Goal: Task Accomplishment & Management: Complete application form

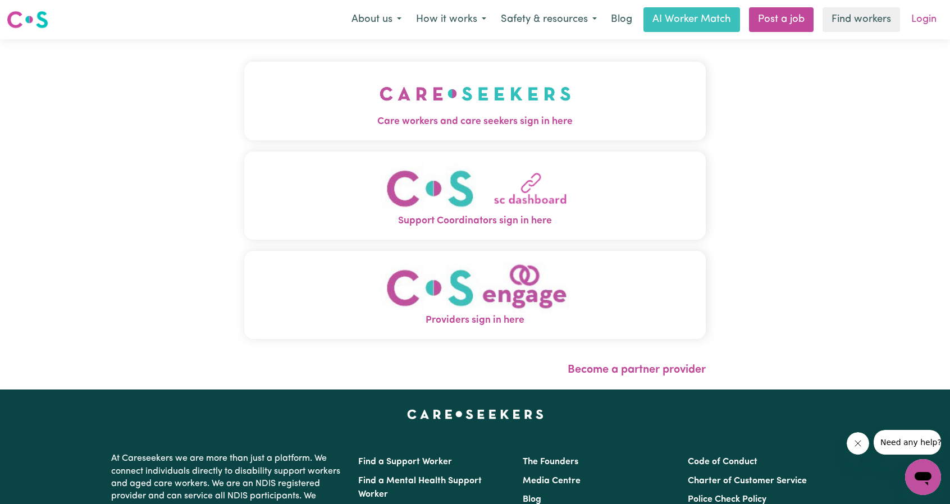
click at [914, 25] on link "Login" at bounding box center [923, 19] width 39 height 25
click at [922, 14] on link "Login" at bounding box center [923, 19] width 39 height 25
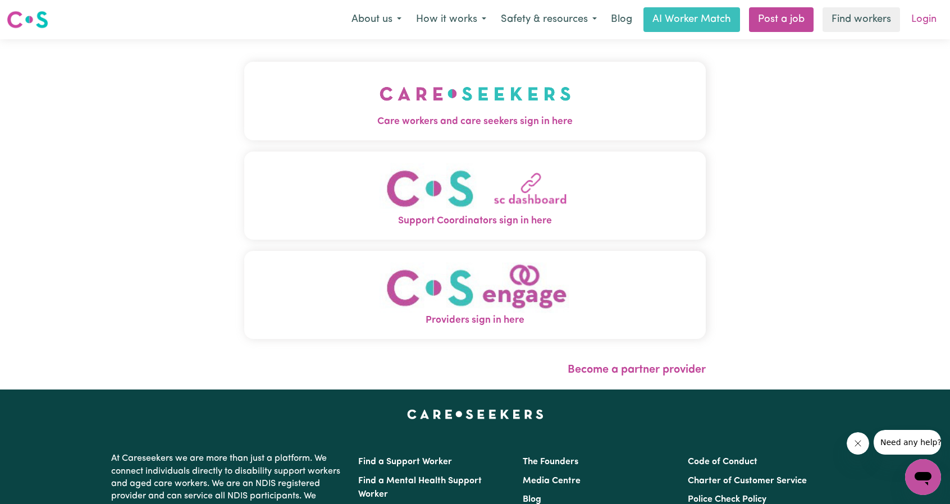
click at [905, 17] on link "Login" at bounding box center [923, 19] width 39 height 25
click at [917, 17] on link "Login" at bounding box center [923, 19] width 39 height 25
click at [926, 21] on link "Login" at bounding box center [923, 19] width 39 height 25
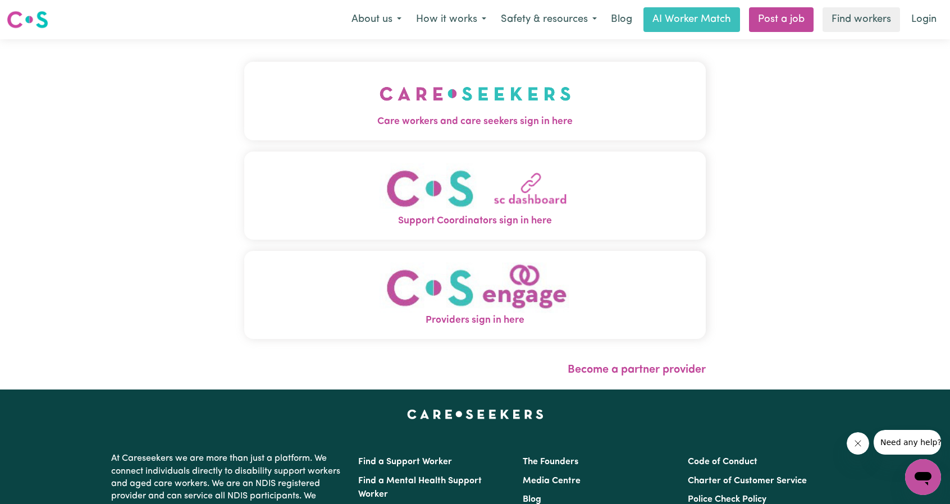
click at [484, 119] on span "Care workers and care seekers sign in here" at bounding box center [474, 121] width 461 height 15
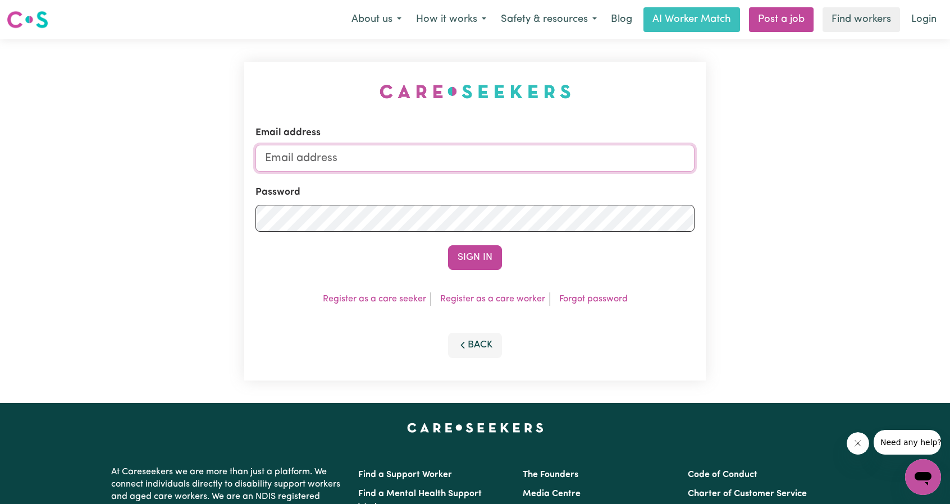
type input "[EMAIL_ADDRESS][DOMAIN_NAME]"
click at [463, 256] on button "Sign In" at bounding box center [475, 257] width 54 height 25
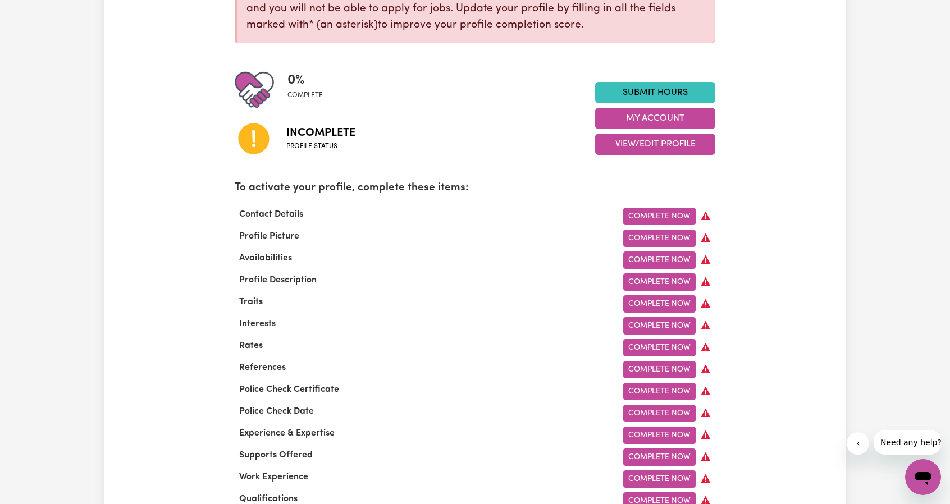
scroll to position [209, 0]
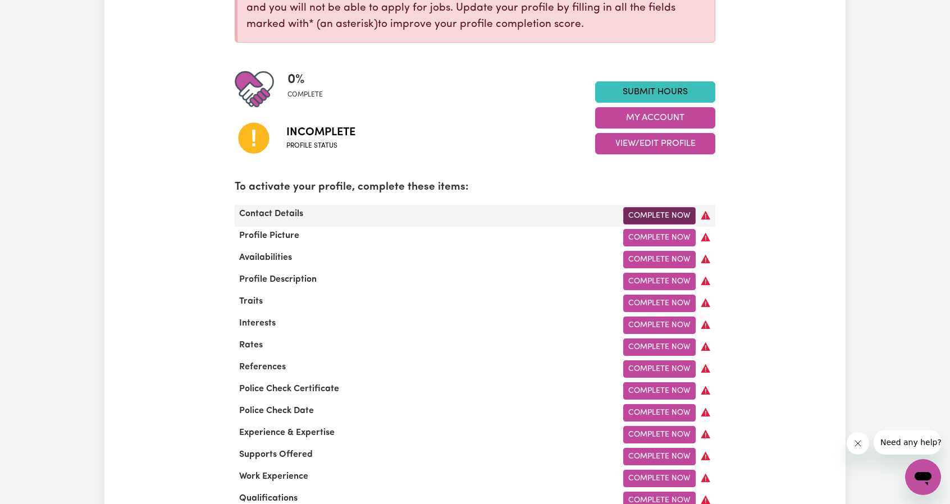
click at [665, 215] on link "Complete Now" at bounding box center [659, 215] width 72 height 17
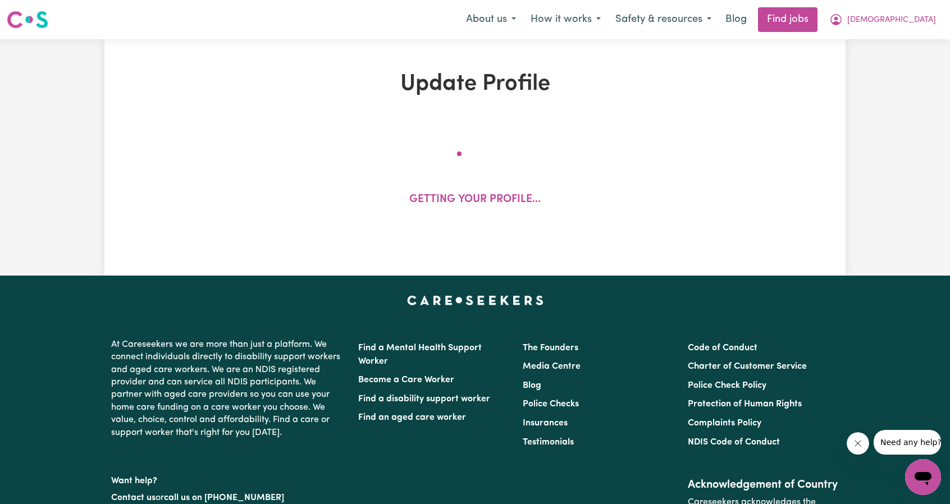
select select "Studying a healthcare related degree or qualification"
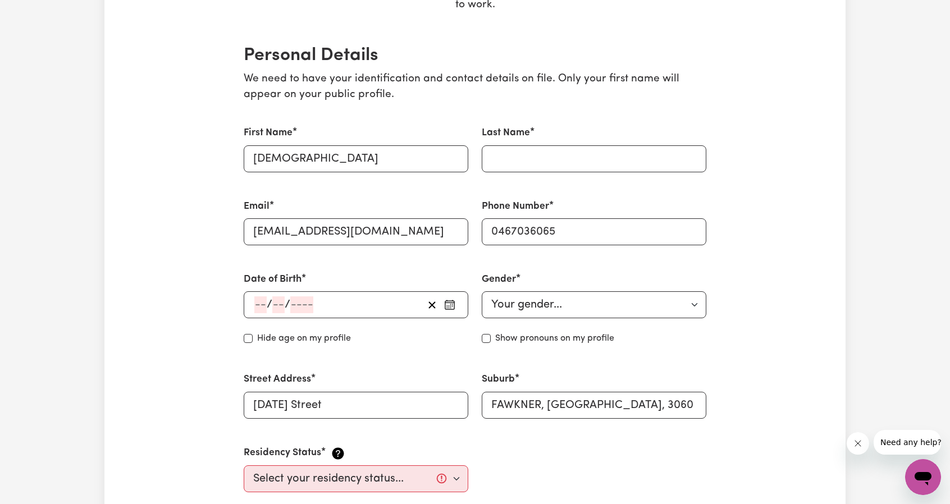
scroll to position [239, 0]
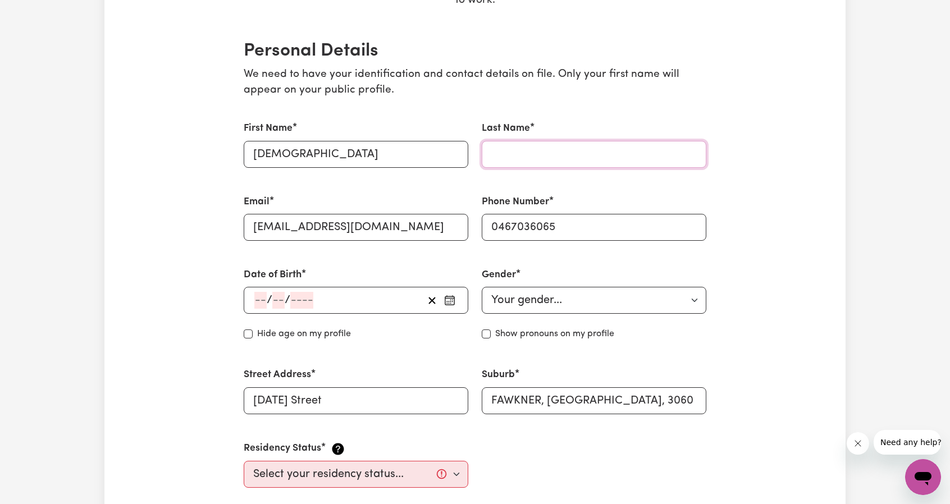
click at [519, 152] on input "Last Name" at bounding box center [594, 154] width 225 height 27
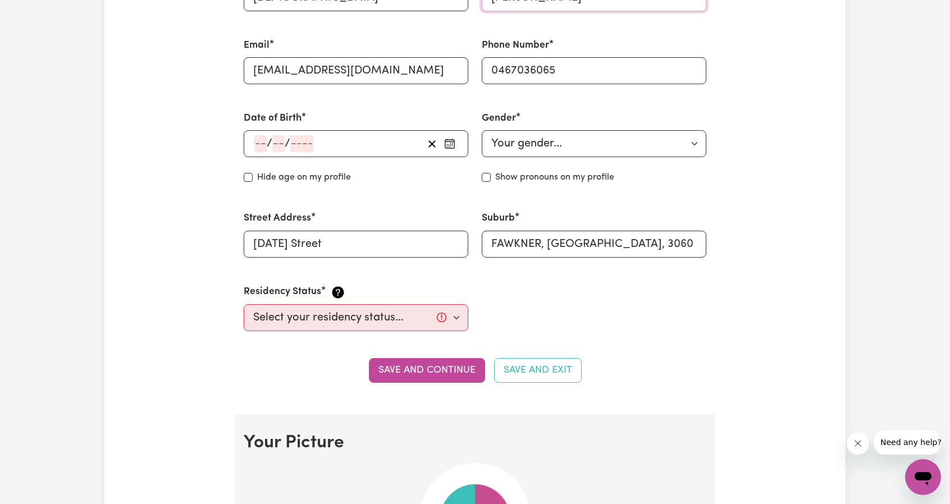
scroll to position [406, 0]
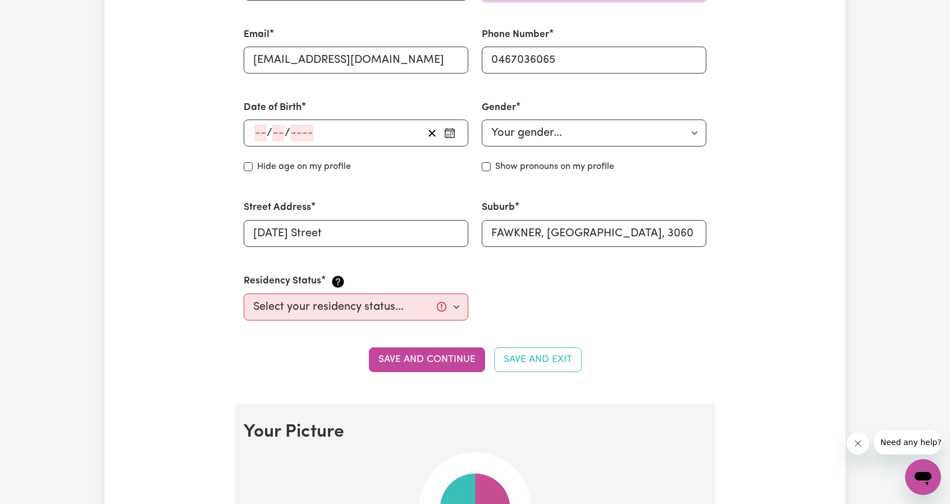
type input "[PERSON_NAME]"
click at [450, 134] on circle "button" at bounding box center [450, 134] width 1 height 1
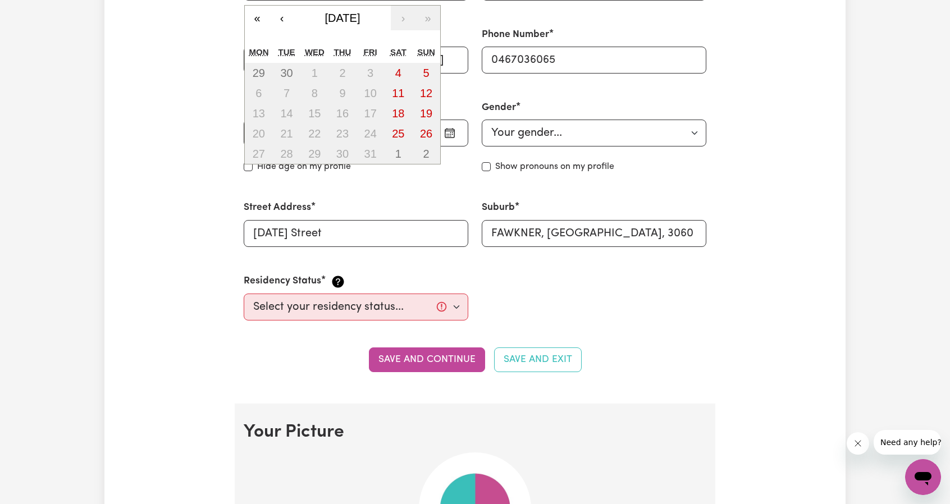
click at [450, 132] on icon "button" at bounding box center [449, 132] width 11 height 11
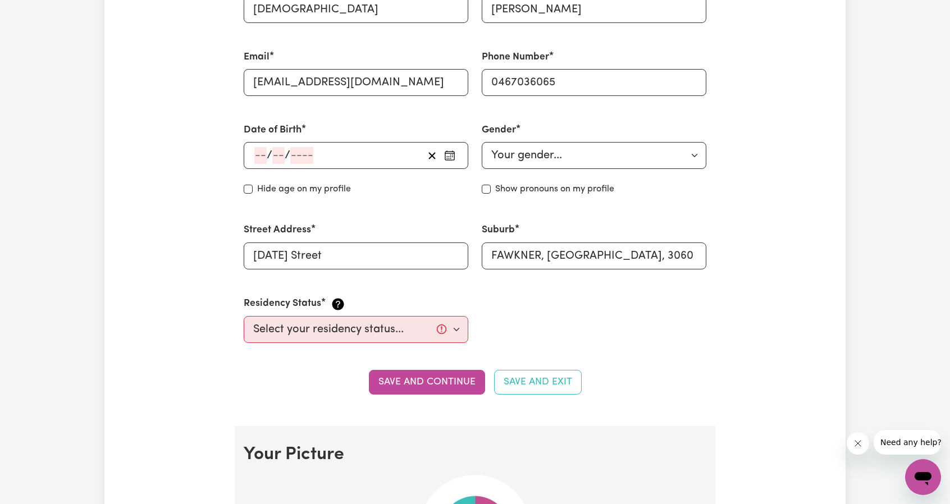
scroll to position [382, 0]
click at [450, 150] on button "button" at bounding box center [450, 156] width 18 height 17
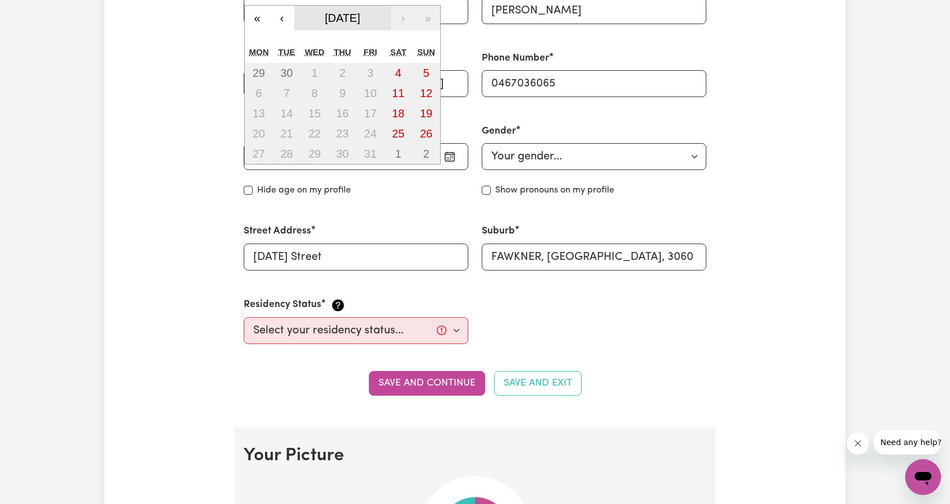
click at [360, 17] on span "[DATE]" at bounding box center [342, 18] width 35 height 12
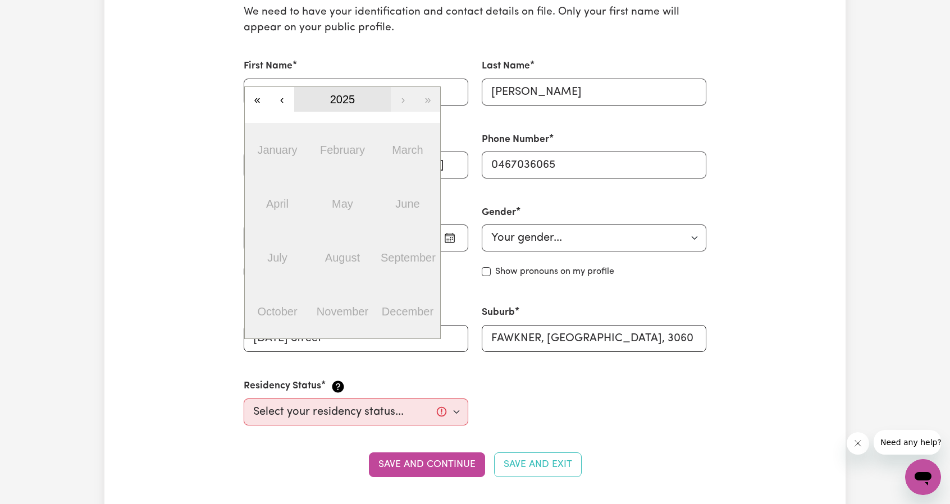
scroll to position [302, 0]
click at [251, 104] on button "«" at bounding box center [257, 98] width 25 height 25
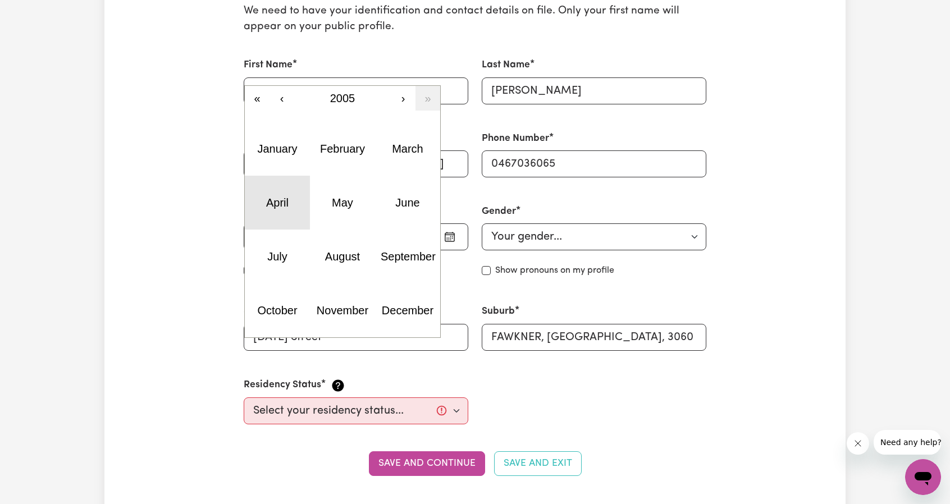
click at [287, 205] on abbr "April" at bounding box center [277, 202] width 22 height 12
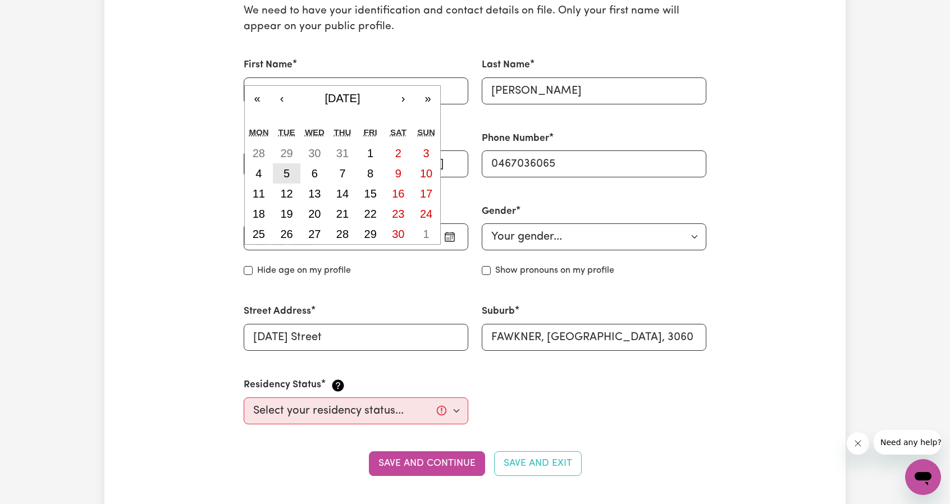
click at [285, 169] on abbr "5" at bounding box center [286, 173] width 6 height 12
type input "[DATE]"
type input "5"
type input "4"
type input "2005"
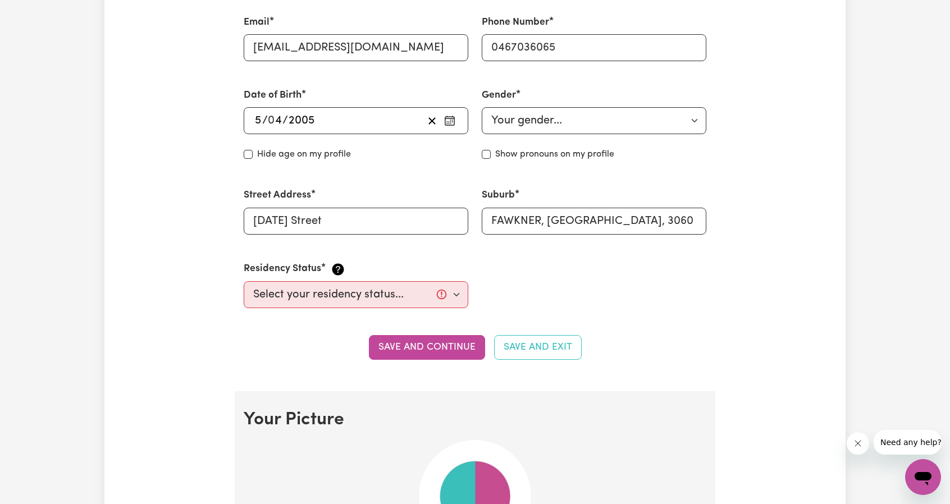
scroll to position [419, 0]
click at [535, 126] on select "Your gender... [DEMOGRAPHIC_DATA] [DEMOGRAPHIC_DATA] [DEMOGRAPHIC_DATA] Other P…" at bounding box center [594, 120] width 225 height 27
select select "[DEMOGRAPHIC_DATA]"
click at [482, 107] on select "Your gender... [DEMOGRAPHIC_DATA] [DEMOGRAPHIC_DATA] [DEMOGRAPHIC_DATA] Other P…" at bounding box center [594, 120] width 225 height 27
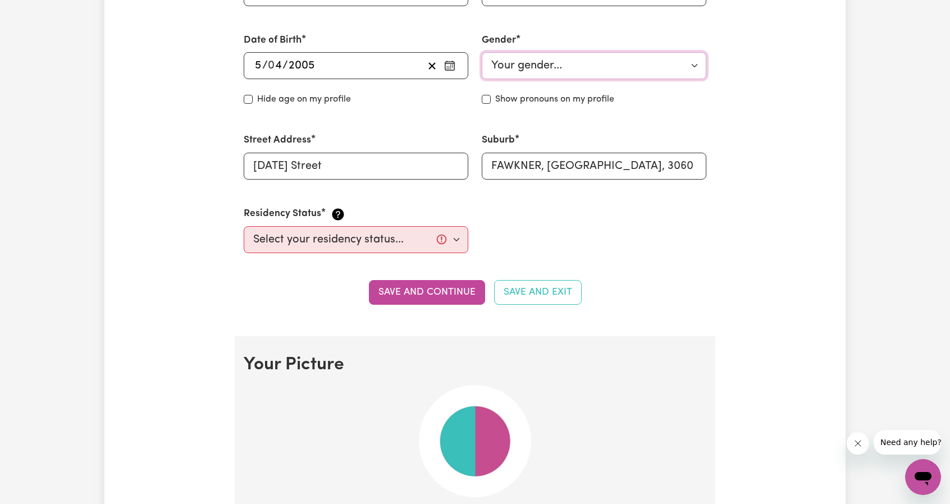
scroll to position [474, 0]
click at [397, 244] on select "Select your residency status... [DEMOGRAPHIC_DATA] citizen Australian PR [DEMOG…" at bounding box center [356, 239] width 225 height 27
select select "Student Visa"
click at [244, 226] on select "Select your residency status... [DEMOGRAPHIC_DATA] citizen Australian PR [DEMOG…" at bounding box center [356, 239] width 225 height 27
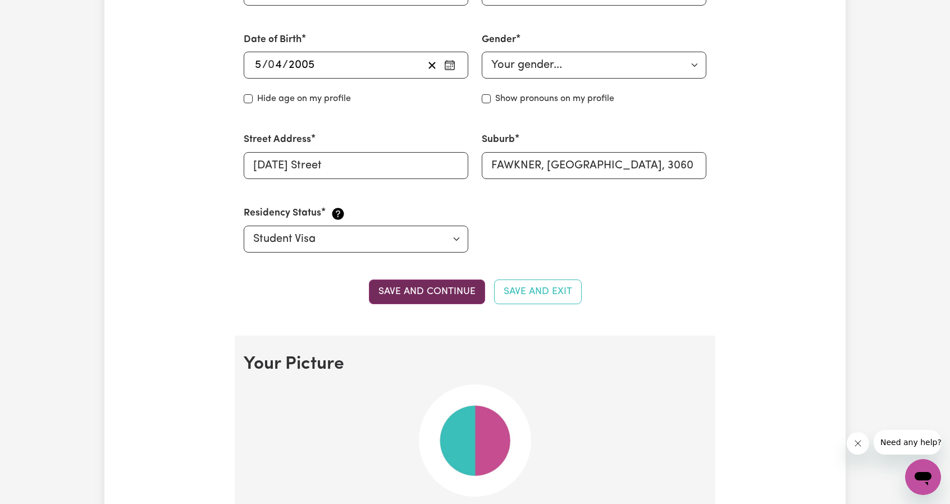
click at [437, 295] on button "Save and continue" at bounding box center [427, 292] width 116 height 25
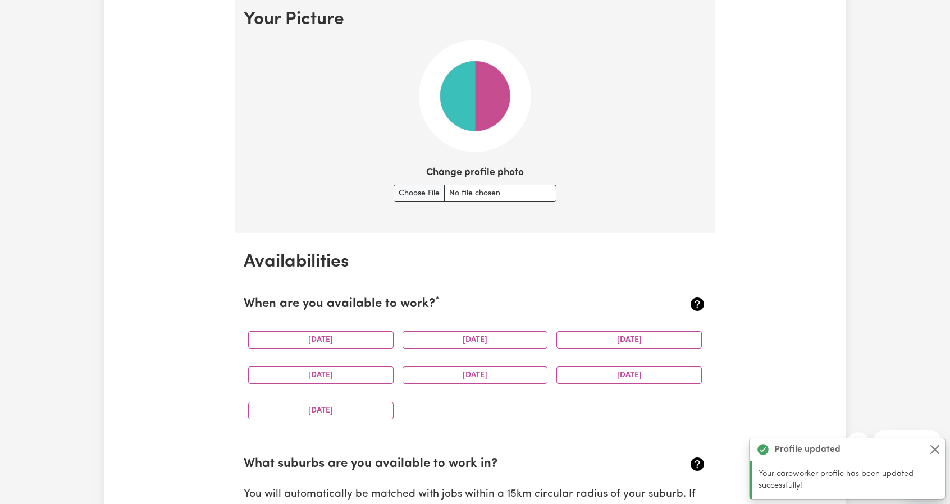
scroll to position [822, 0]
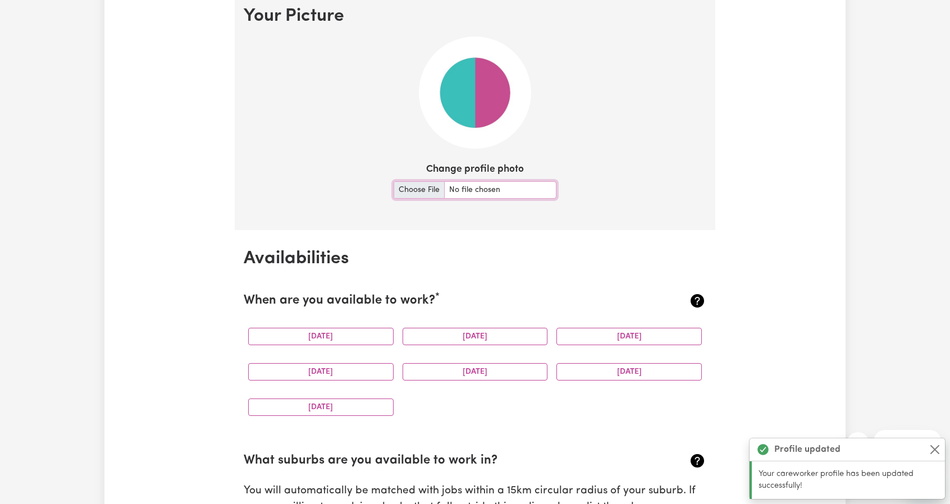
click at [416, 190] on input "Change profile photo" at bounding box center [474, 189] width 163 height 17
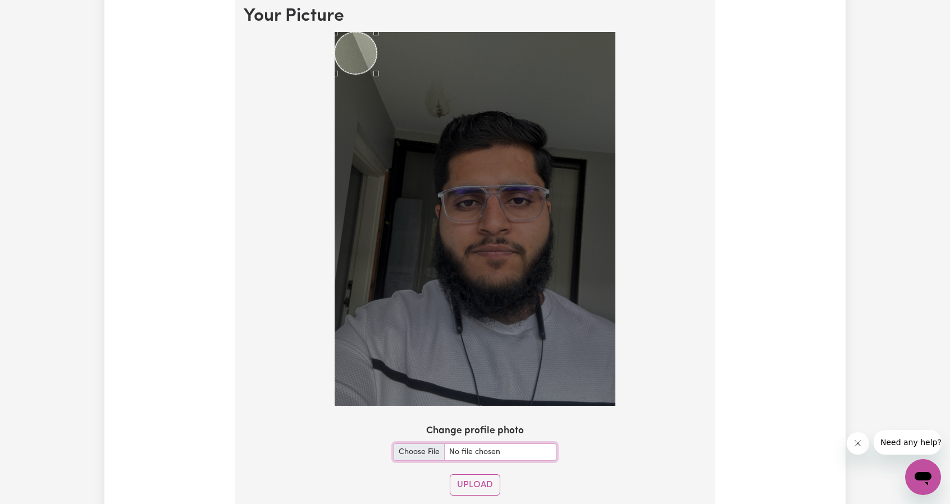
click at [420, 450] on input "Change profile photo" at bounding box center [474, 451] width 163 height 17
type input "C:\fakepath\CV PNG.png"
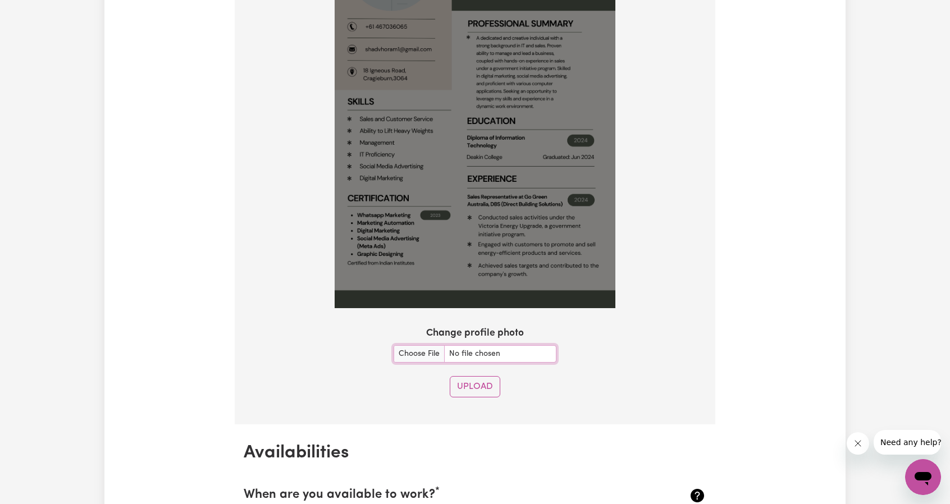
scroll to position [946, 0]
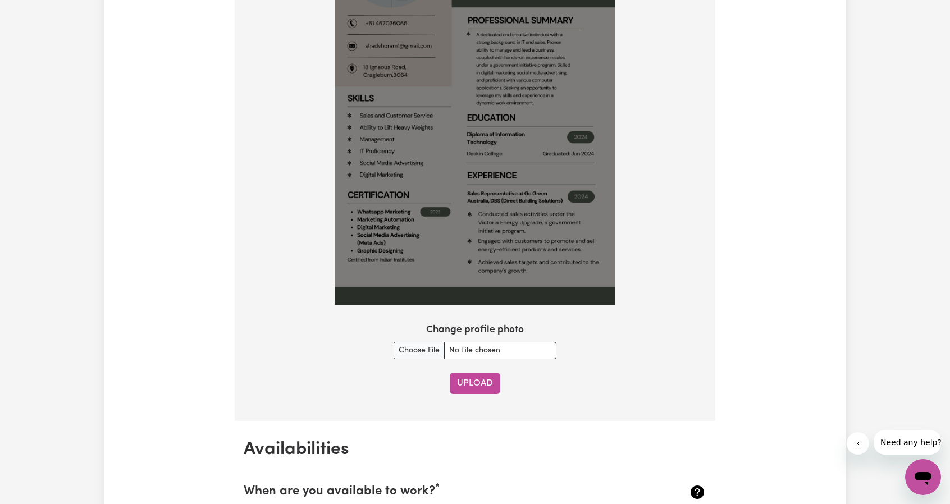
click at [468, 387] on button "Upload" at bounding box center [475, 383] width 51 height 21
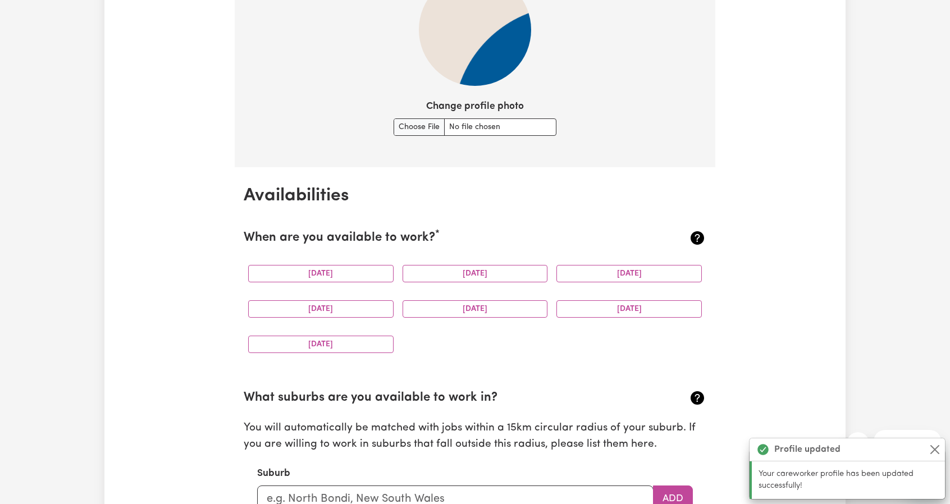
scroll to position [861, 0]
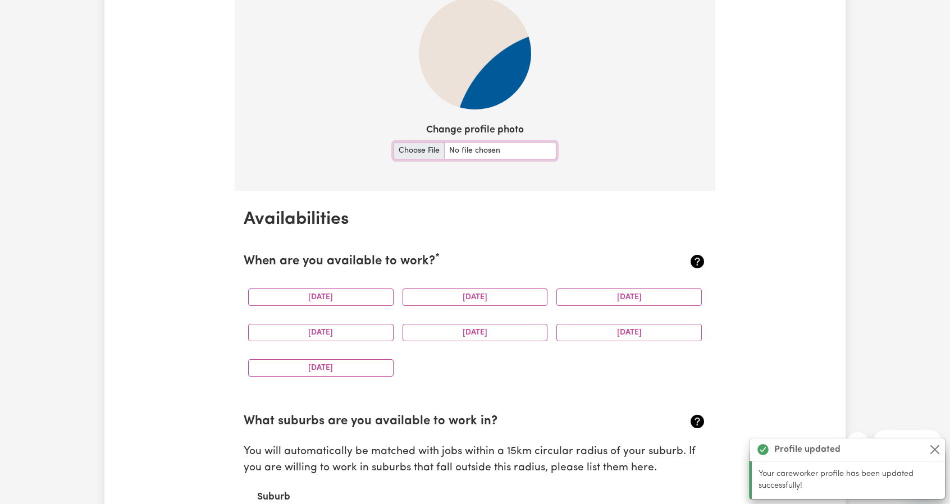
click at [410, 153] on input "Change profile photo" at bounding box center [474, 150] width 163 height 17
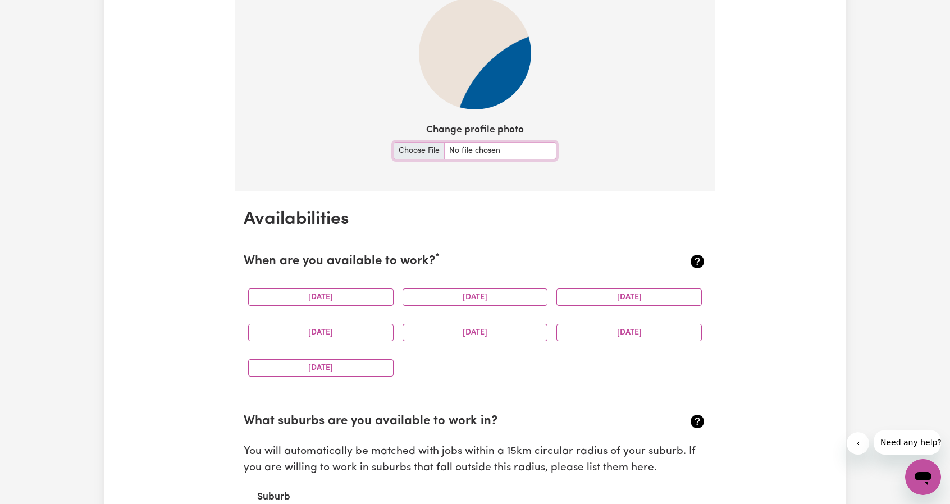
click at [418, 148] on input "Change profile photo" at bounding box center [474, 150] width 163 height 17
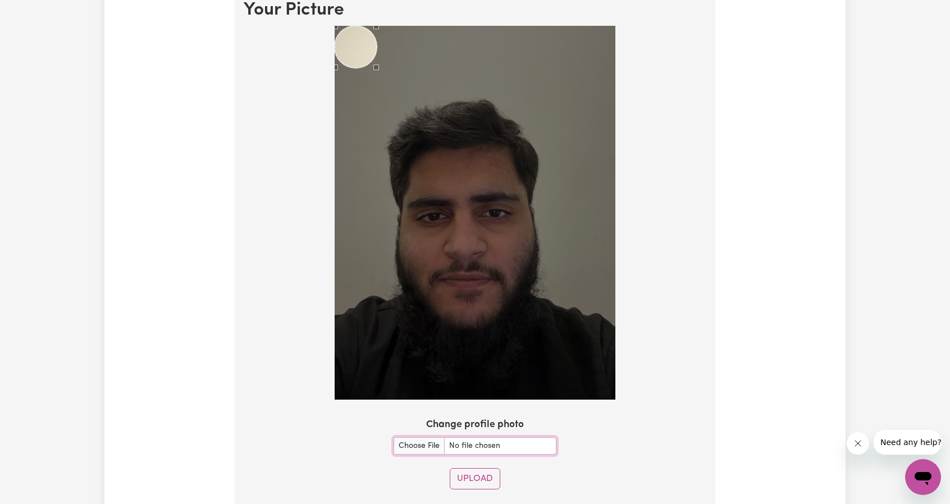
scroll to position [828, 0]
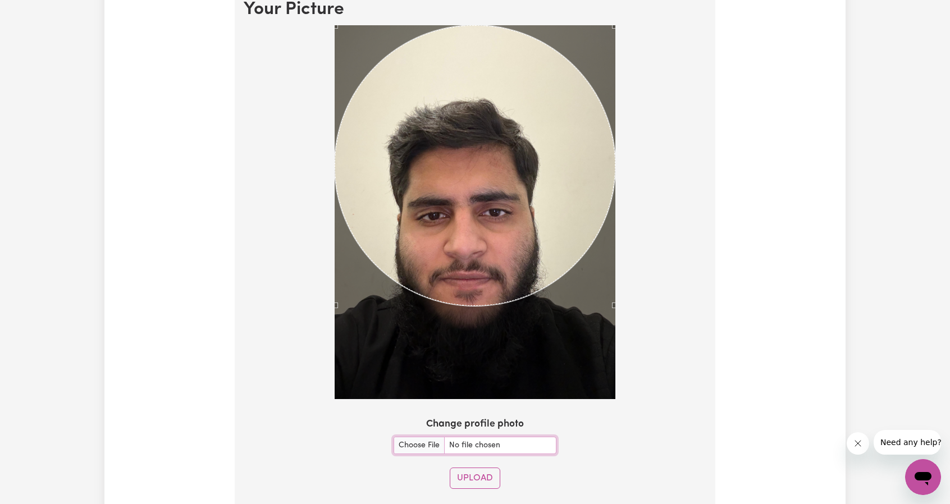
click at [682, 373] on div at bounding box center [475, 214] width 462 height 379
click at [537, 159] on div "Use the arrow keys to move the crop selection area" at bounding box center [475, 165] width 281 height 281
click at [499, 135] on div "Use the arrow keys to move the crop selection area" at bounding box center [475, 165] width 281 height 281
click at [483, 210] on div "Use the arrow keys to move the crop selection area" at bounding box center [475, 165] width 281 height 281
click at [483, 171] on div "Use the arrow keys to move the crop selection area" at bounding box center [475, 165] width 281 height 281
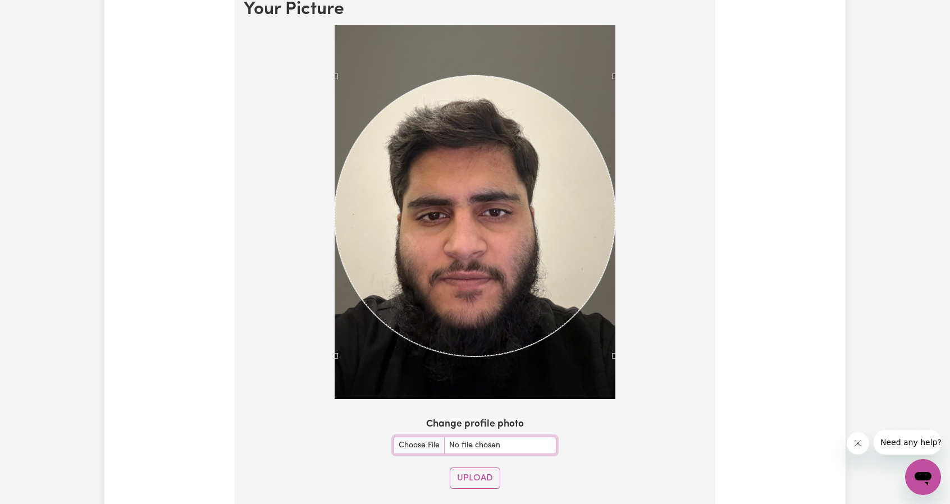
click at [525, 330] on div "Use the arrow keys to move the crop selection area" at bounding box center [475, 216] width 281 height 281
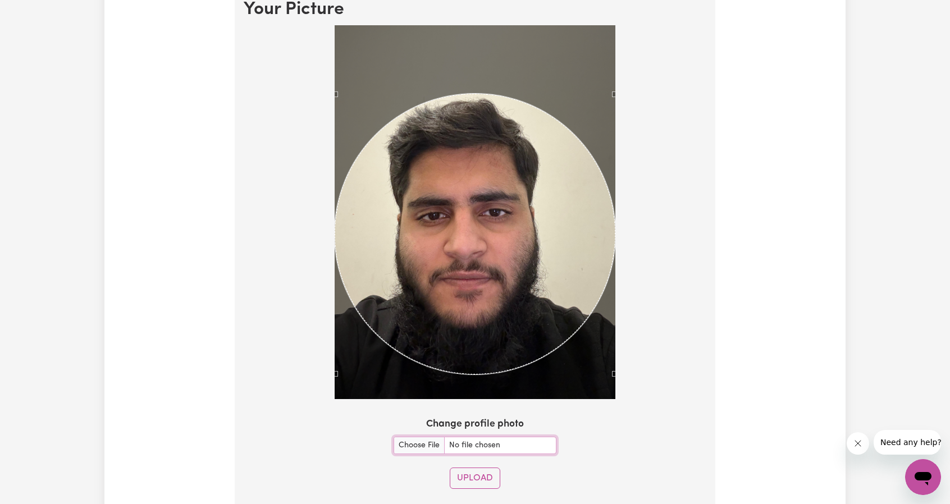
click at [525, 349] on div "Use the arrow keys to move the crop selection area" at bounding box center [475, 234] width 281 height 281
click at [524, 338] on div "Use the arrow keys to move the crop selection area" at bounding box center [475, 234] width 281 height 281
click at [415, 444] on input "Change profile photo" at bounding box center [474, 445] width 163 height 17
type input "C:\fakepath\Shad Photo.jpg"
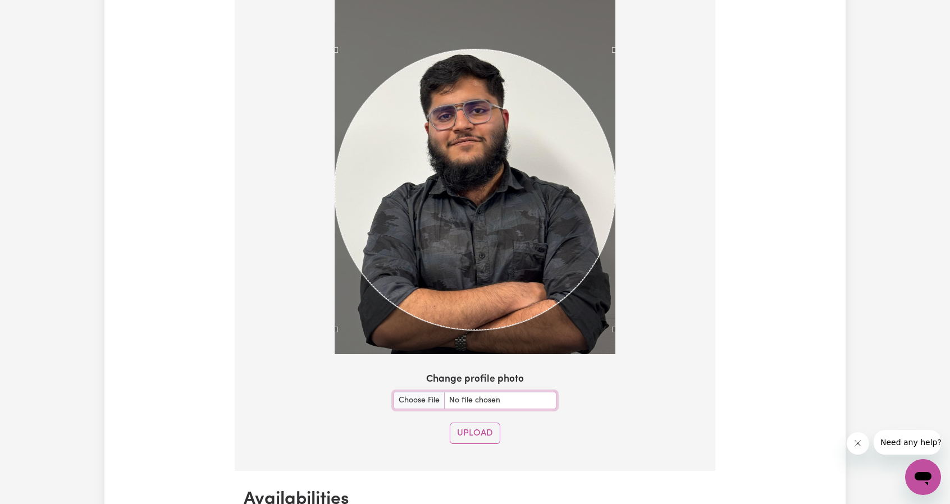
scroll to position [892, 0]
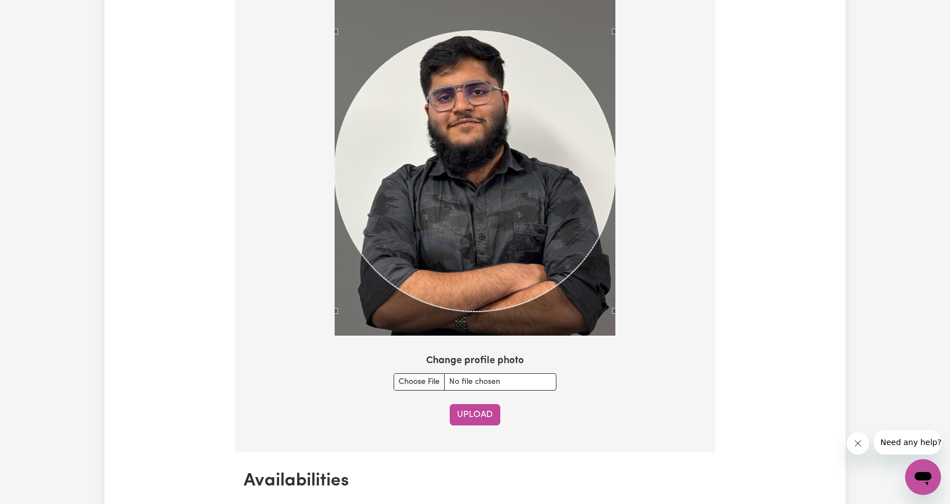
click at [482, 417] on button "Upload" at bounding box center [475, 414] width 51 height 21
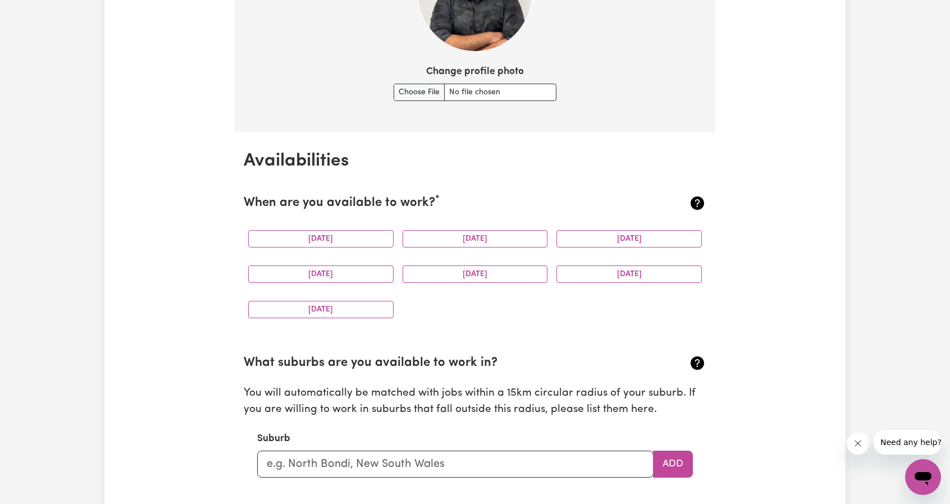
scroll to position [920, 0]
click at [330, 240] on button "[DATE]" at bounding box center [320, 238] width 145 height 17
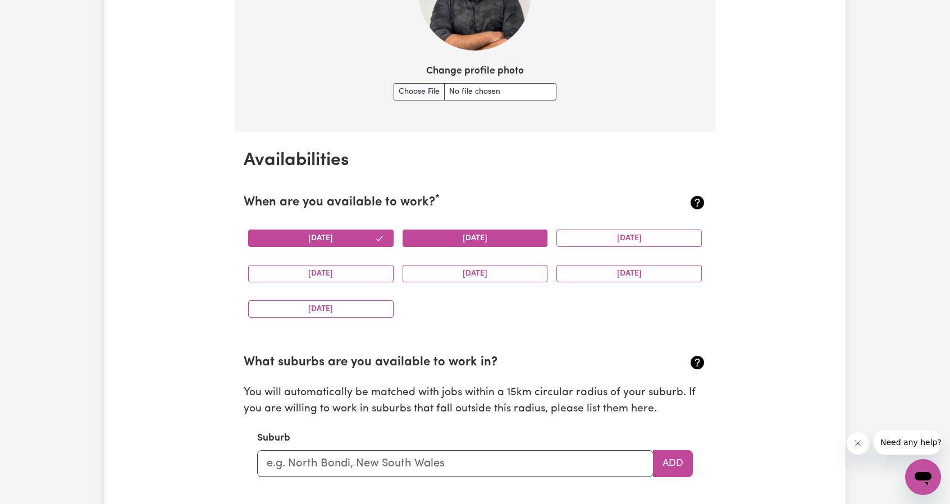
click at [436, 230] on button "[DATE]" at bounding box center [474, 238] width 145 height 17
click at [583, 238] on button "[DATE]" at bounding box center [628, 238] width 145 height 17
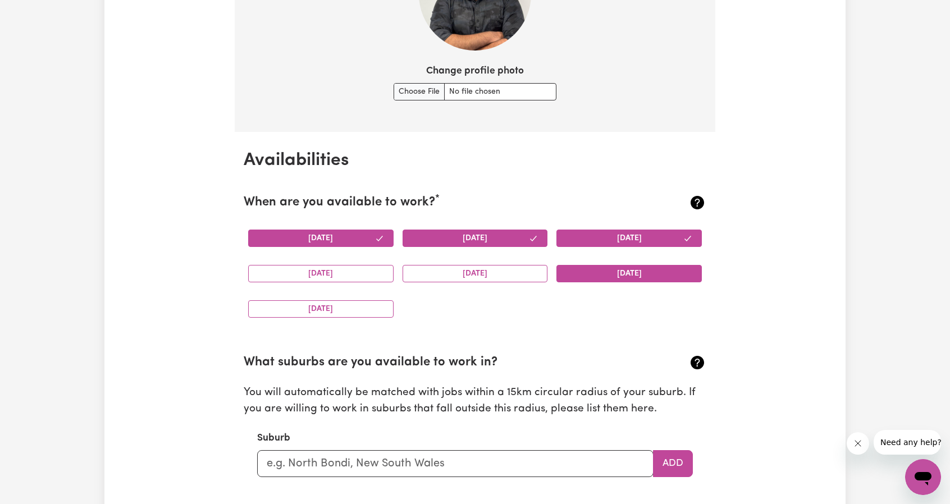
click at [577, 279] on button "[DATE]" at bounding box center [628, 273] width 145 height 17
click at [510, 276] on button "[DATE]" at bounding box center [474, 273] width 145 height 17
click at [345, 318] on div "[DATE]" at bounding box center [321, 308] width 154 height 35
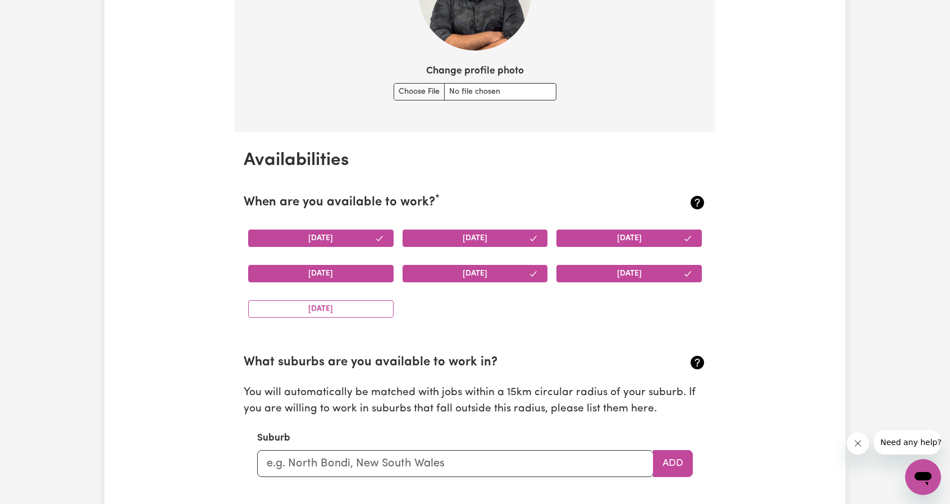
drag, startPoint x: 343, startPoint y: 313, endPoint x: 338, endPoint y: 277, distance: 36.4
click at [338, 277] on div "[DATE] [DATE] [DATE] [DATE] [DATE] [DATE] [DATE]" at bounding box center [475, 274] width 462 height 106
click at [338, 277] on button "[DATE]" at bounding box center [320, 273] width 145 height 17
click at [341, 306] on button "[DATE]" at bounding box center [320, 308] width 145 height 17
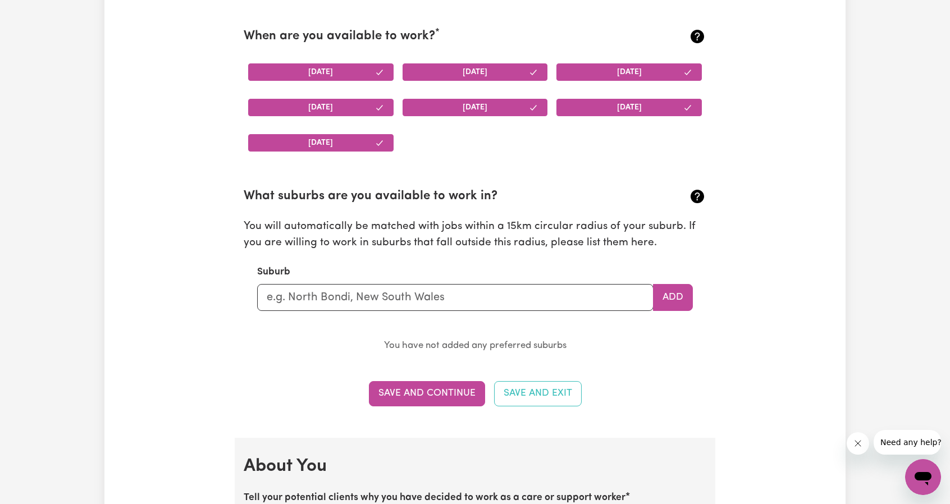
scroll to position [1087, 0]
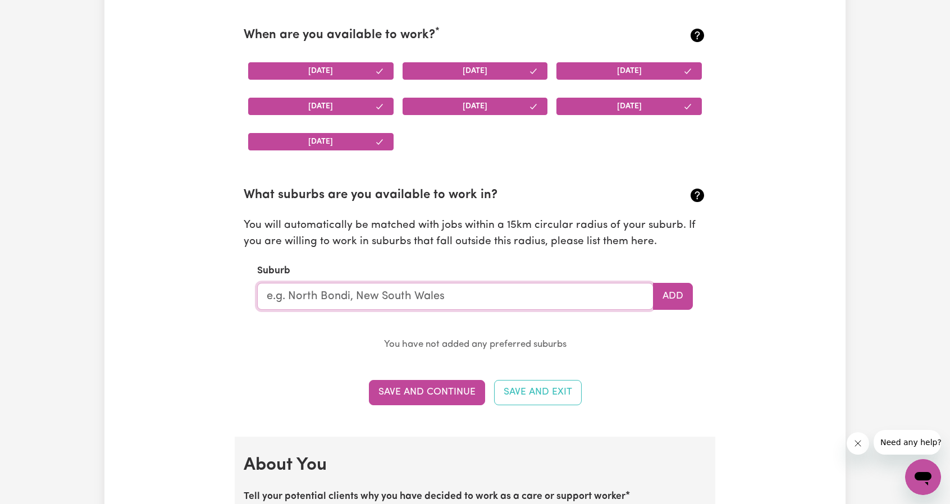
click at [414, 298] on input "text" at bounding box center [455, 296] width 396 height 27
paste input "[GEOGRAPHIC_DATA]"
type input "[GEOGRAPHIC_DATA]"
type input "[GEOGRAPHIC_DATA], [GEOGRAPHIC_DATA], 2046"
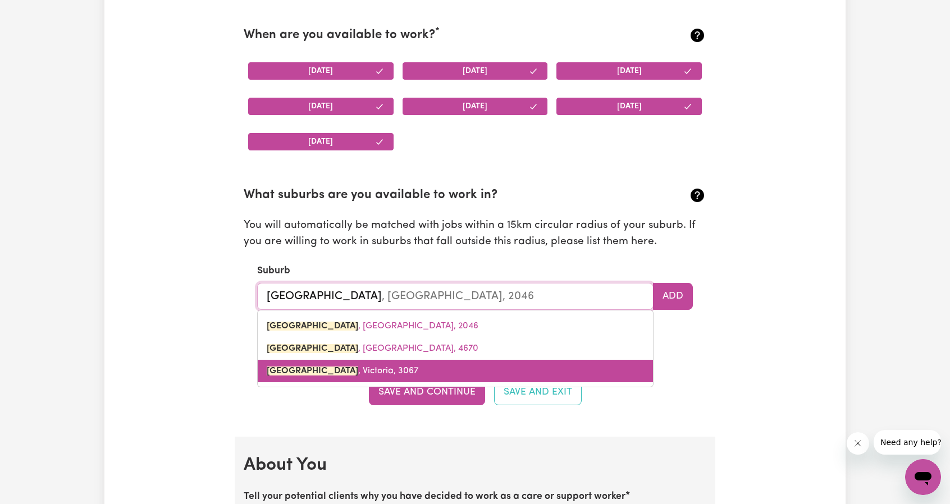
click at [372, 361] on link "[GEOGRAPHIC_DATA] , [GEOGRAPHIC_DATA], 3067" at bounding box center [455, 371] width 395 height 22
type input "[GEOGRAPHIC_DATA], [GEOGRAPHIC_DATA], 3067"
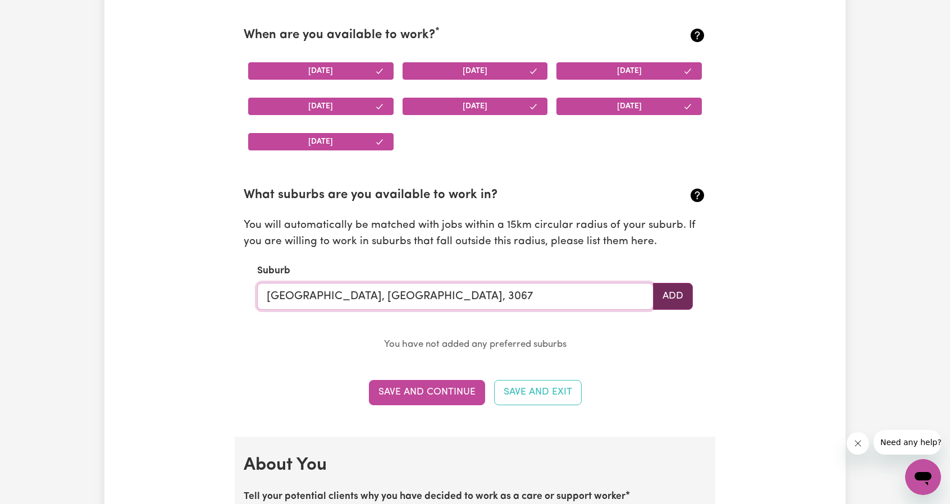
type input "[GEOGRAPHIC_DATA], [GEOGRAPHIC_DATA], 3067"
click at [668, 291] on button "Add" at bounding box center [673, 296] width 40 height 27
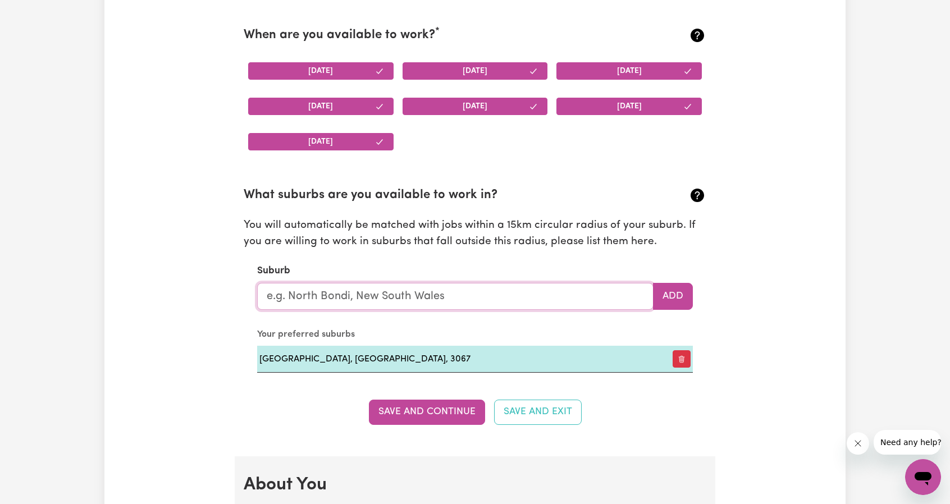
click at [433, 296] on input "text" at bounding box center [455, 296] width 396 height 27
paste input "Aberfeldie"
type input "Aberfeldie"
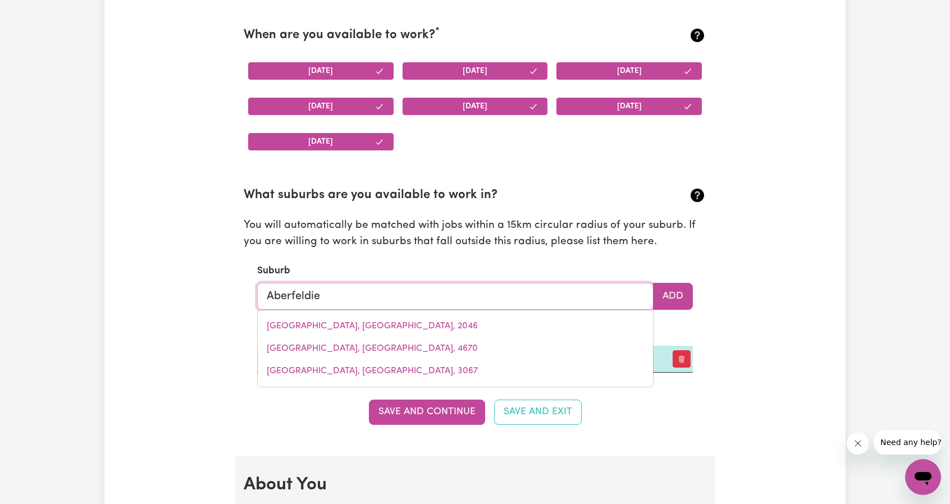
type input "Aberfeldie, [GEOGRAPHIC_DATA], 3040"
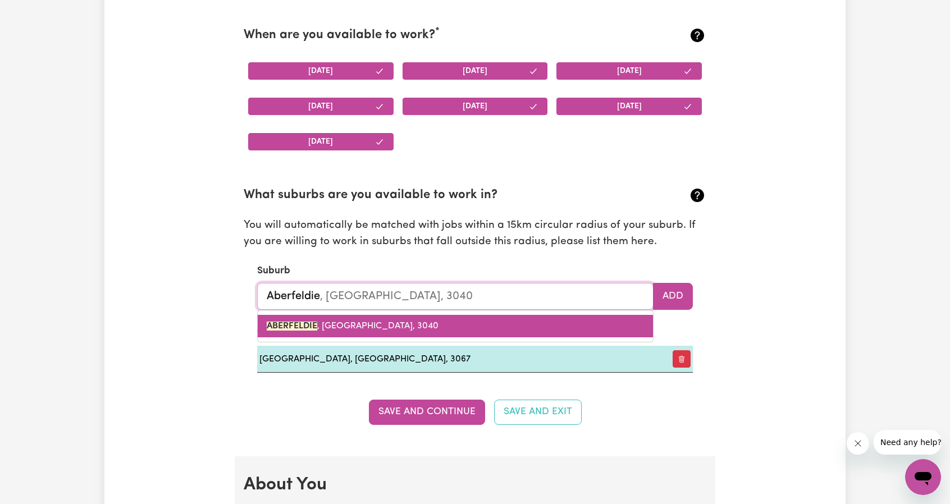
click at [449, 332] on link "ABERFELDIE , [GEOGRAPHIC_DATA], 3040" at bounding box center [455, 326] width 395 height 22
type input "ABERFELDIE, [GEOGRAPHIC_DATA], 3040"
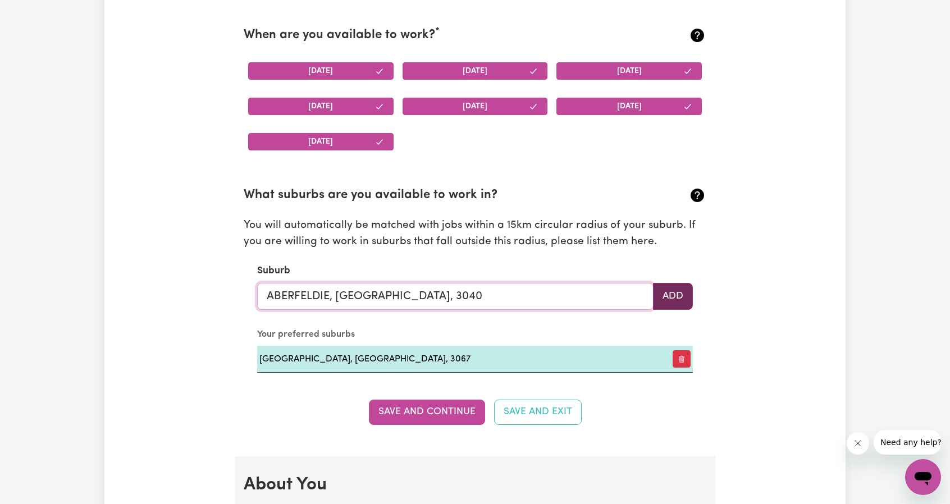
type input "ABERFELDIE, [GEOGRAPHIC_DATA], 3040"
click at [659, 297] on button "Add" at bounding box center [673, 296] width 40 height 27
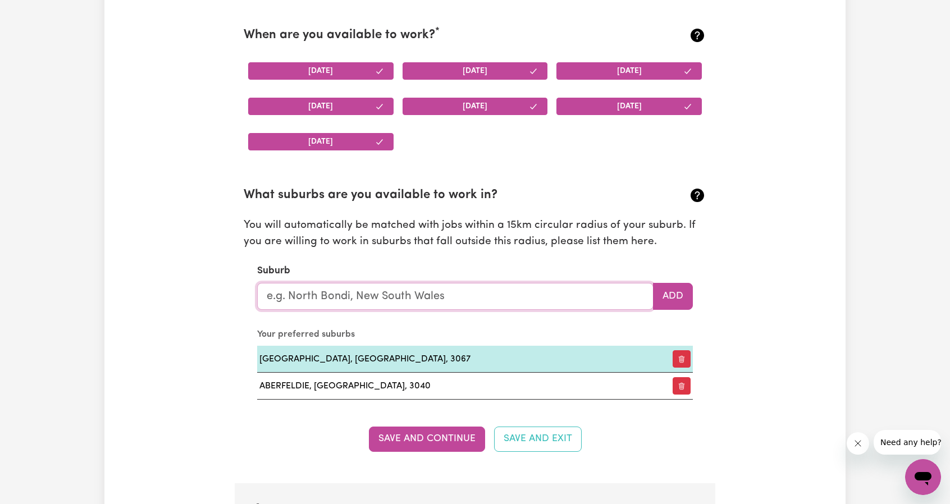
click at [387, 298] on input "text" at bounding box center [455, 296] width 396 height 27
paste input "Altona"
type input "Altona"
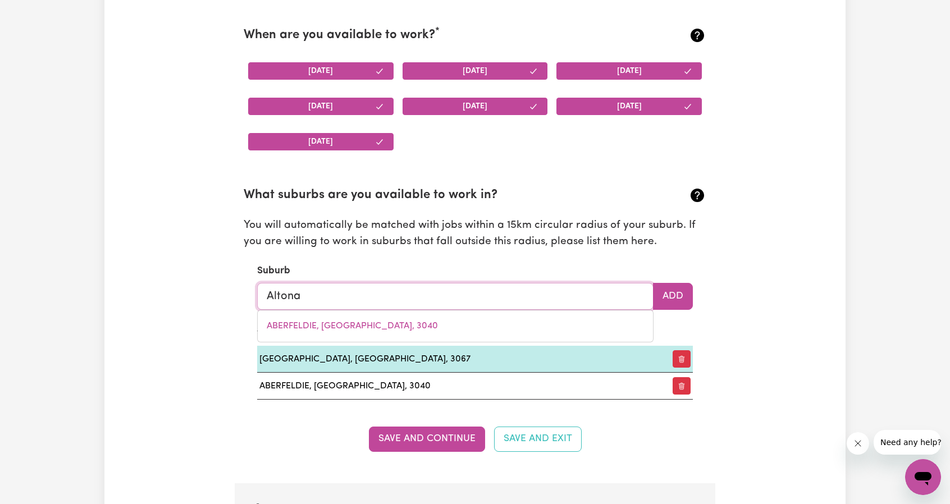
type input "[GEOGRAPHIC_DATA], [GEOGRAPHIC_DATA]"
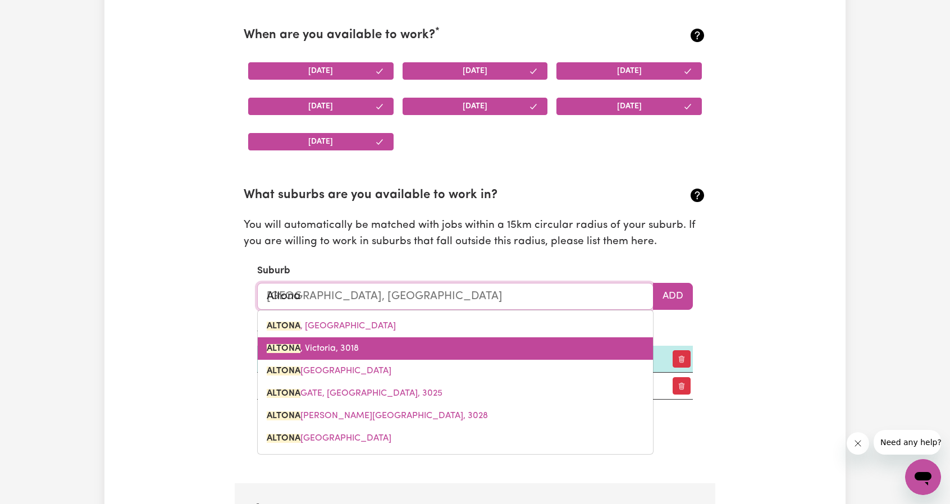
click at [431, 346] on link "ALTONA , Victoria, 3018" at bounding box center [455, 348] width 395 height 22
type input "ALTONA, Victoria, 3018"
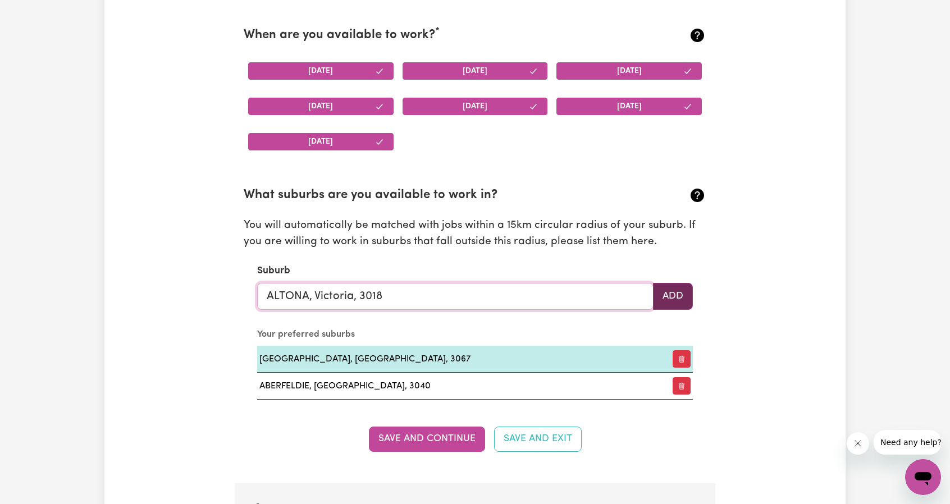
type input "ALTONA, Victoria, 3018"
click at [679, 295] on button "Add" at bounding box center [673, 296] width 40 height 27
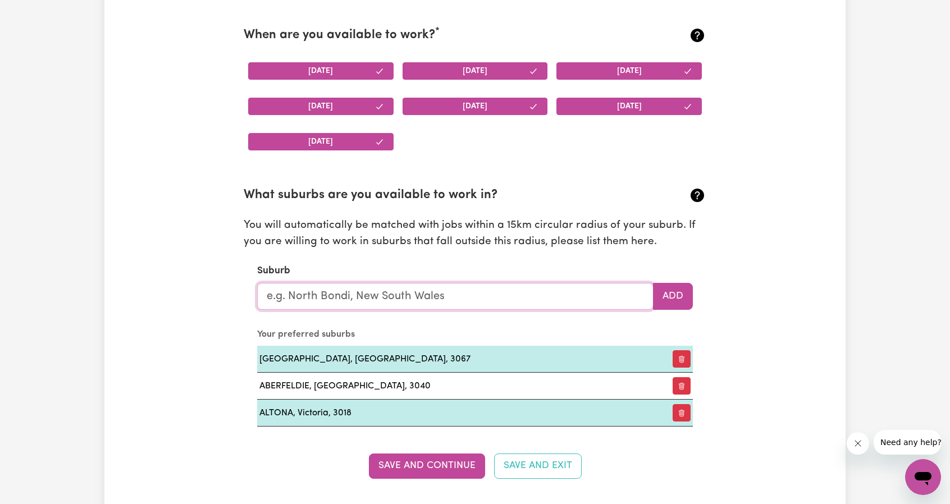
click at [401, 306] on input "text" at bounding box center [455, 296] width 396 height 27
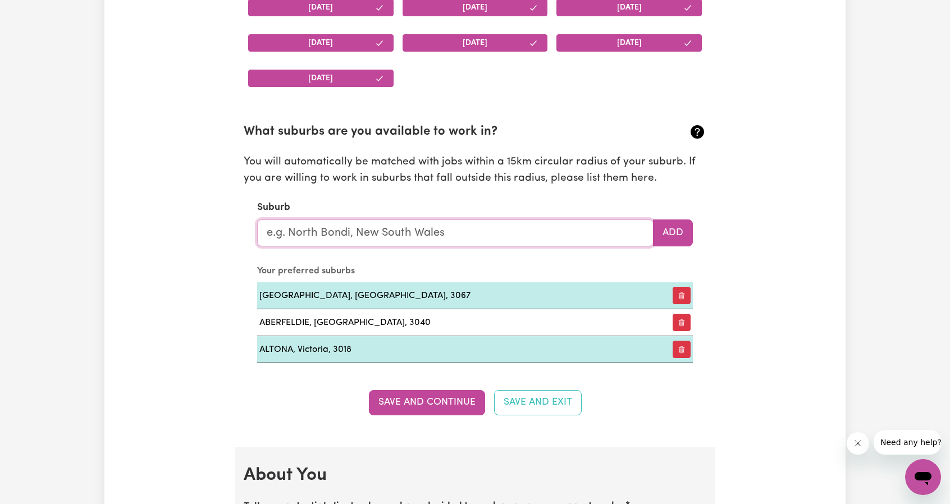
scroll to position [1151, 0]
paste input "Ashburton"
type input "Ashburton"
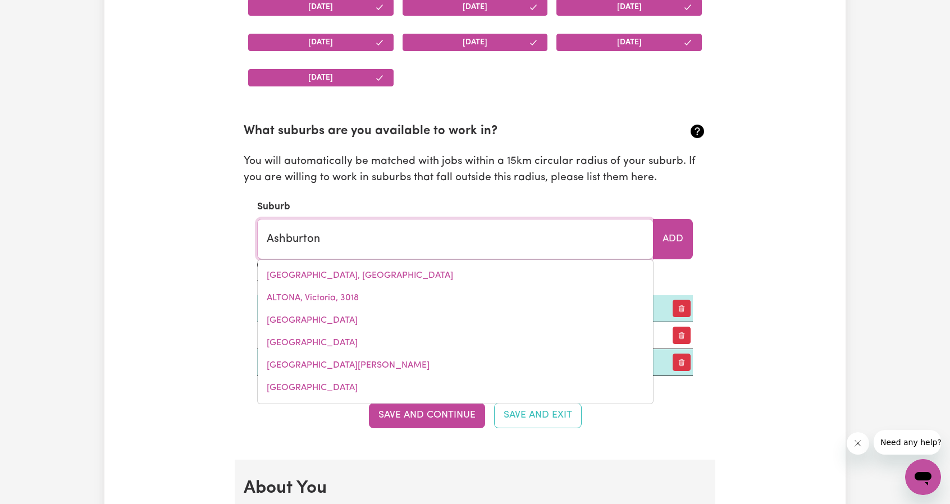
type input "[GEOGRAPHIC_DATA], [GEOGRAPHIC_DATA], 3147"
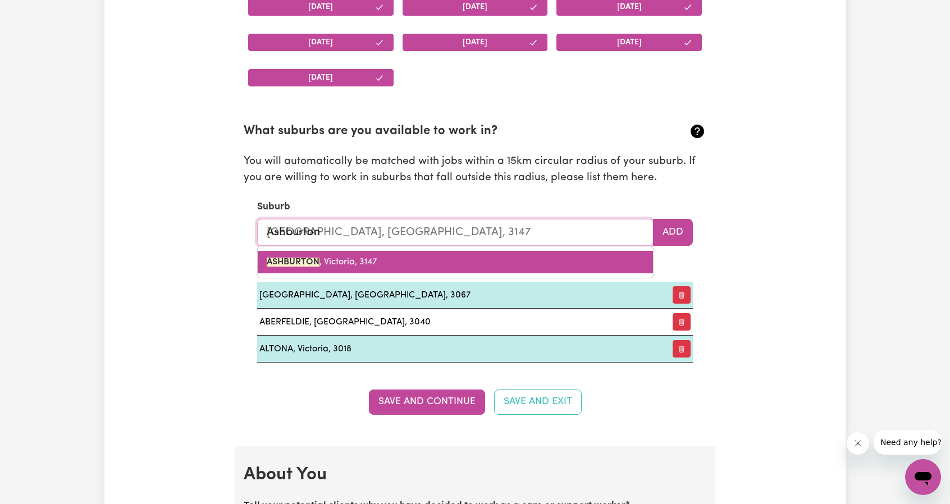
click at [396, 255] on link "ASHBURTON , [GEOGRAPHIC_DATA], 3147" at bounding box center [455, 262] width 395 height 22
type input "ASHBURTON, [GEOGRAPHIC_DATA], 3147"
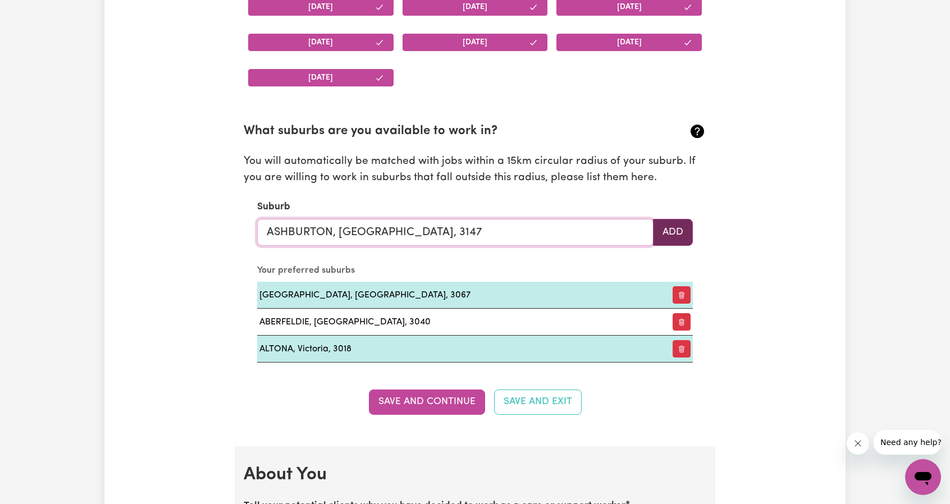
type input "ASHBURTON, [GEOGRAPHIC_DATA], 3147"
click at [653, 232] on button "Add" at bounding box center [673, 232] width 40 height 27
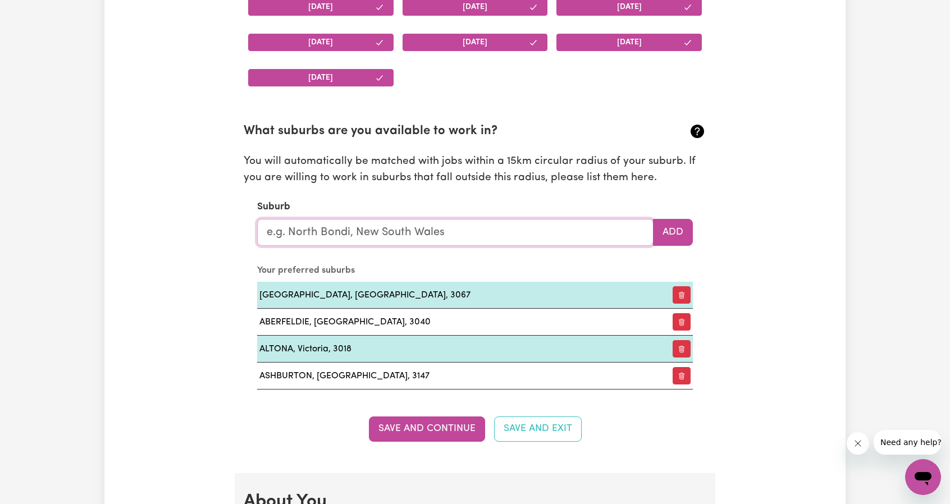
click at [456, 229] on input "text" at bounding box center [455, 232] width 396 height 27
paste input "[PERSON_NAME]"
type input "[PERSON_NAME]"
type input "Balwyn, [GEOGRAPHIC_DATA], 3103"
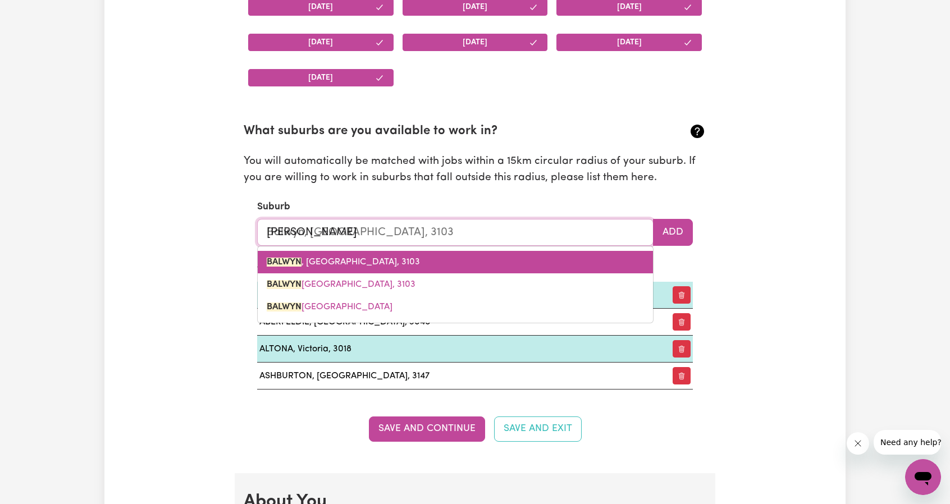
click at [488, 252] on link "BALWYN , [GEOGRAPHIC_DATA], 3103" at bounding box center [455, 262] width 395 height 22
type input "BALWYN, [GEOGRAPHIC_DATA], 3103"
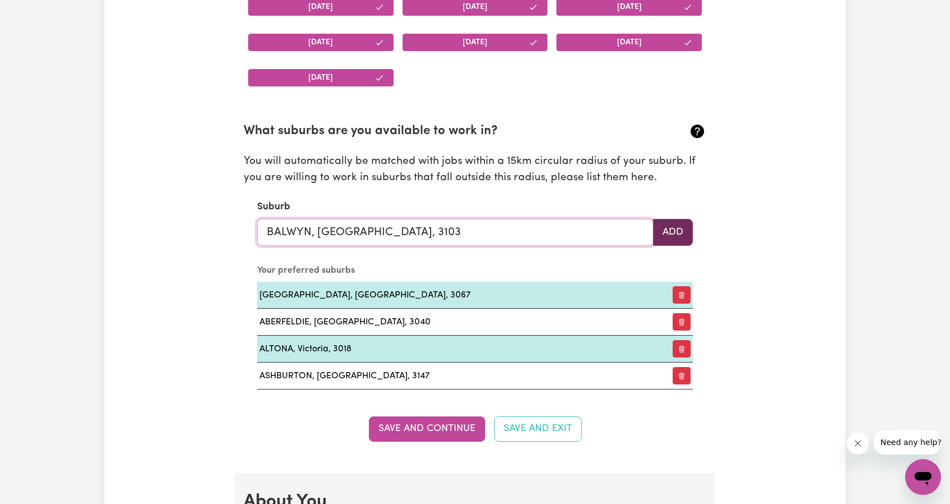
type input "BALWYN, [GEOGRAPHIC_DATA], 3103"
click at [673, 221] on button "Add" at bounding box center [673, 232] width 40 height 27
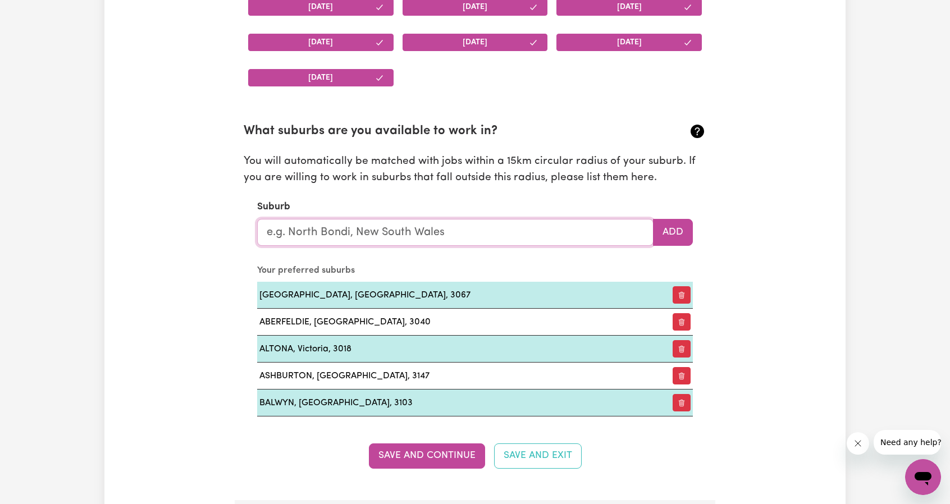
paste input "Bentleigh"
type input "Bentleigh"
click at [404, 231] on input "Bentleigh" at bounding box center [455, 232] width 396 height 27
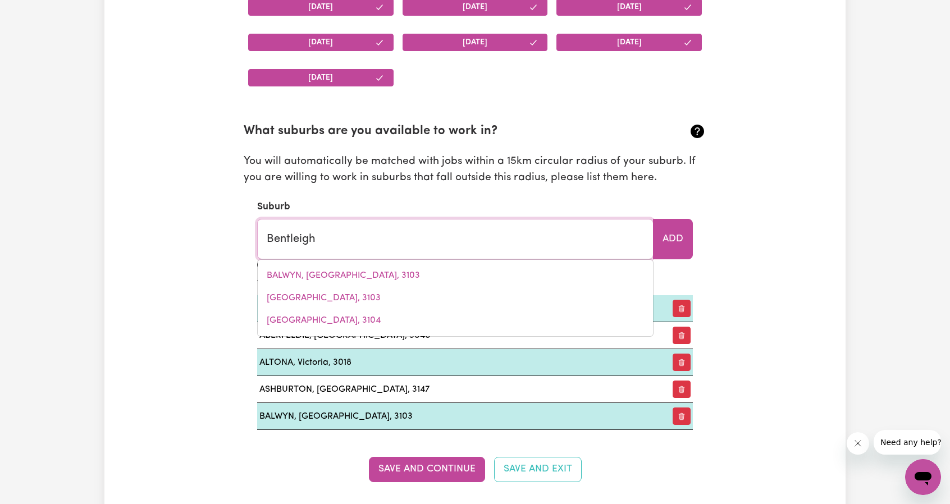
type input "[PERSON_NAME], 3204"
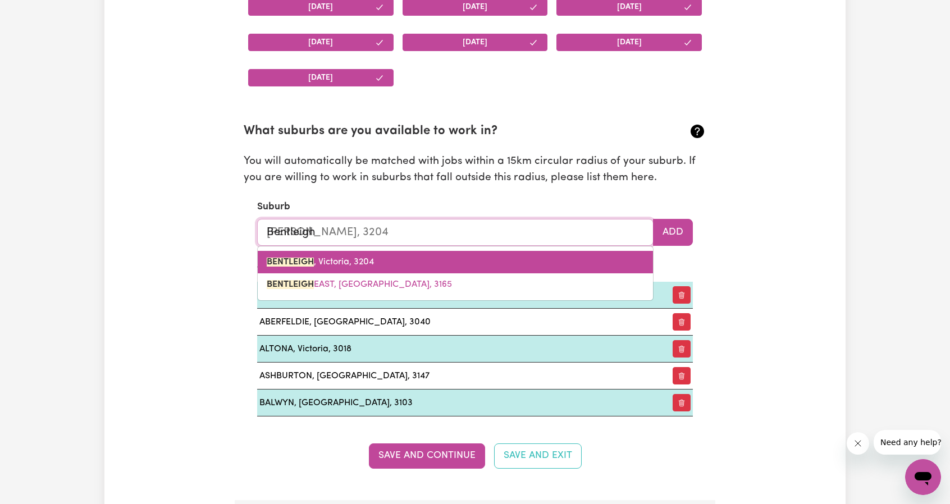
click at [357, 258] on span "[PERSON_NAME], 3204" at bounding box center [320, 262] width 107 height 9
type input "[PERSON_NAME], 3204"
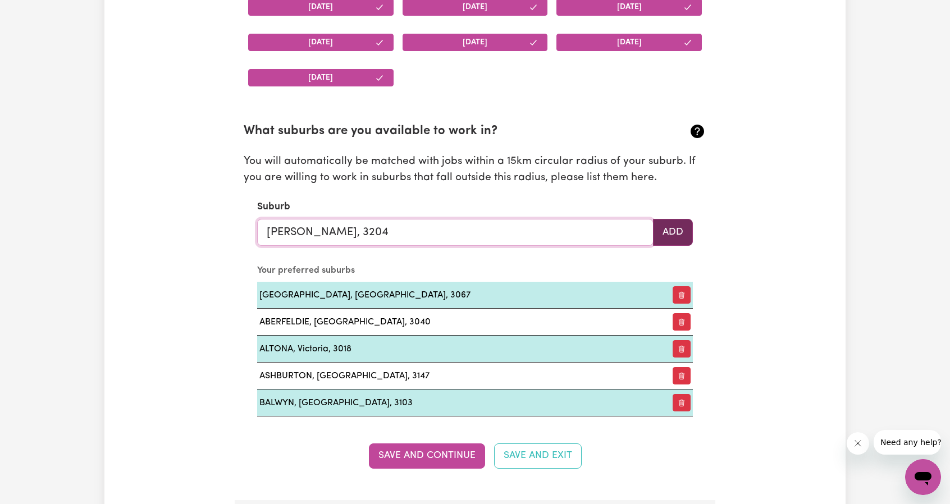
type input "[PERSON_NAME], 3204"
click at [684, 231] on button "Add" at bounding box center [673, 232] width 40 height 27
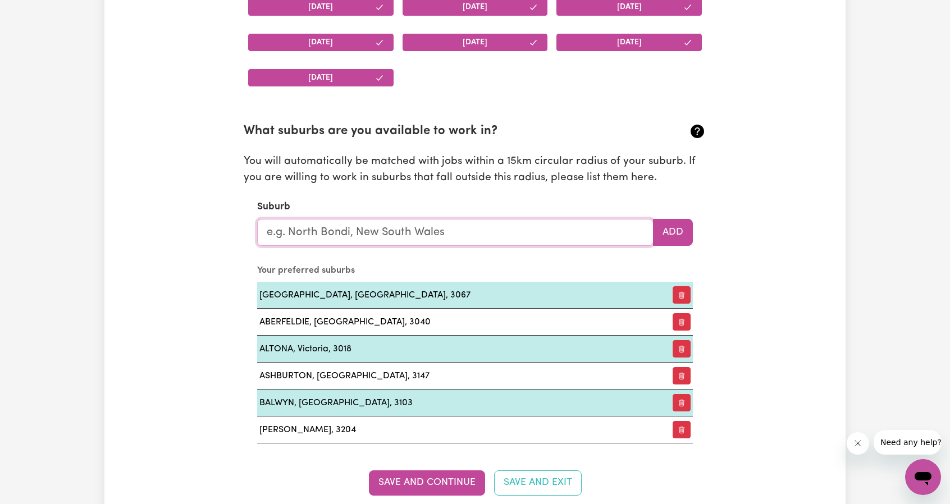
click at [477, 231] on input "text" at bounding box center [455, 232] width 396 height 27
paste input "[PERSON_NAME]"
type input "[PERSON_NAME]"
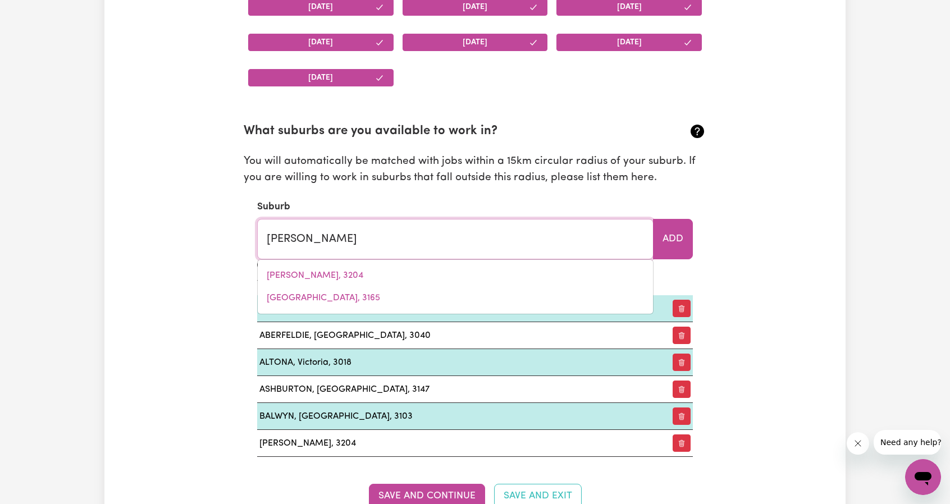
type input "[PERSON_NAME][GEOGRAPHIC_DATA], 3130"
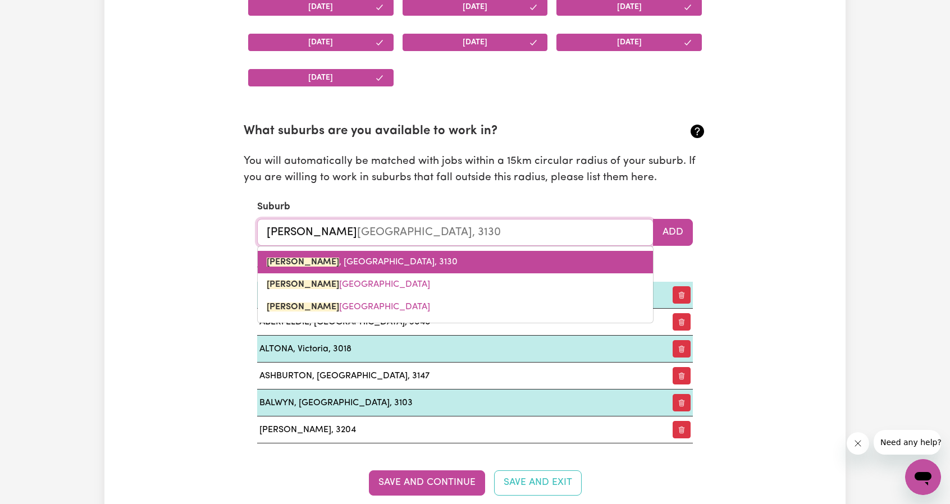
click at [383, 258] on link "[PERSON_NAME][GEOGRAPHIC_DATA], 3130" at bounding box center [455, 262] width 395 height 22
type input "[PERSON_NAME][GEOGRAPHIC_DATA], 3130"
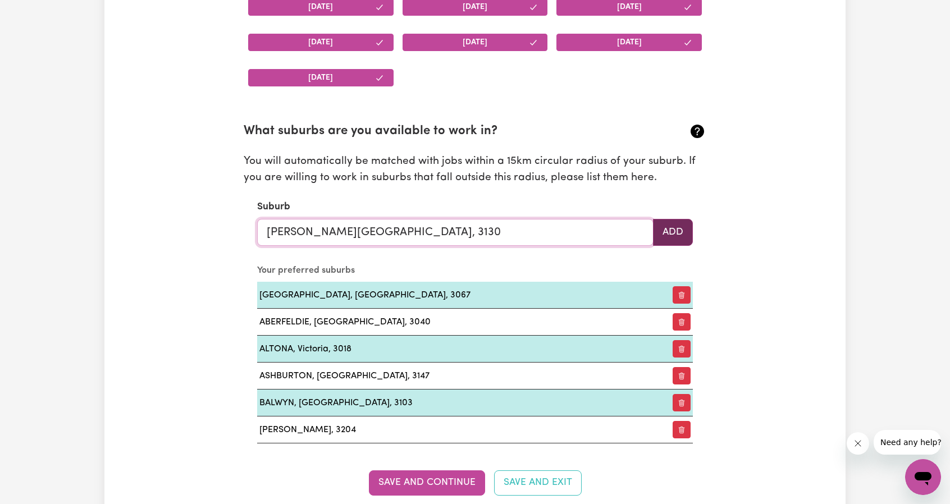
type input "[PERSON_NAME][GEOGRAPHIC_DATA], 3130"
click at [682, 234] on button "Add" at bounding box center [673, 232] width 40 height 27
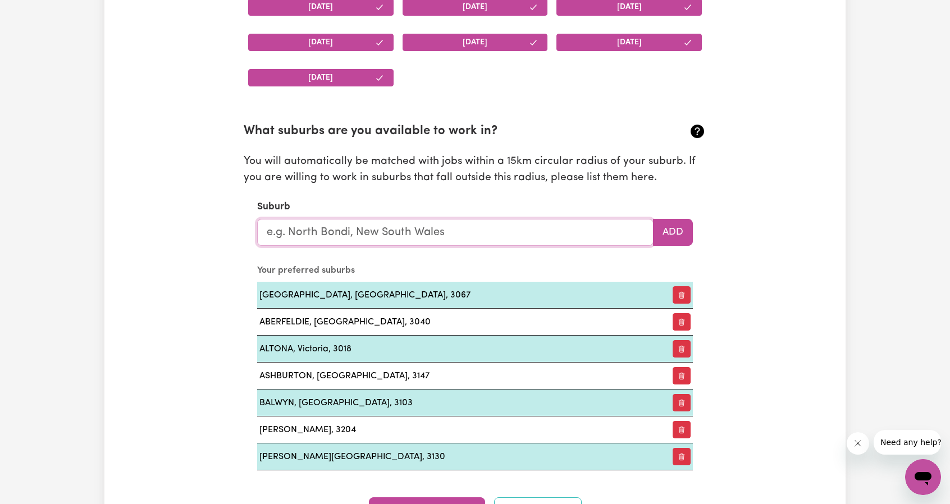
click at [364, 236] on input "text" at bounding box center [455, 232] width 396 height 27
paste input "[GEOGRAPHIC_DATA]"
type input "[GEOGRAPHIC_DATA]"
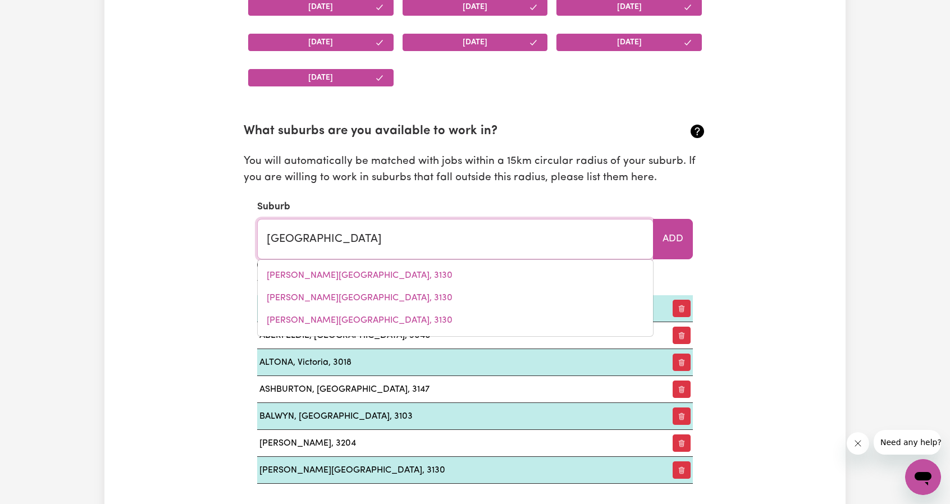
type input "[STREET_ADDRESS]"
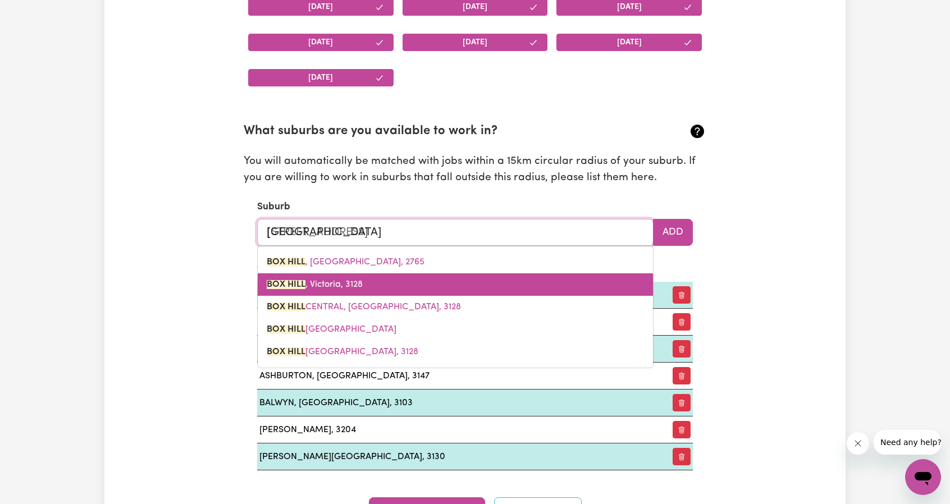
click at [384, 277] on link "[GEOGRAPHIC_DATA][PERSON_NAME]" at bounding box center [455, 284] width 395 height 22
type input "[GEOGRAPHIC_DATA][PERSON_NAME]"
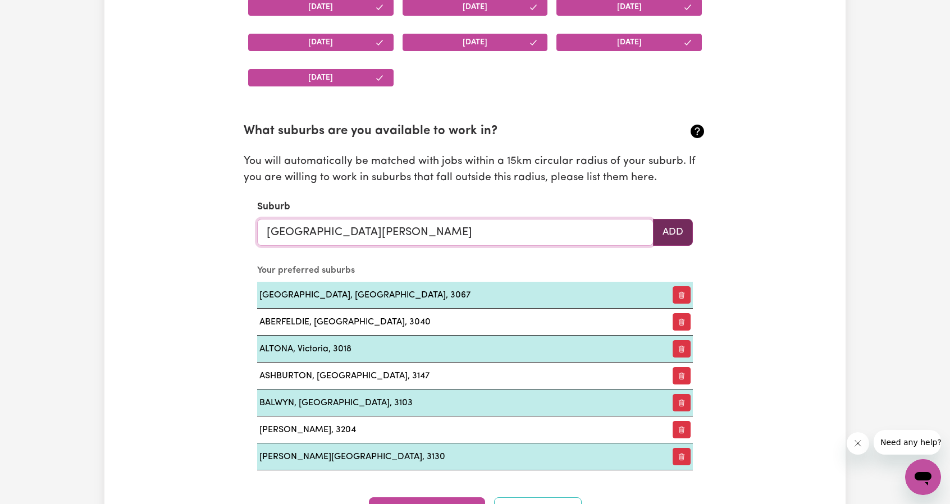
type input "[GEOGRAPHIC_DATA][PERSON_NAME]"
click at [667, 219] on button "Add" at bounding box center [673, 232] width 40 height 27
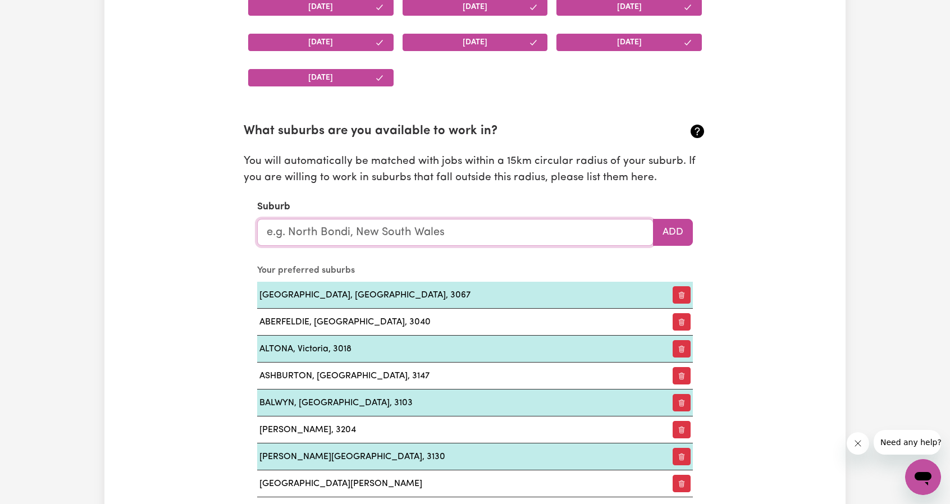
click at [456, 219] on input "text" at bounding box center [455, 232] width 396 height 27
paste input "[GEOGRAPHIC_DATA]"
type input "[GEOGRAPHIC_DATA]"
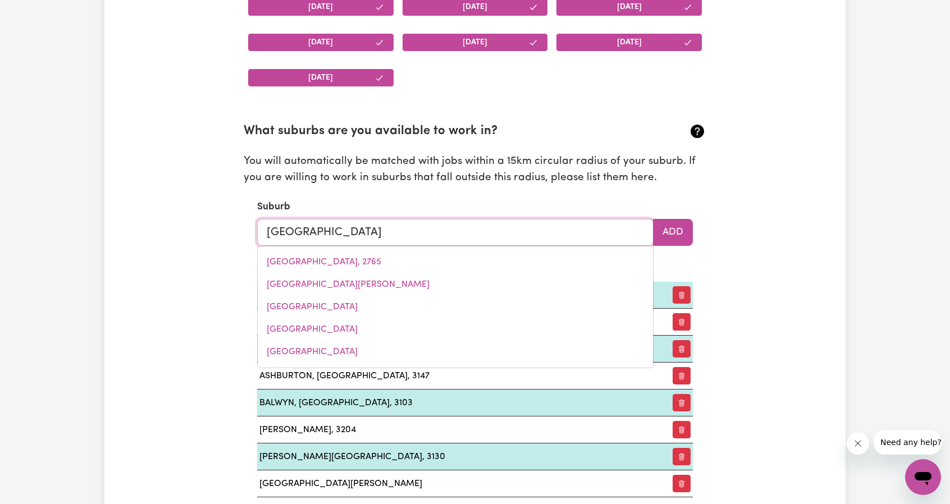
type input "[GEOGRAPHIC_DATA], [GEOGRAPHIC_DATA], 4017"
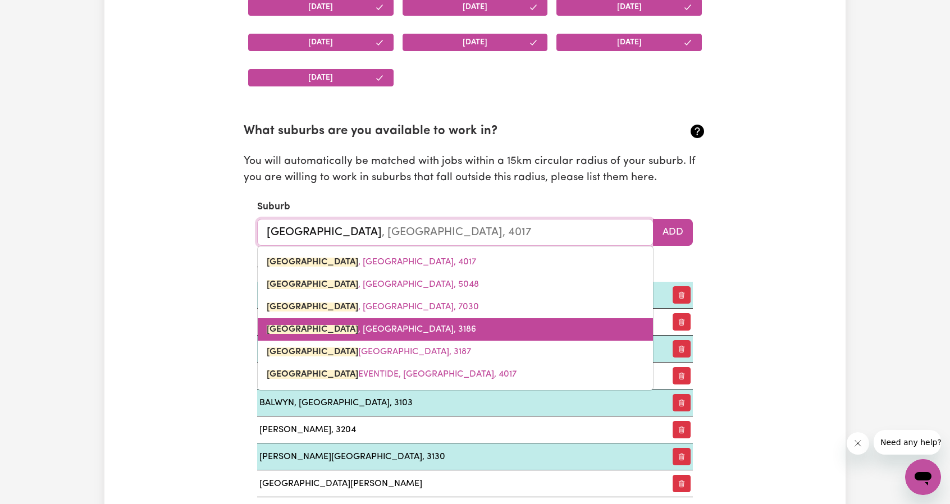
click at [397, 319] on link "[GEOGRAPHIC_DATA] , [GEOGRAPHIC_DATA], 3186" at bounding box center [455, 329] width 395 height 22
type input "[GEOGRAPHIC_DATA], [GEOGRAPHIC_DATA], 3186"
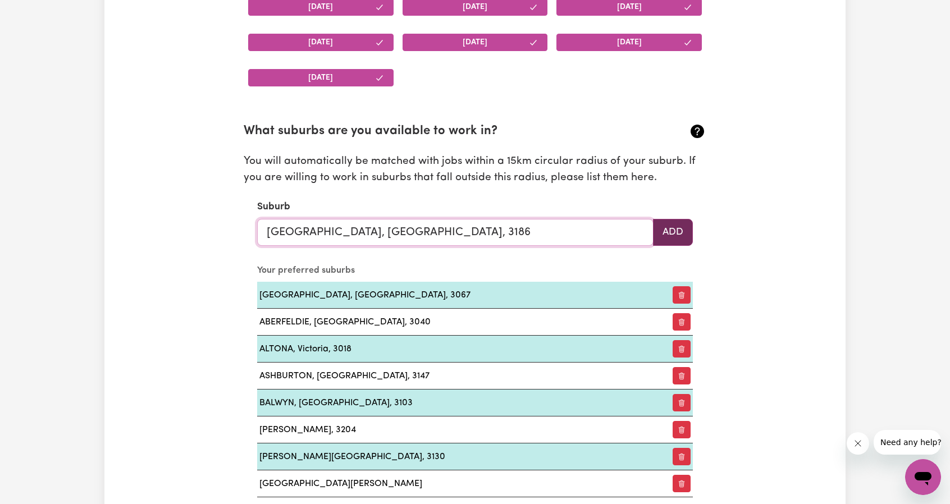
type input "[GEOGRAPHIC_DATA], [GEOGRAPHIC_DATA], 3186"
click at [675, 226] on button "Add" at bounding box center [673, 232] width 40 height 27
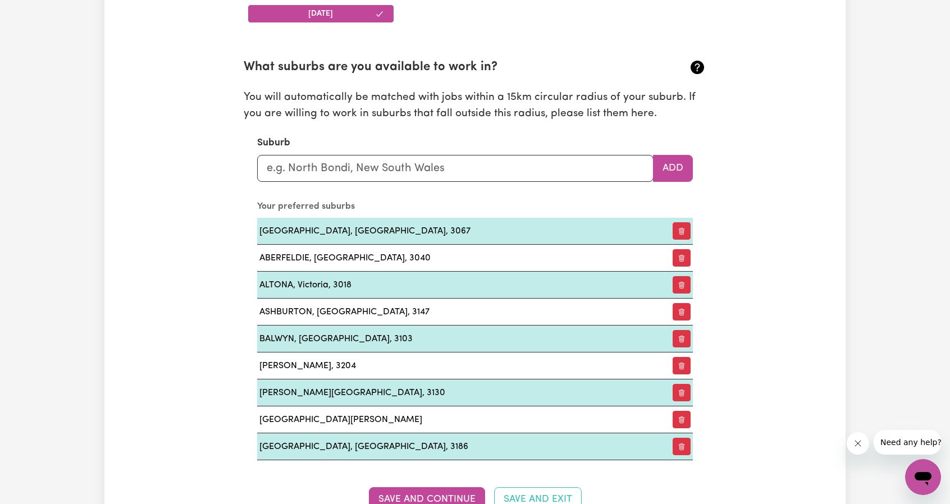
scroll to position [1215, 0]
click at [381, 167] on input "text" at bounding box center [455, 168] width 396 height 27
paste input "[GEOGRAPHIC_DATA]"
type input "[GEOGRAPHIC_DATA]"
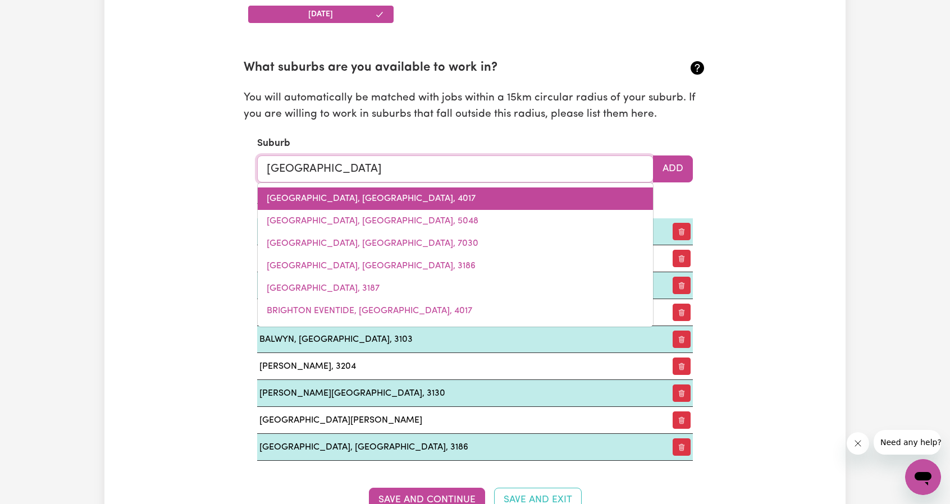
type input "[GEOGRAPHIC_DATA], [GEOGRAPHIC_DATA], 3056"
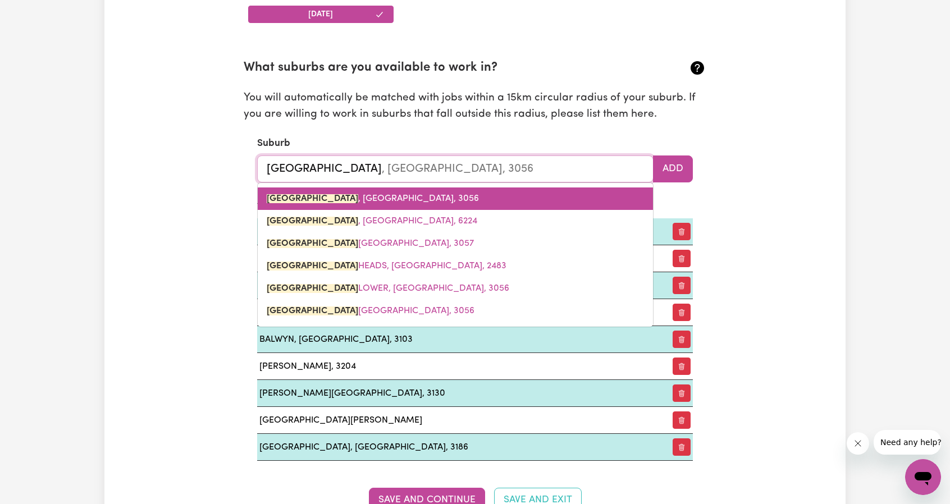
click at [385, 203] on link "[GEOGRAPHIC_DATA] , [GEOGRAPHIC_DATA], 3056" at bounding box center [455, 198] width 395 height 22
type input "[GEOGRAPHIC_DATA], [GEOGRAPHIC_DATA], 3056"
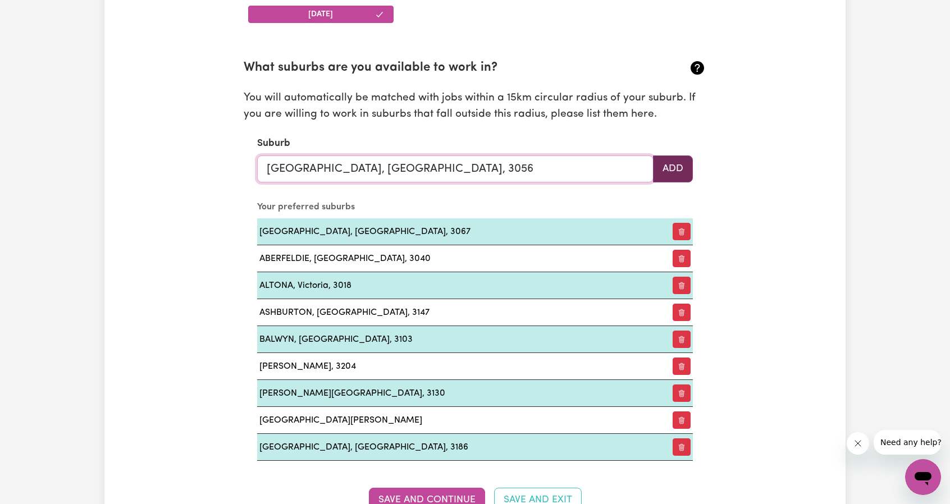
type input "[GEOGRAPHIC_DATA], [GEOGRAPHIC_DATA], 3056"
click at [666, 176] on button "Add" at bounding box center [673, 168] width 40 height 27
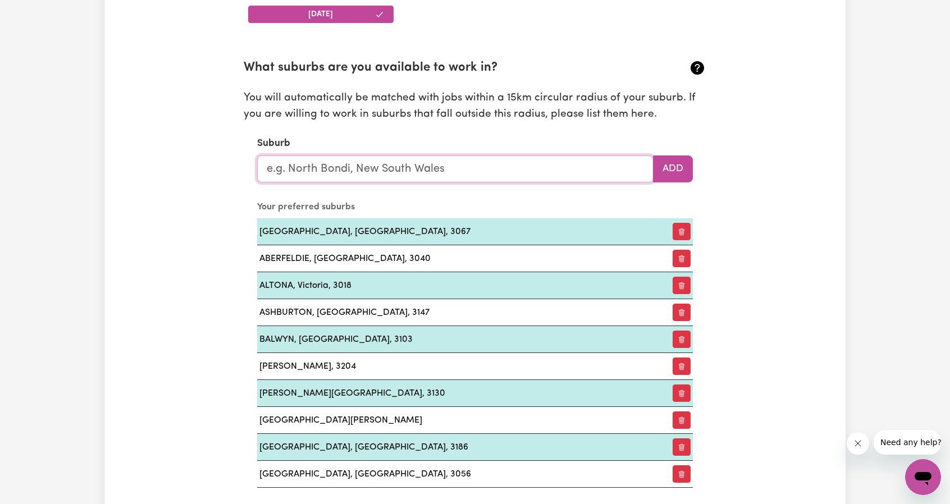
click at [371, 174] on input "text" at bounding box center [455, 168] width 396 height 27
paste input "Camberwell"
type input "Camberwell"
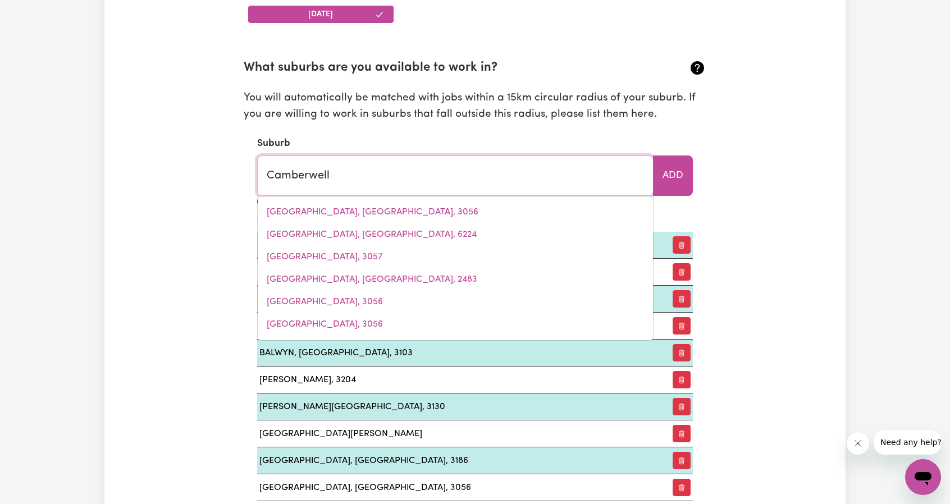
type input "[GEOGRAPHIC_DATA], [GEOGRAPHIC_DATA], 2330"
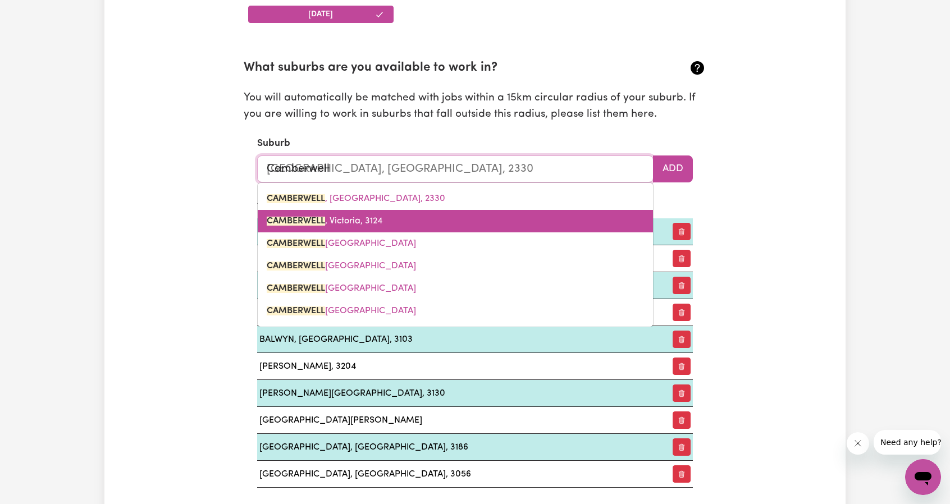
click at [361, 221] on span "CAMBERWELL , [GEOGRAPHIC_DATA], 3124" at bounding box center [325, 221] width 116 height 9
type input "CAMBERWELL, [GEOGRAPHIC_DATA], 3124"
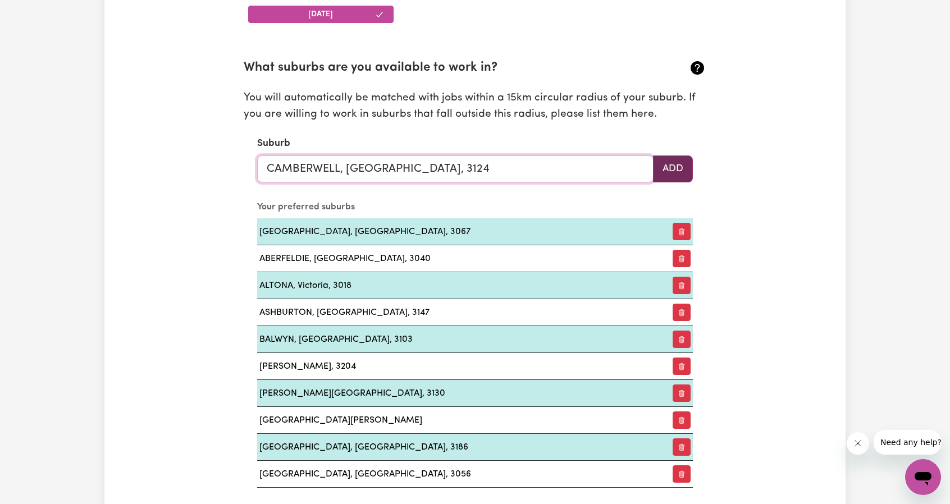
type input "CAMBERWELL, [GEOGRAPHIC_DATA], 3124"
click at [657, 155] on button "Add" at bounding box center [673, 168] width 40 height 27
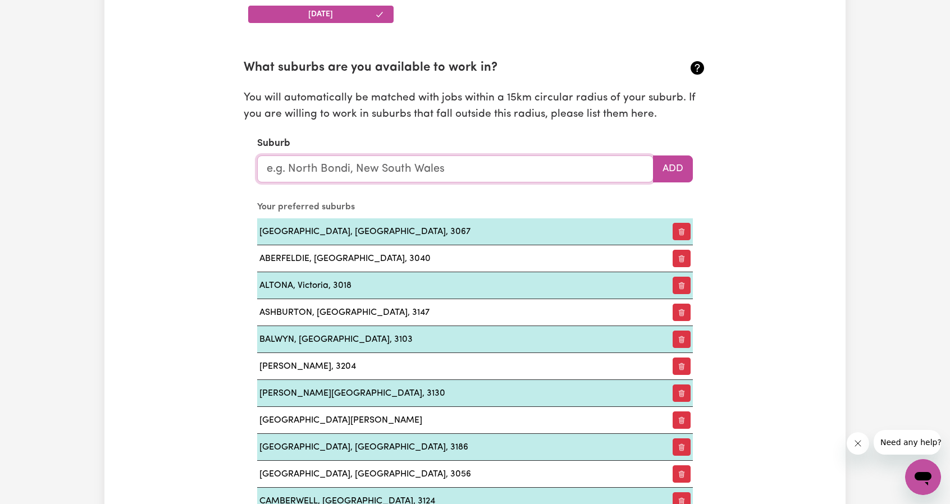
paste input "Carlton"
type input "Carlton"
click at [390, 172] on input "Carlton" at bounding box center [455, 168] width 396 height 27
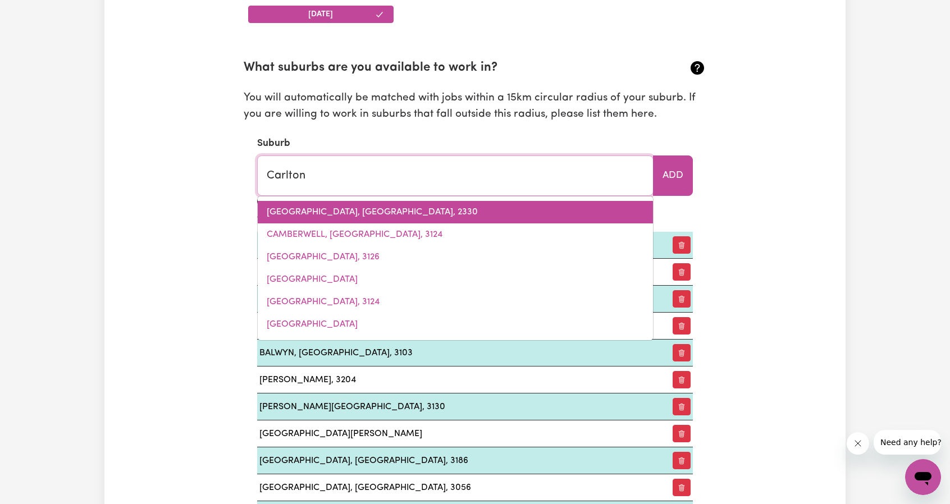
type input "[GEOGRAPHIC_DATA], [GEOGRAPHIC_DATA], 2218"
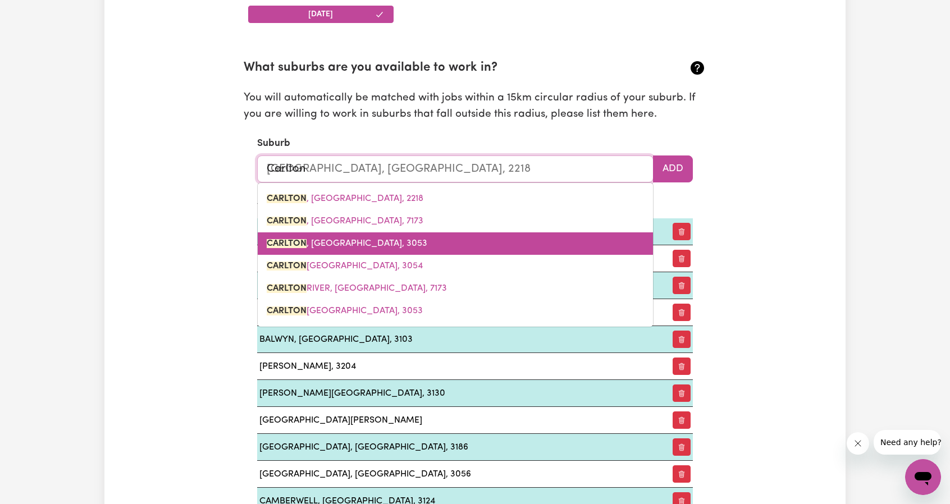
click at [371, 235] on link "[PERSON_NAME][GEOGRAPHIC_DATA], 3053" at bounding box center [455, 243] width 395 height 22
type input "[PERSON_NAME][GEOGRAPHIC_DATA], 3053"
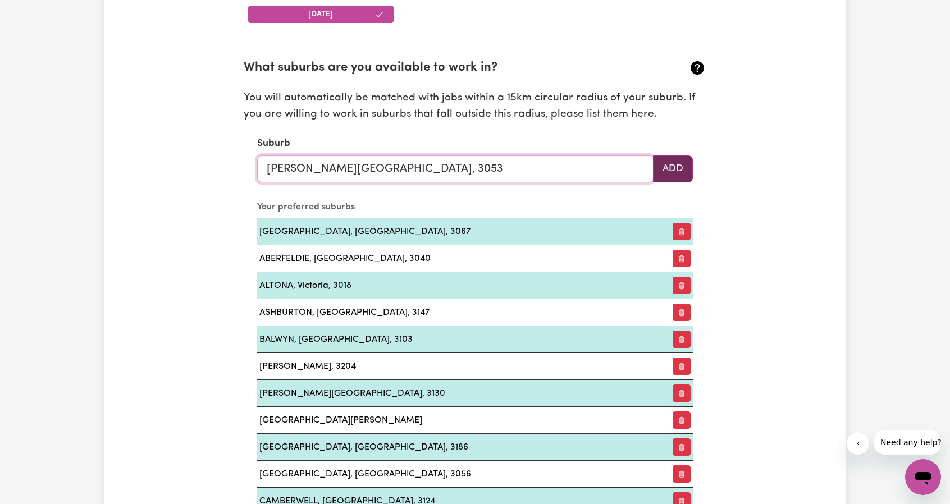
type input "[PERSON_NAME][GEOGRAPHIC_DATA], 3053"
click at [656, 164] on button "Add" at bounding box center [673, 168] width 40 height 27
click at [473, 178] on input "text" at bounding box center [455, 168] width 396 height 27
paste input "[GEOGRAPHIC_DATA]"
type input "[GEOGRAPHIC_DATA]"
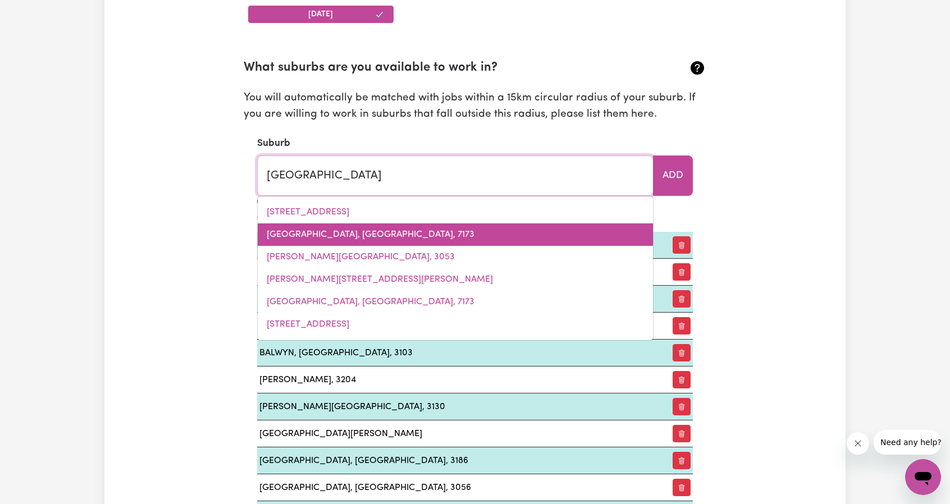
type input "[GEOGRAPHIC_DATA], [GEOGRAPHIC_DATA], 3058"
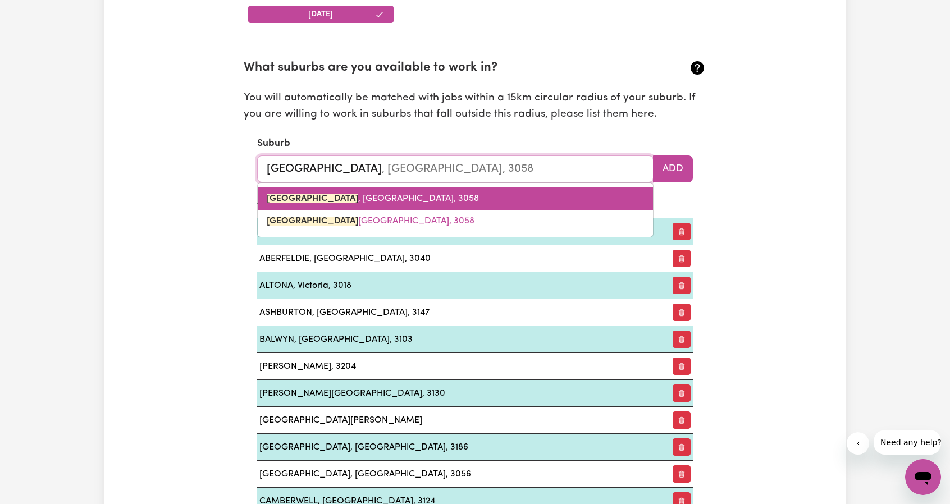
click at [361, 206] on link "[GEOGRAPHIC_DATA] , [GEOGRAPHIC_DATA], 3058" at bounding box center [455, 198] width 395 height 22
type input "[GEOGRAPHIC_DATA], [GEOGRAPHIC_DATA], 3058"
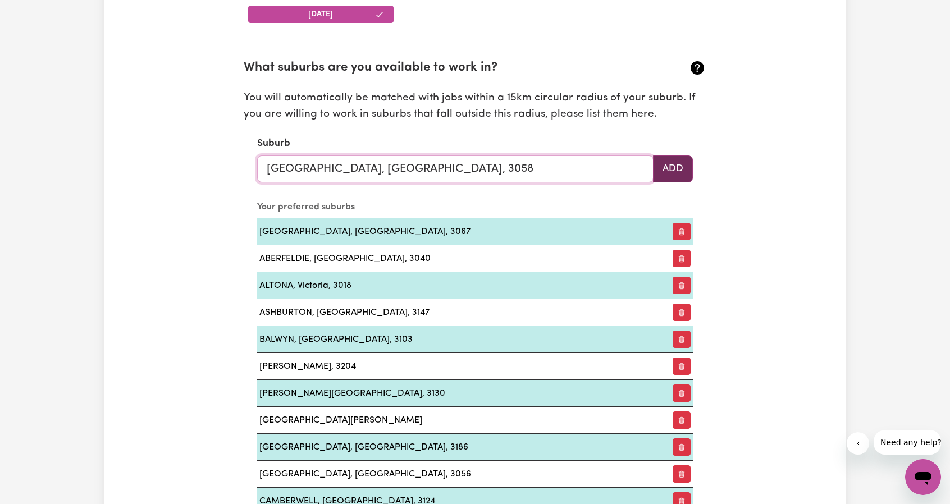
type input "[GEOGRAPHIC_DATA], [GEOGRAPHIC_DATA], 3058"
click at [664, 166] on button "Add" at bounding box center [673, 168] width 40 height 27
paste input "Cranbourne"
type input "Cranbourne"
click at [369, 172] on input "Cranbourne" at bounding box center [455, 168] width 396 height 27
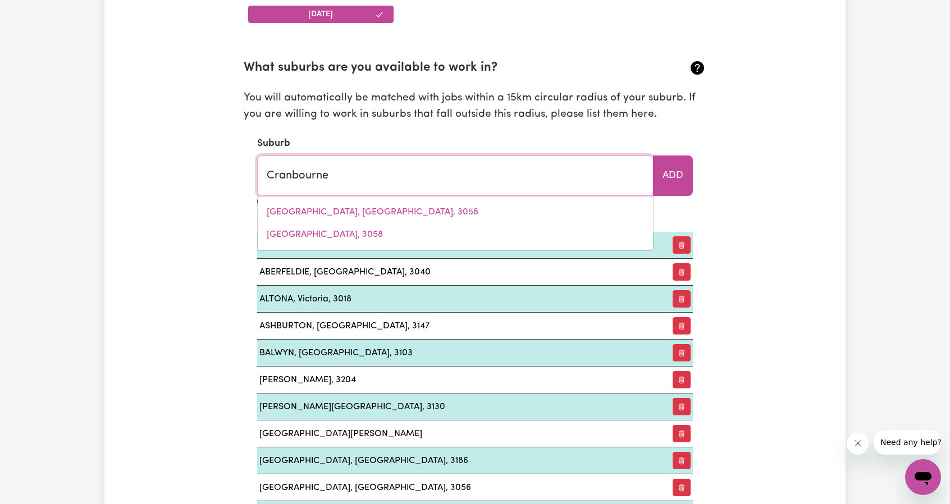
type input "[GEOGRAPHIC_DATA], [GEOGRAPHIC_DATA], 3977"
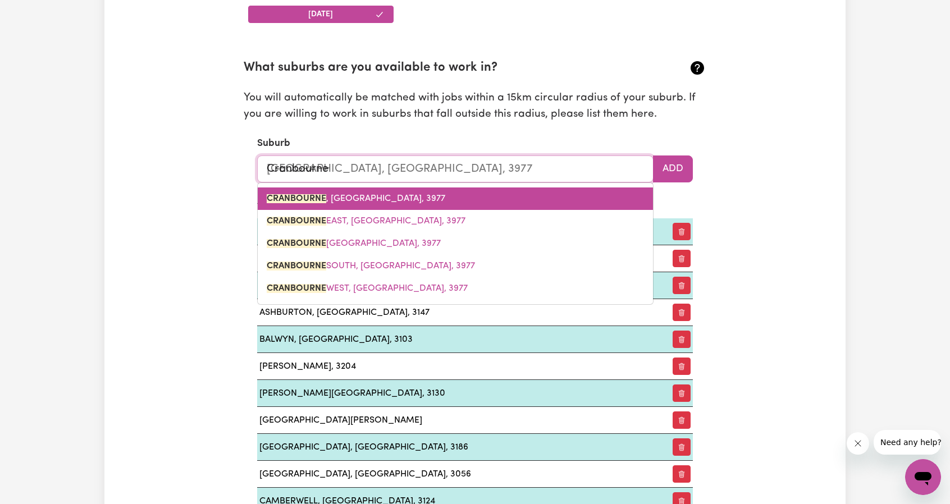
click at [402, 199] on link "CRANBOURNE , [GEOGRAPHIC_DATA], 3977" at bounding box center [455, 198] width 395 height 22
type input "CRANBOURNE, [GEOGRAPHIC_DATA], 3977"
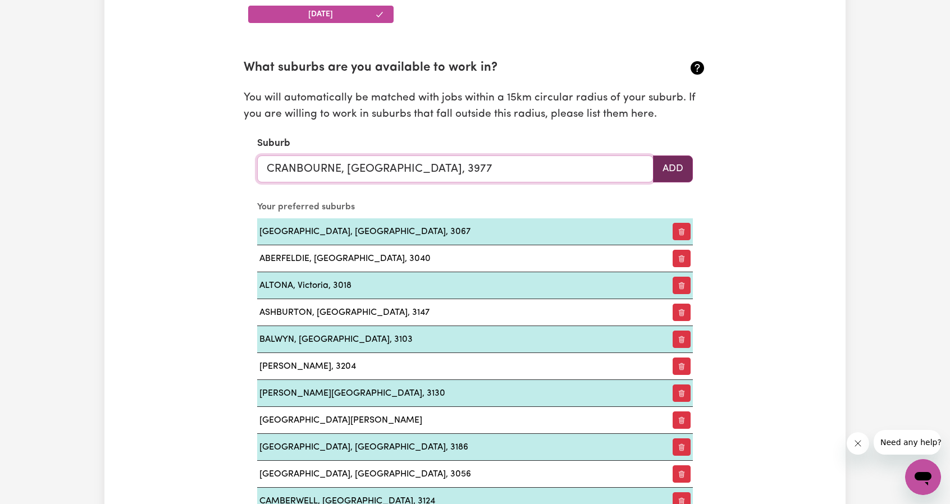
type input "CRANBOURNE, [GEOGRAPHIC_DATA], 3977"
click at [665, 172] on button "Add" at bounding box center [673, 168] width 40 height 27
drag, startPoint x: 413, startPoint y: 182, endPoint x: 410, endPoint y: 164, distance: 18.3
click at [410, 164] on section "What suburbs are you available to work in? You will automatically be matched wi…" at bounding box center [475, 318] width 462 height 555
click at [410, 164] on input "text" at bounding box center [455, 168] width 396 height 27
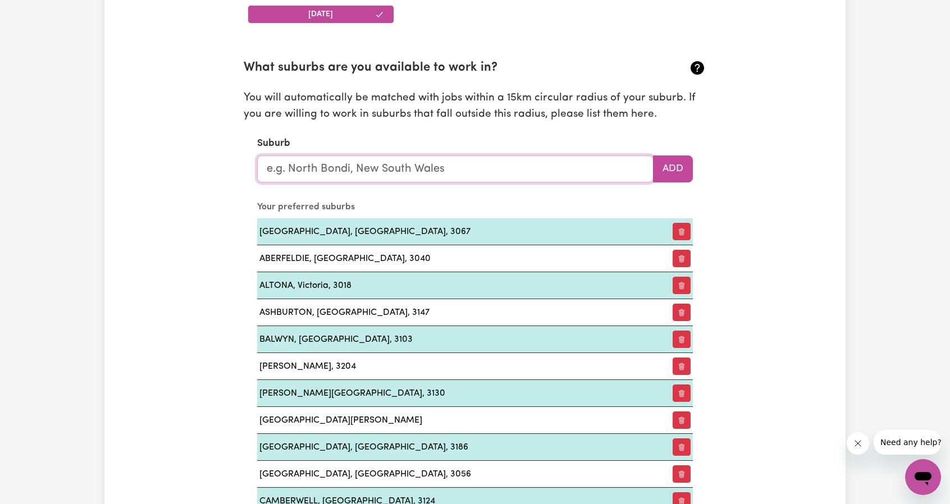
paste input "Dandenong"
type input "Dandenong"
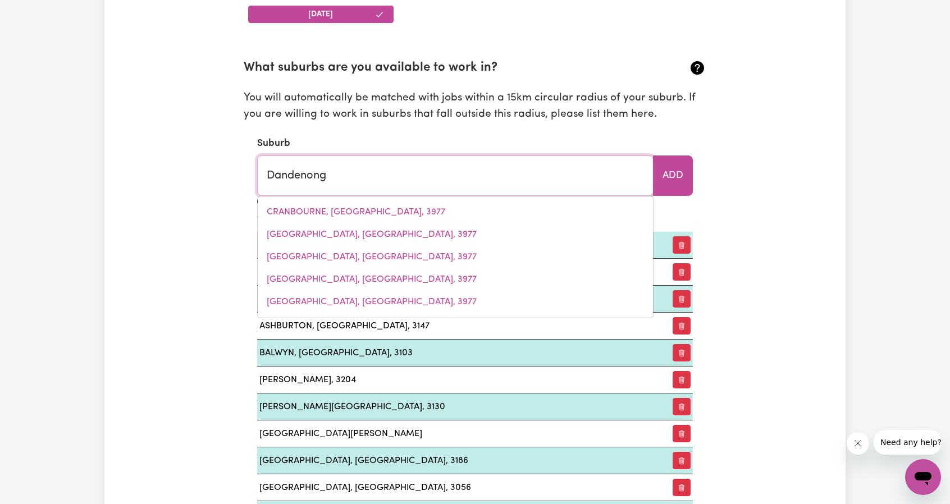
type input "[GEOGRAPHIC_DATA], [GEOGRAPHIC_DATA], 3175"
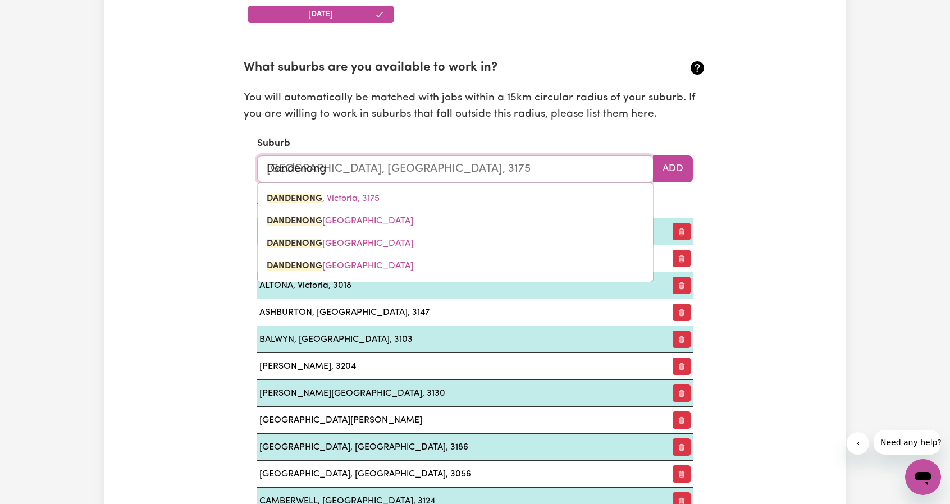
type input "Dandenong"
click at [592, 130] on section "What suburbs are you available to work in? You will automatically be matched wi…" at bounding box center [475, 318] width 462 height 555
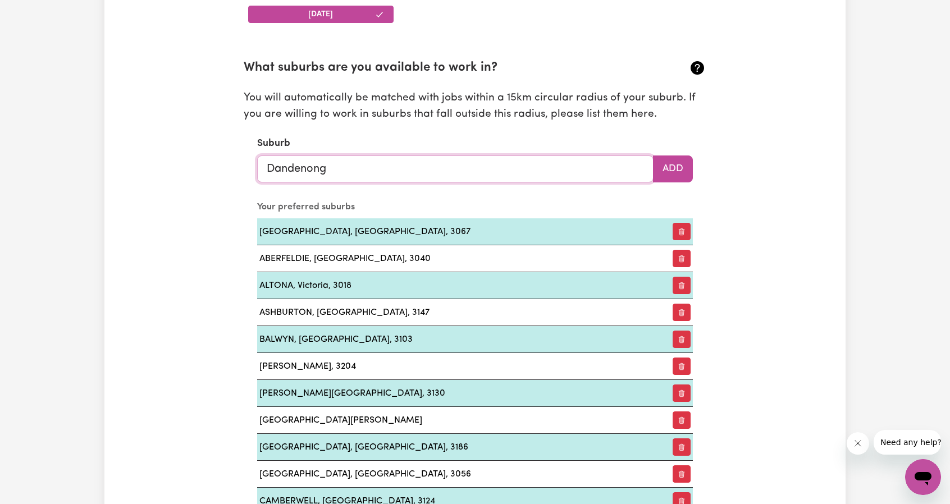
type input "[GEOGRAPHIC_DATA], [GEOGRAPHIC_DATA], 3175"
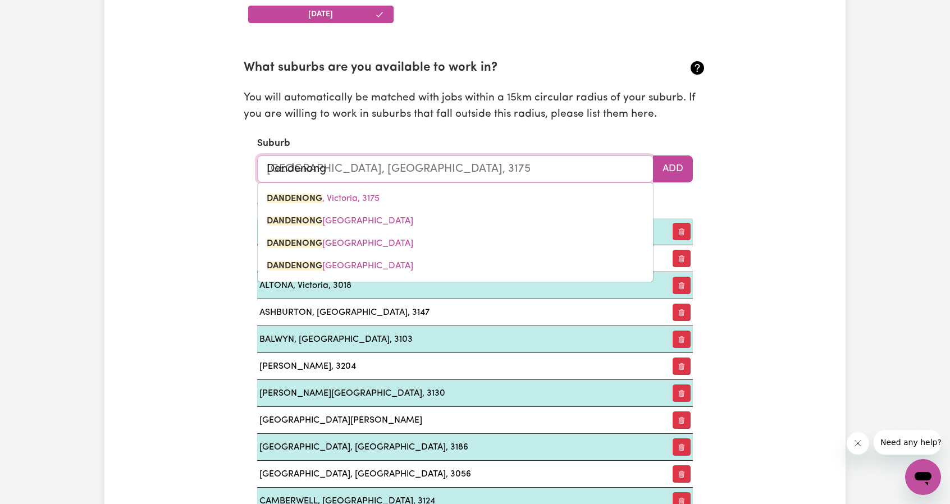
click at [412, 168] on input "Dandenong" at bounding box center [455, 168] width 396 height 27
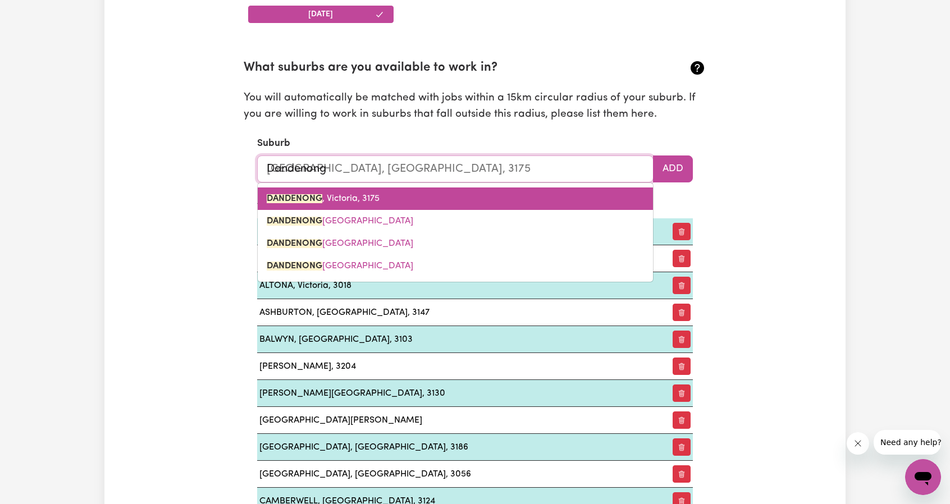
click at [293, 201] on mark "DANDENONG" at bounding box center [295, 198] width 56 height 9
type input "DANDENONG, [GEOGRAPHIC_DATA], 3175"
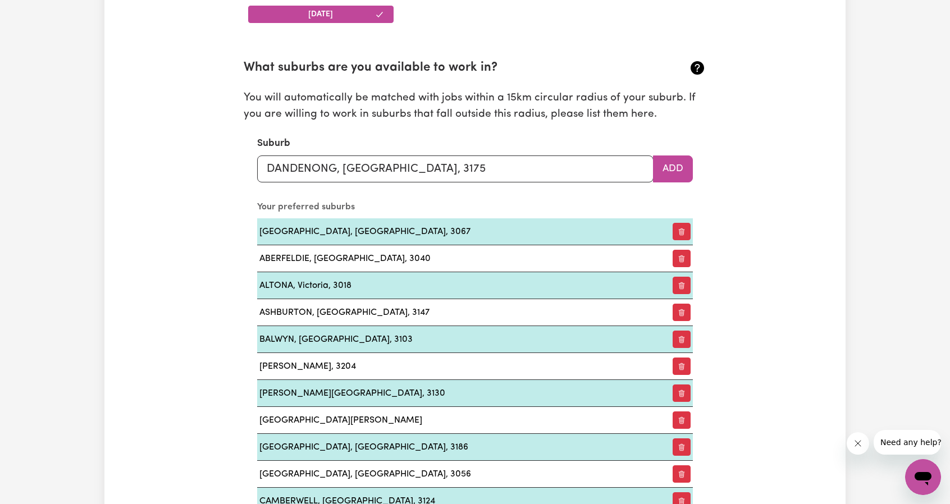
click at [693, 170] on section "What suburbs are you available to work in? You will automatically be matched wi…" at bounding box center [475, 318] width 462 height 555
click at [671, 167] on button "Add" at bounding box center [673, 168] width 40 height 27
click at [414, 166] on input "text" at bounding box center [455, 168] width 396 height 27
paste input "Doncaster"
type input "Doncaster"
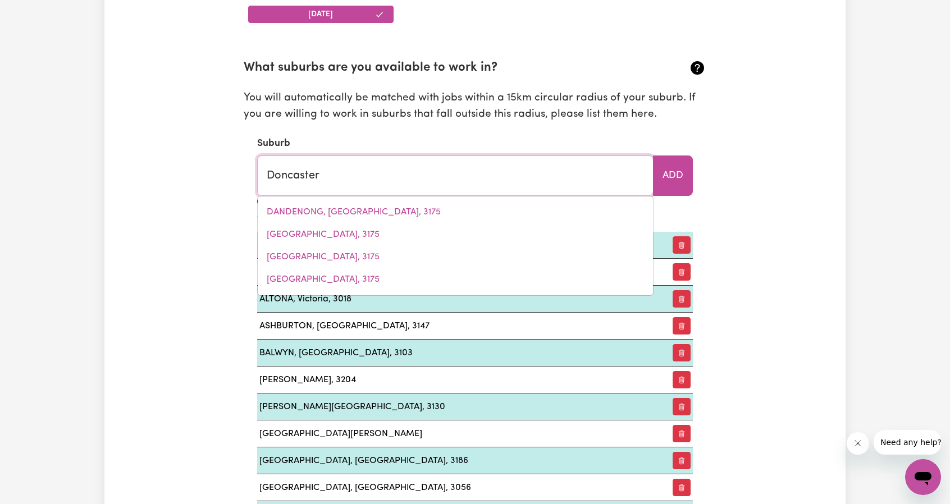
type input "[GEOGRAPHIC_DATA], [GEOGRAPHIC_DATA], 3108"
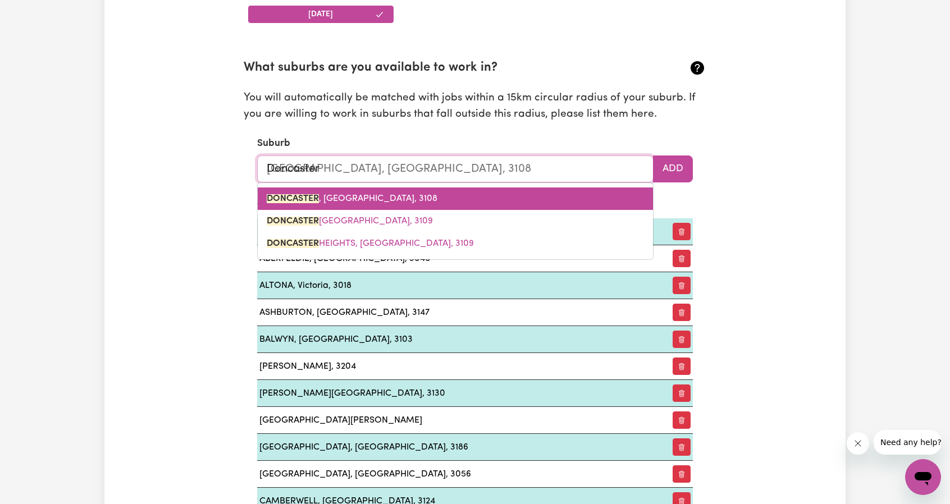
click at [391, 195] on link "DONCASTER , [GEOGRAPHIC_DATA], 3108" at bounding box center [455, 198] width 395 height 22
type input "DONCASTER, [GEOGRAPHIC_DATA], 3108"
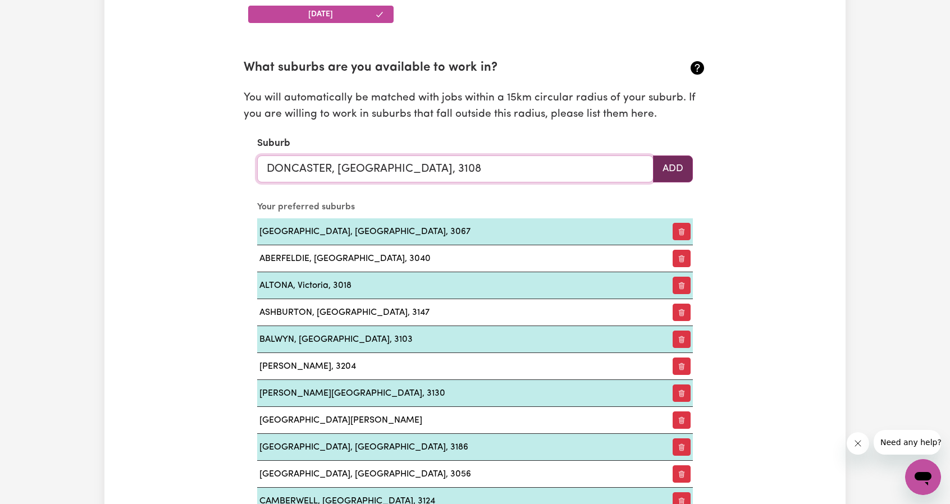
type input "DONCASTER, [GEOGRAPHIC_DATA], 3108"
click at [686, 162] on button "Add" at bounding box center [673, 168] width 40 height 27
click at [354, 171] on input "text" at bounding box center [455, 168] width 396 height 27
paste input "Essendon"
type input "Essendon"
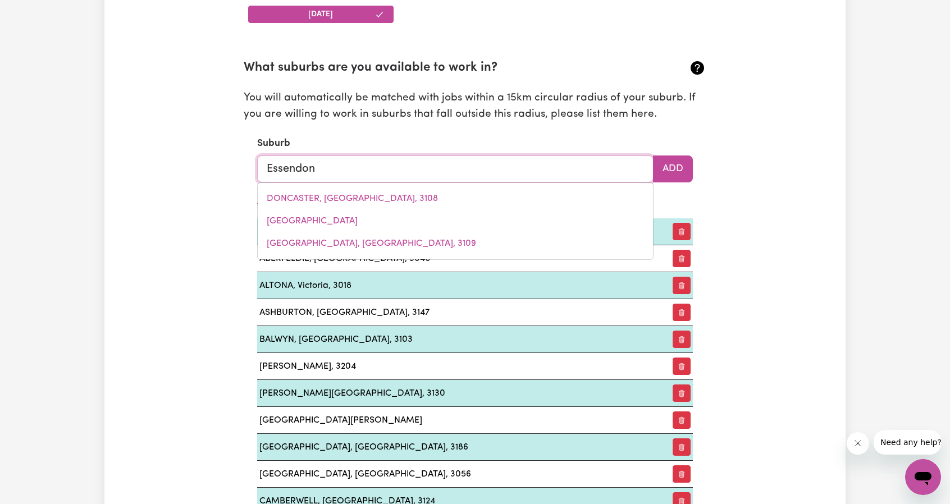
type input "Essendon, [GEOGRAPHIC_DATA], 3040"
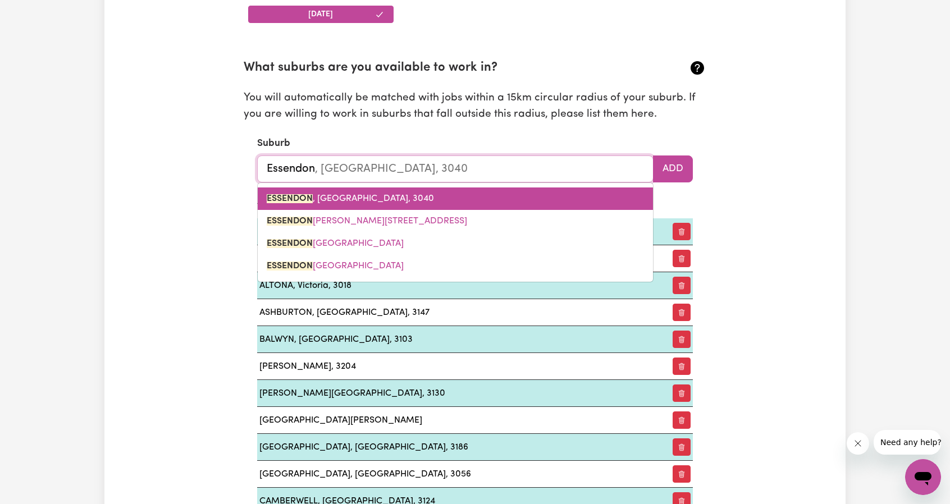
click at [379, 192] on link "ESSENDON , [GEOGRAPHIC_DATA], 3040" at bounding box center [455, 198] width 395 height 22
type input "ESSENDON, [GEOGRAPHIC_DATA], 3040"
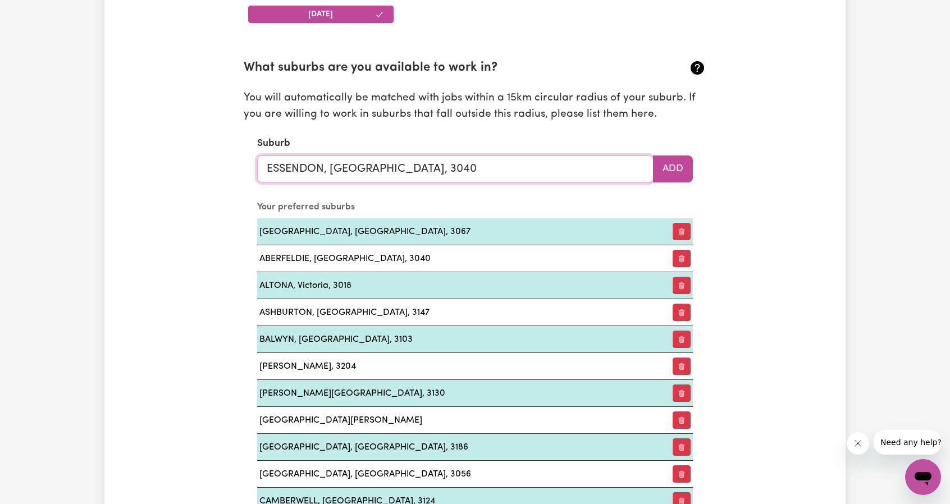
type input "ESSENDON, [GEOGRAPHIC_DATA], 3040"
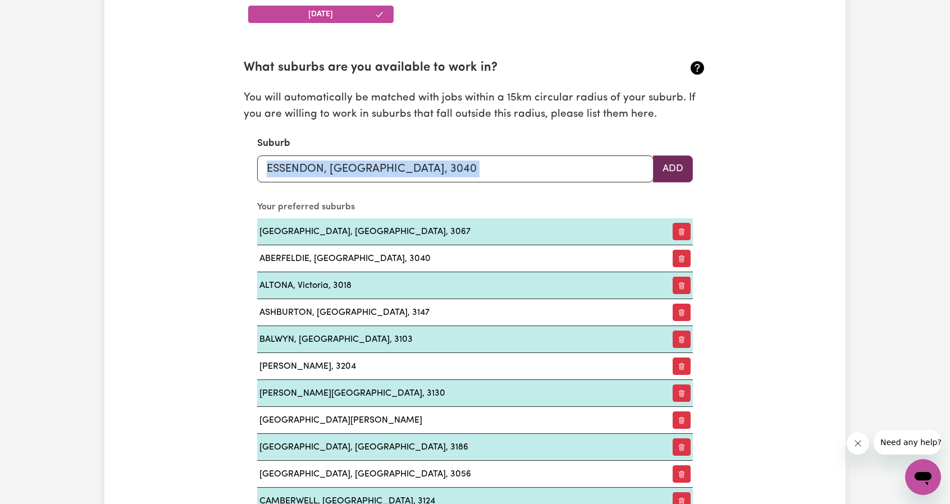
drag, startPoint x: 675, startPoint y: 152, endPoint x: 667, endPoint y: 159, distance: 10.7
click at [667, 159] on div "Suburb ESSENDON, [GEOGRAPHIC_DATA], 3040 Add" at bounding box center [475, 159] width 436 height 46
click at [667, 159] on button "Add" at bounding box center [673, 168] width 40 height 27
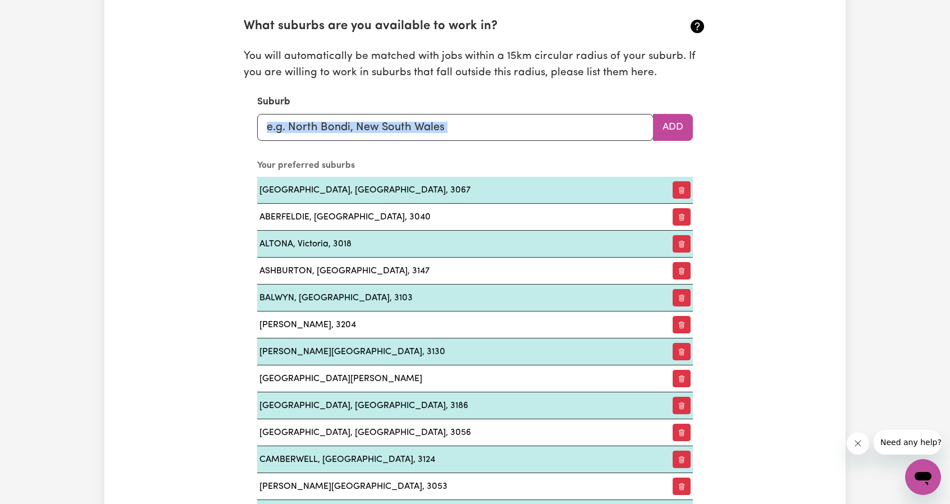
scroll to position [1251, 0]
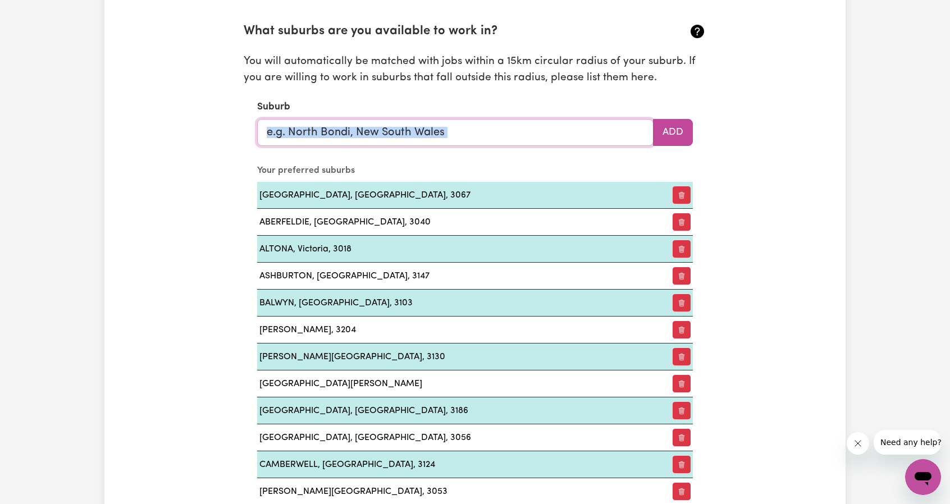
click at [438, 139] on input "text" at bounding box center [455, 132] width 396 height 27
paste input "Fitzroy"
type input "Fitzroy"
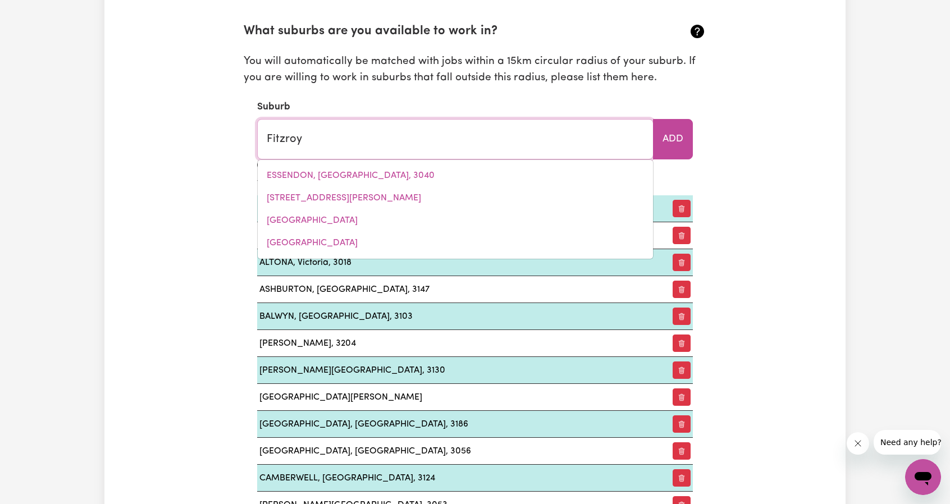
type input "Fitzroy, [GEOGRAPHIC_DATA], 5082"
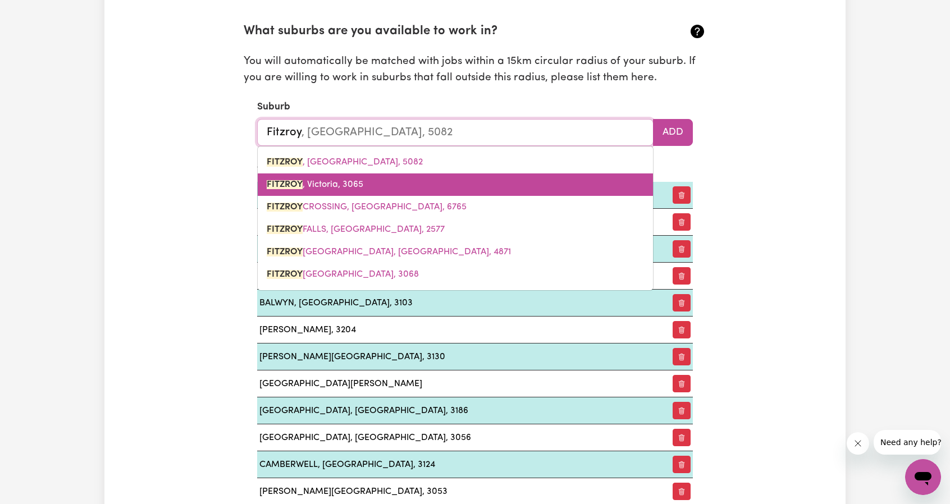
click at [364, 181] on link "FITZROY , [GEOGRAPHIC_DATA], 3065" at bounding box center [455, 184] width 395 height 22
type input "FITZROY, [GEOGRAPHIC_DATA], 3065"
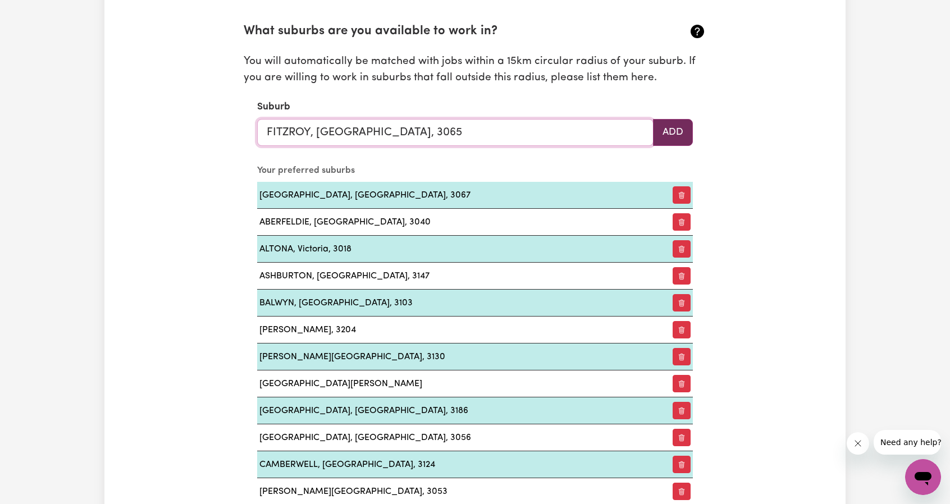
type input "FITZROY, [GEOGRAPHIC_DATA], 3065"
click at [665, 132] on button "Add" at bounding box center [673, 132] width 40 height 27
paste input "Frankston"
type input "Frankston"
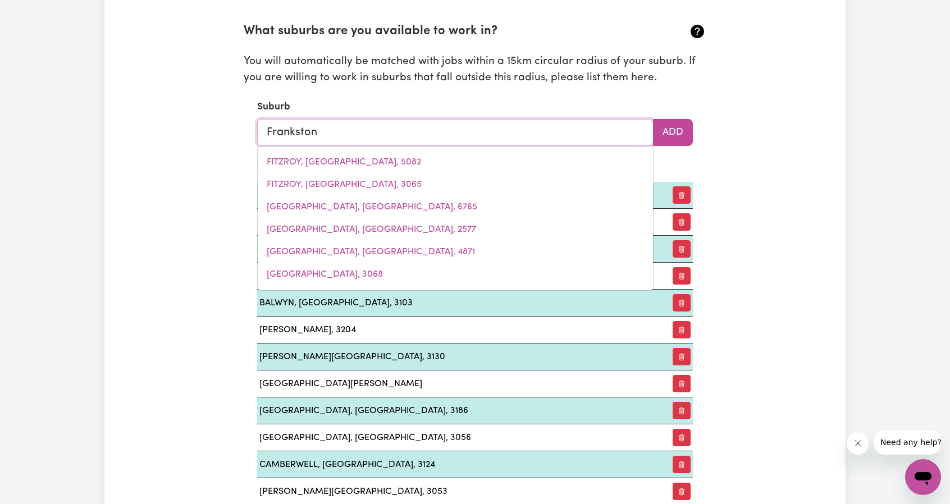
click at [386, 126] on input "Frankston" at bounding box center [455, 132] width 396 height 27
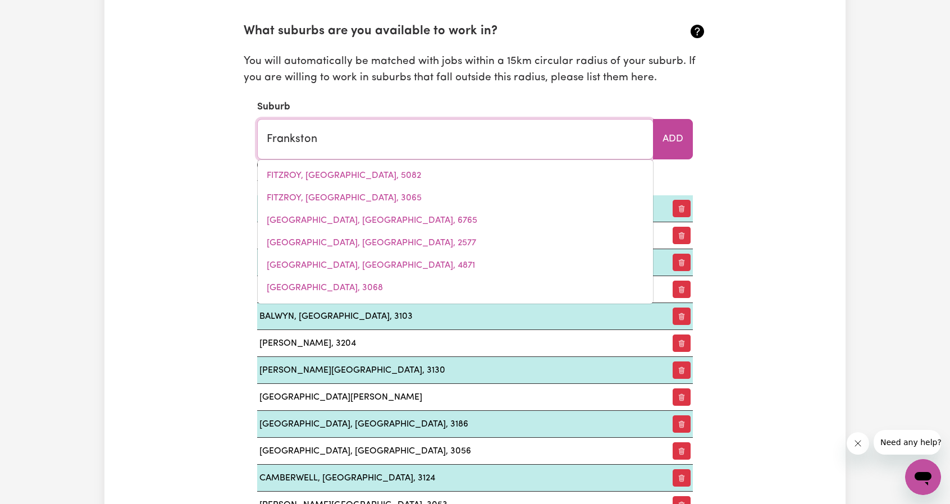
type input "[PERSON_NAME], [GEOGRAPHIC_DATA], 3199"
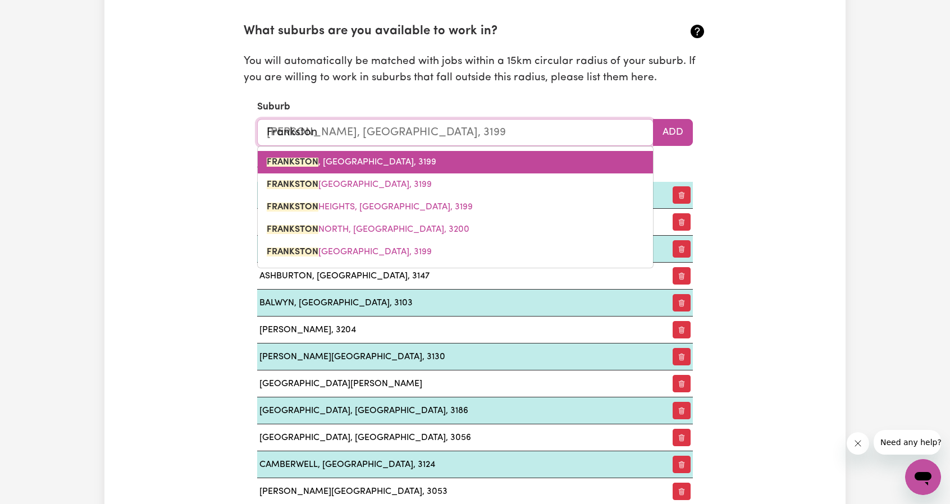
click at [391, 159] on link "[GEOGRAPHIC_DATA] , [GEOGRAPHIC_DATA], 3199" at bounding box center [455, 162] width 395 height 22
type input "[GEOGRAPHIC_DATA], [GEOGRAPHIC_DATA], 3199"
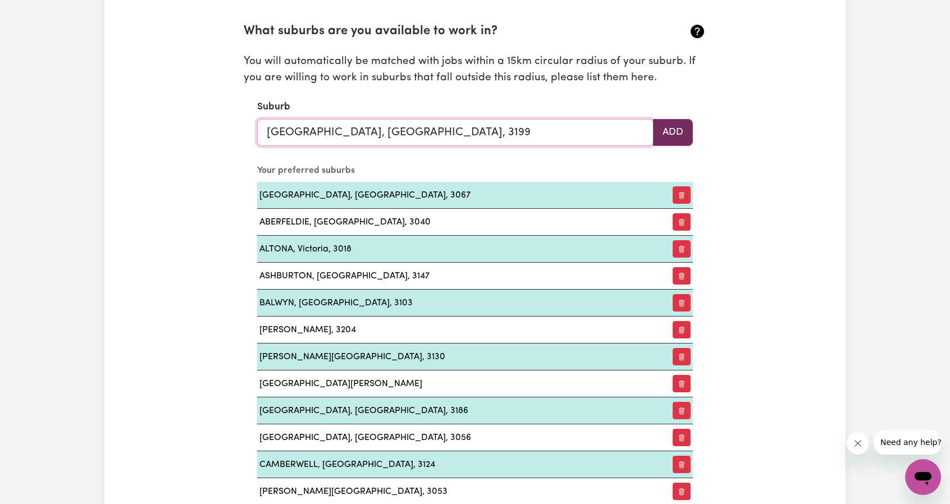
type input "[GEOGRAPHIC_DATA], [GEOGRAPHIC_DATA], 3199"
click at [675, 129] on button "Add" at bounding box center [673, 132] width 40 height 27
click at [395, 138] on input "text" at bounding box center [455, 132] width 396 height 27
paste input "[PERSON_NAME] Waverley"
type input "[PERSON_NAME] Waverley"
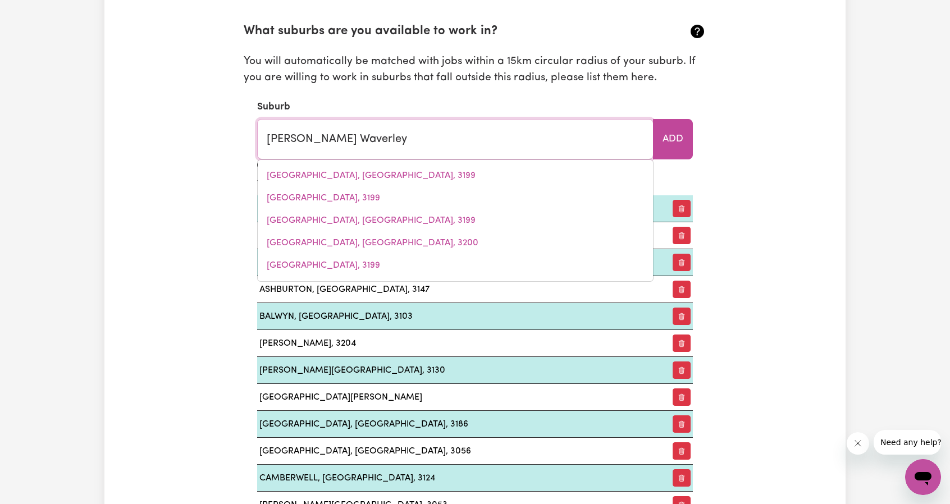
type input "[PERSON_NAME] Waverley, [GEOGRAPHIC_DATA], 3150"
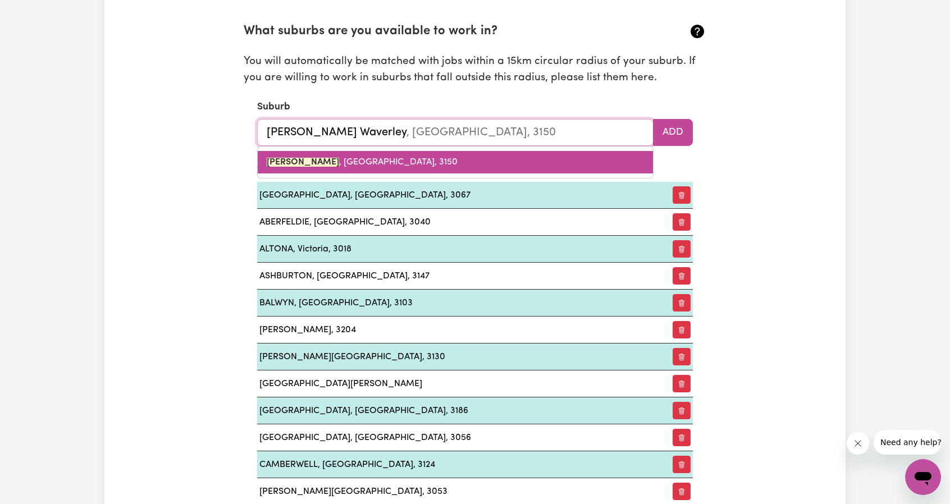
click at [363, 159] on span "[PERSON_NAME] , [PERSON_NAME], 3150" at bounding box center [362, 162] width 191 height 9
type input "[PERSON_NAME], [PERSON_NAME], 3150"
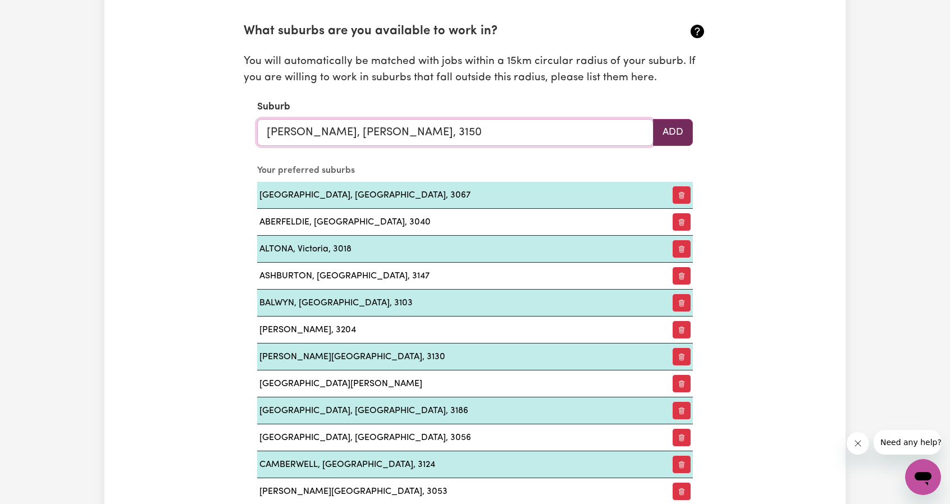
type input "[PERSON_NAME], [PERSON_NAME], 3150"
click at [662, 130] on button "Add" at bounding box center [673, 132] width 40 height 27
paste input "Highett"
type input "Highett"
click at [369, 122] on input "Highett" at bounding box center [455, 132] width 396 height 27
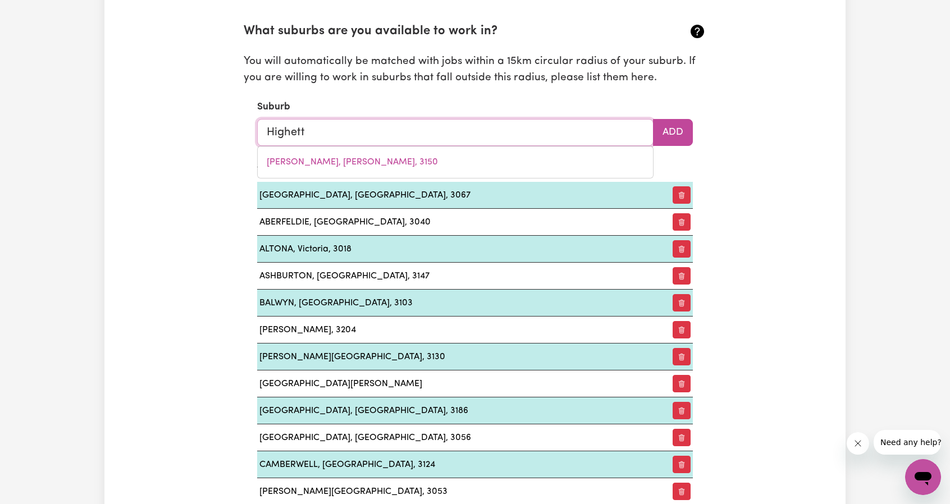
type input "Highett, [GEOGRAPHIC_DATA], 3190"
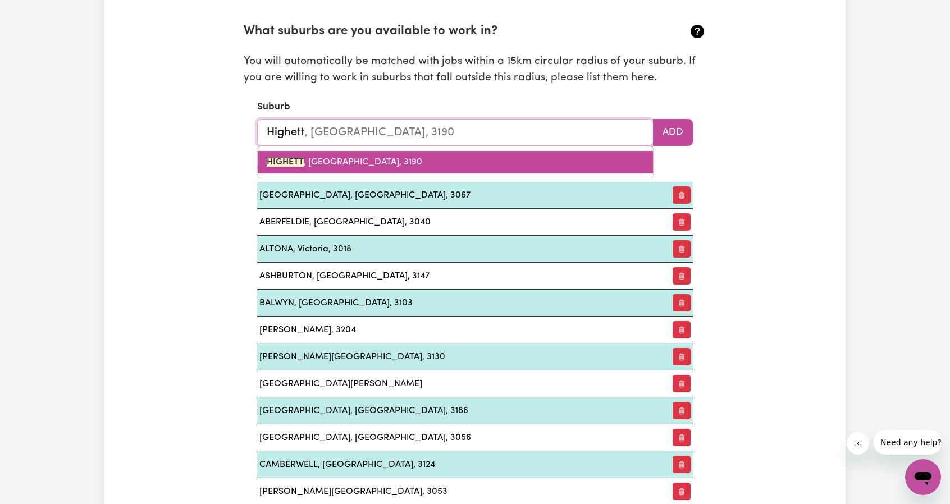
click at [451, 158] on link "HIGHETT , [GEOGRAPHIC_DATA], 3190" at bounding box center [455, 162] width 395 height 22
type input "HIGHETT, [GEOGRAPHIC_DATA], 3190"
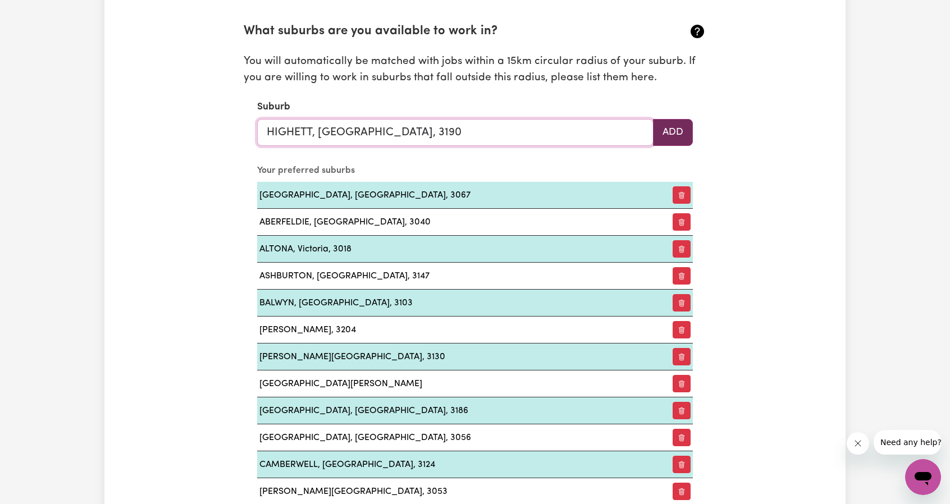
type input "HIGHETT, [GEOGRAPHIC_DATA], 3190"
click at [658, 126] on button "Add" at bounding box center [673, 132] width 40 height 27
paste input "Kew"
type input "Kew"
click at [360, 128] on input "Kew" at bounding box center [455, 132] width 396 height 27
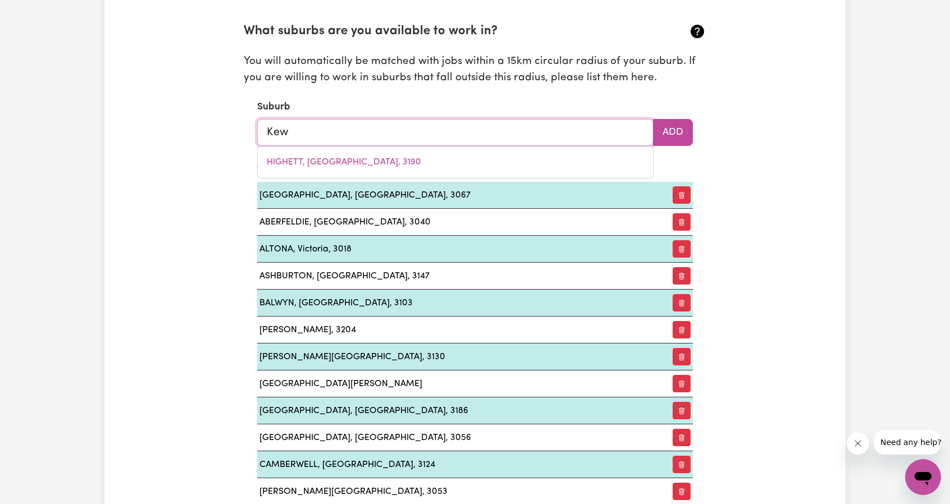
type input "[GEOGRAPHIC_DATA], [GEOGRAPHIC_DATA], 2439"
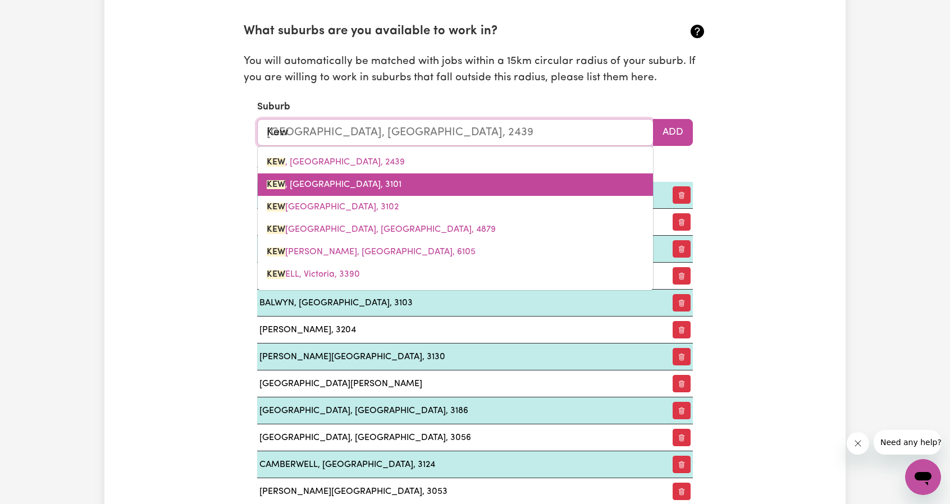
click at [353, 176] on link "[GEOGRAPHIC_DATA] , [GEOGRAPHIC_DATA], 3101" at bounding box center [455, 184] width 395 height 22
type input "[GEOGRAPHIC_DATA], [GEOGRAPHIC_DATA], 3101"
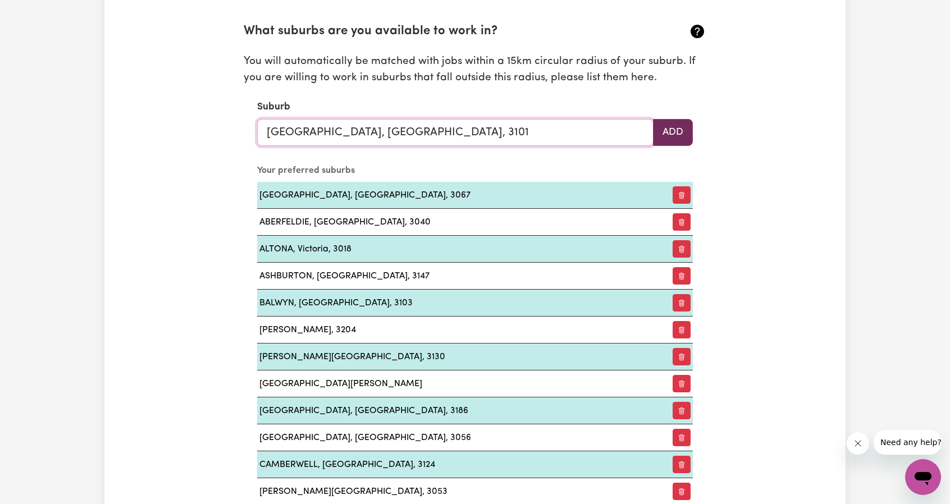
type input "[GEOGRAPHIC_DATA], [GEOGRAPHIC_DATA], 3101"
click at [668, 123] on button "Add" at bounding box center [673, 132] width 40 height 27
paste input "Malvern"
type input "Malvern"
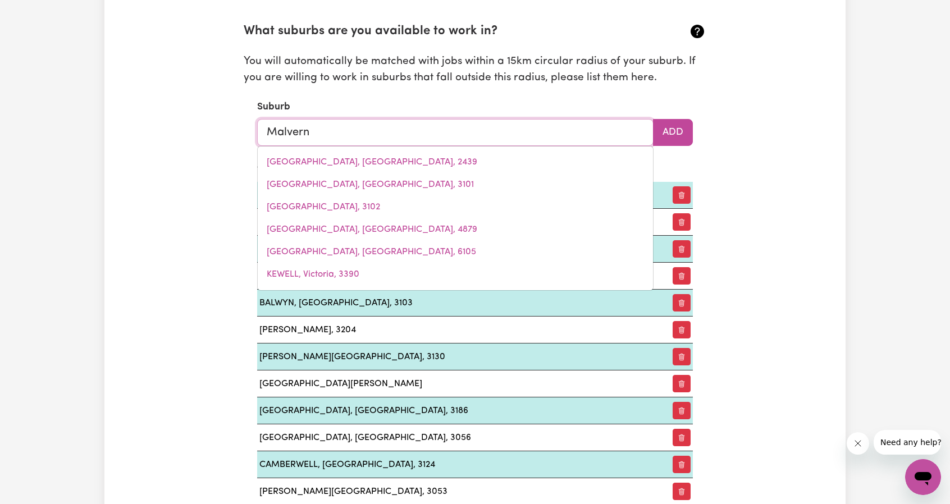
click at [333, 125] on input "Malvern" at bounding box center [455, 132] width 396 height 27
type input "[GEOGRAPHIC_DATA], [GEOGRAPHIC_DATA]"
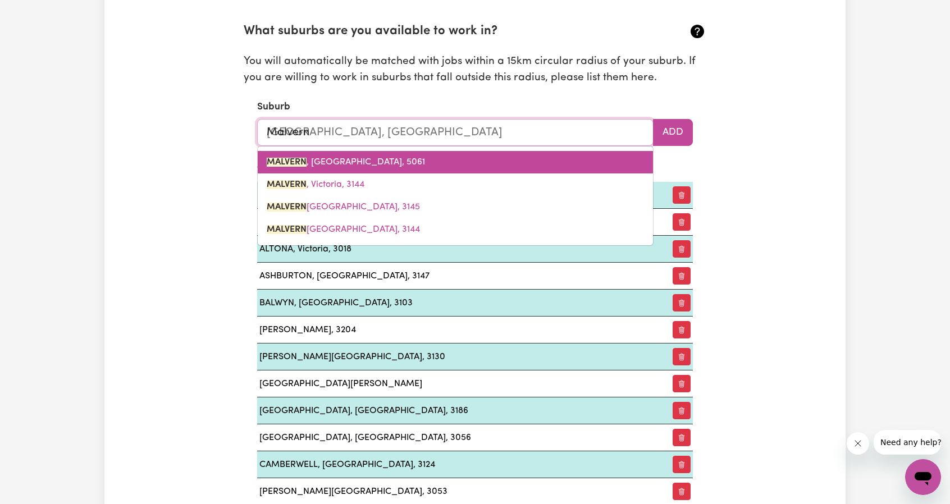
click at [293, 162] on mark "MALVERN" at bounding box center [287, 162] width 40 height 9
type input "[GEOGRAPHIC_DATA], [GEOGRAPHIC_DATA]"
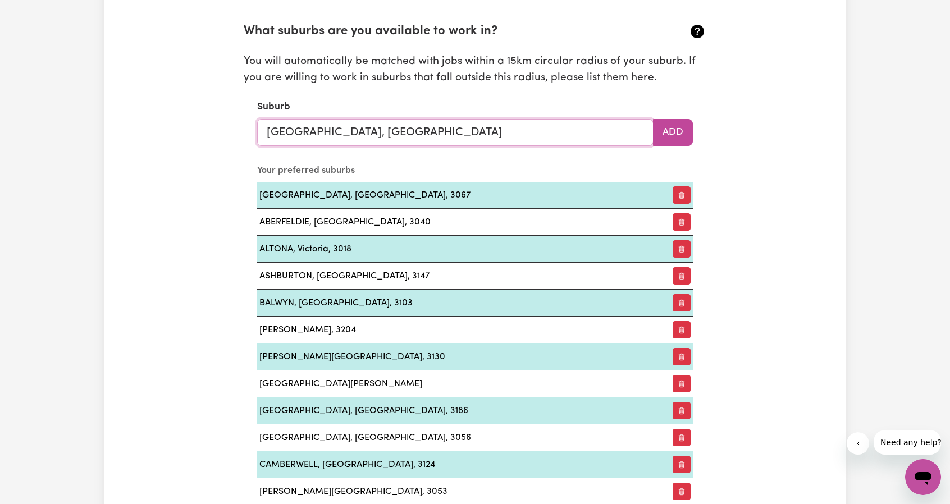
click at [501, 126] on input "[GEOGRAPHIC_DATA], [GEOGRAPHIC_DATA]" at bounding box center [455, 132] width 396 height 27
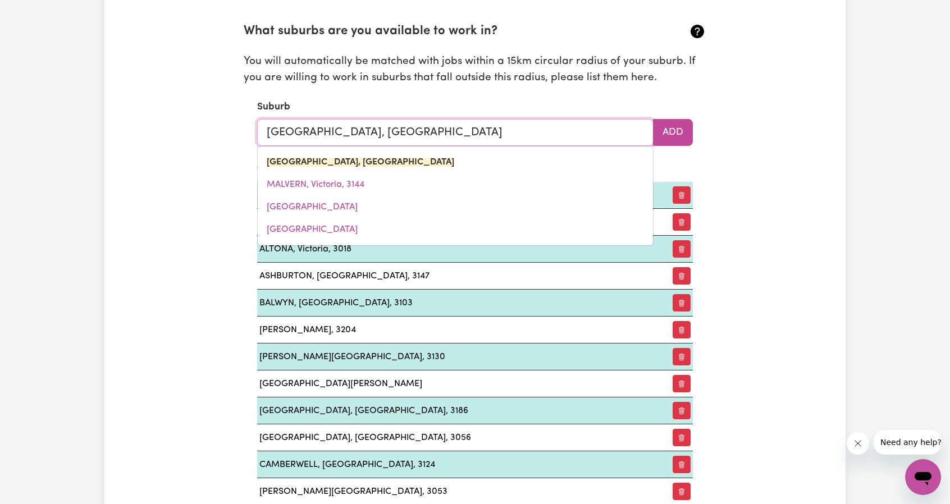
paste input "[PERSON_NAME]"
type input "Malvern"
type input "[GEOGRAPHIC_DATA], [GEOGRAPHIC_DATA]"
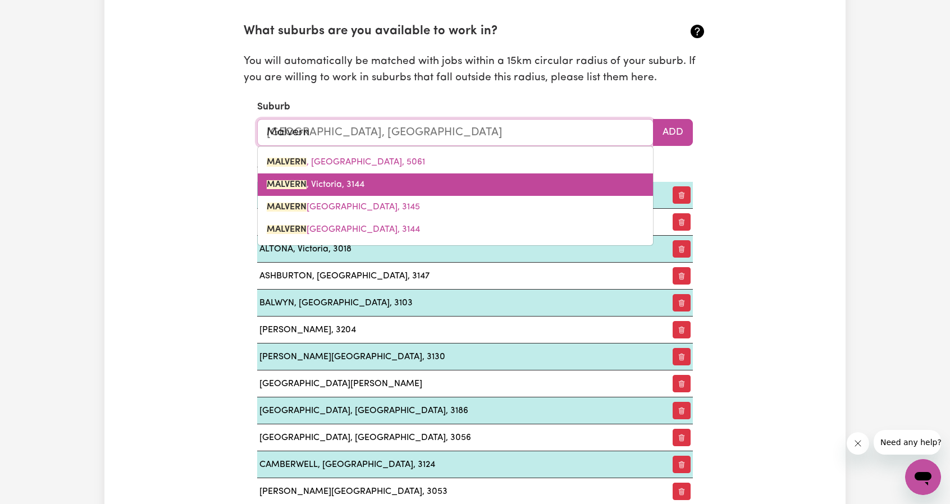
click at [345, 180] on span "MALVERN , Victoria, 3144" at bounding box center [316, 184] width 98 height 9
type input "MALVERN, Victoria, 3144"
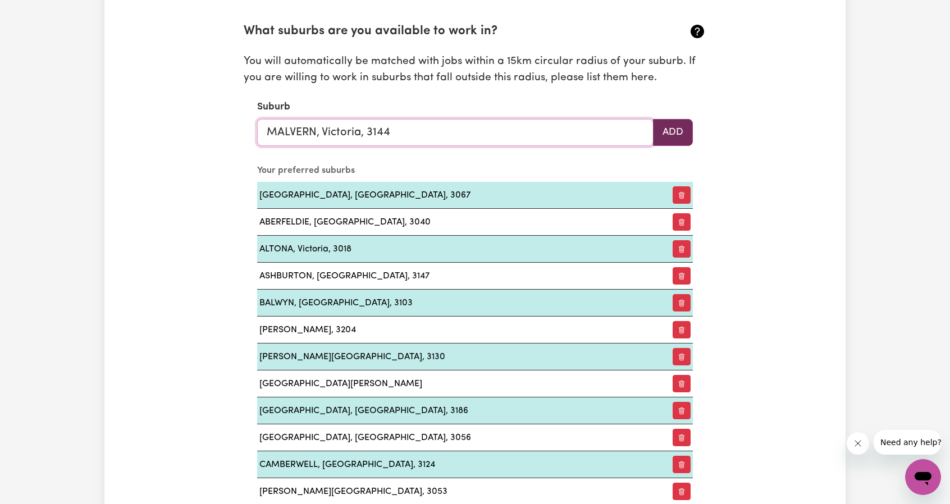
type input "MALVERN, Victoria, 3144"
click at [670, 119] on button "Add" at bounding box center [673, 132] width 40 height 27
click at [364, 125] on input "text" at bounding box center [455, 132] width 396 height 27
paste input "Maribyrnong"
type input "Maribyrnong"
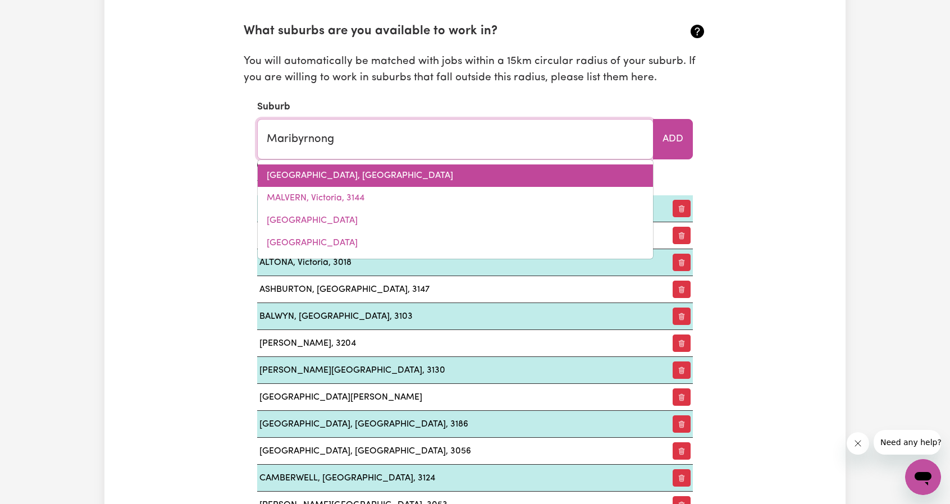
type input "Maribyrnong, [GEOGRAPHIC_DATA], 3032"
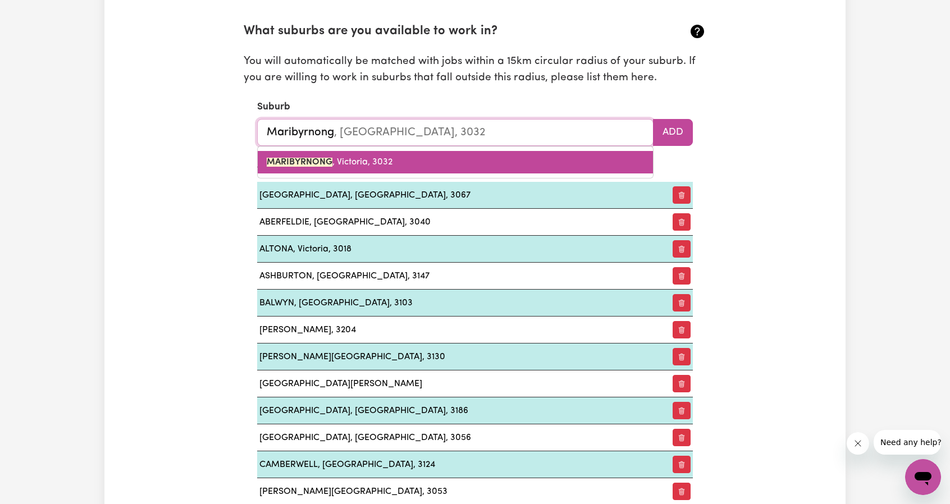
click at [369, 164] on span "MARIBYRNONG , [GEOGRAPHIC_DATA], 3032" at bounding box center [330, 162] width 126 height 9
type input "MARIBYRNONG, [GEOGRAPHIC_DATA], 3032"
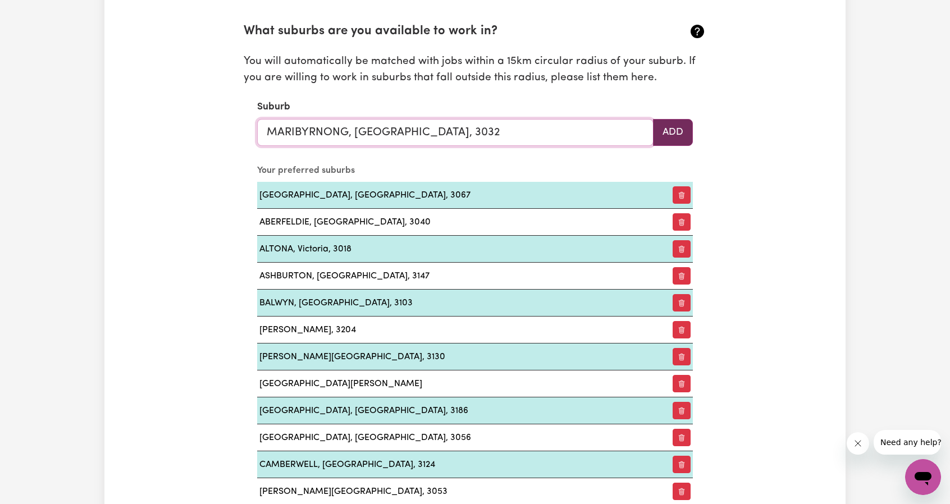
type input "MARIBYRNONG, [GEOGRAPHIC_DATA], 3032"
drag, startPoint x: 679, startPoint y: 124, endPoint x: 477, endPoint y: 139, distance: 202.0
click at [477, 139] on div "MARIBYRNONG, [GEOGRAPHIC_DATA], 3032 Add" at bounding box center [475, 132] width 436 height 27
click at [686, 119] on button "Add" at bounding box center [673, 132] width 40 height 27
click at [542, 123] on input "text" at bounding box center [455, 132] width 396 height 27
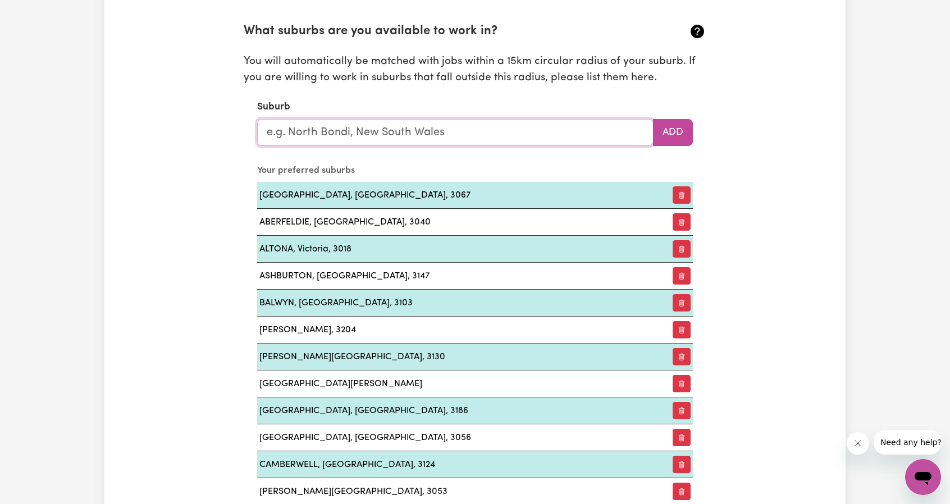
paste input "Moorabbin"
type input "Moorabbin"
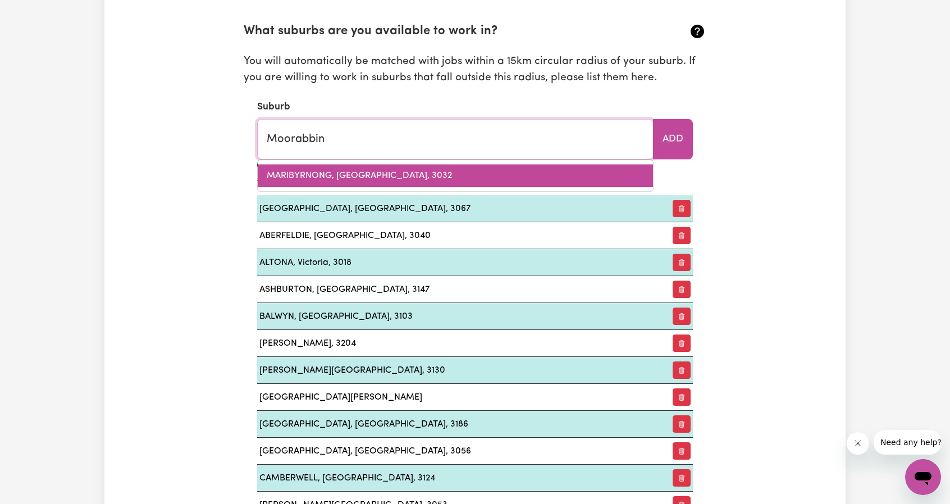
type input "Moorabbin, [GEOGRAPHIC_DATA], 3189"
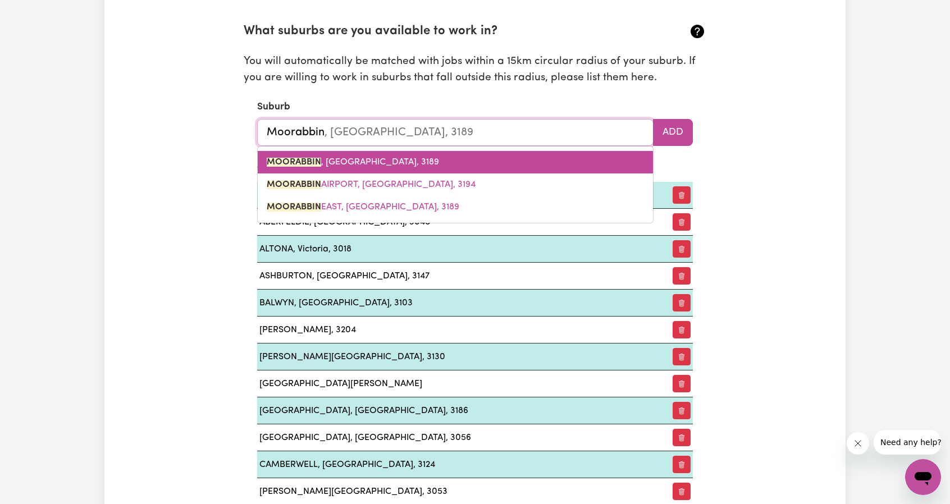
click at [346, 158] on span "MOORABBIN , [GEOGRAPHIC_DATA], 3189" at bounding box center [353, 162] width 172 height 9
type input "MOORABBIN, [GEOGRAPHIC_DATA], 3189"
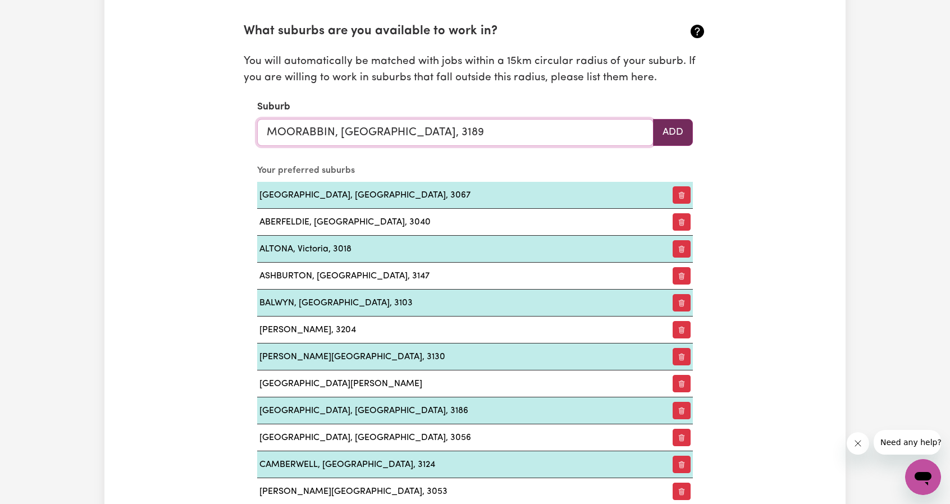
type input "MOORABBIN, [GEOGRAPHIC_DATA], 3189"
click at [676, 125] on button "Add" at bounding box center [673, 132] width 40 height 27
paste input "Moonee Ponds"
type input "Moonee Ponds"
click at [375, 139] on input "Moonee Ponds" at bounding box center [455, 132] width 396 height 27
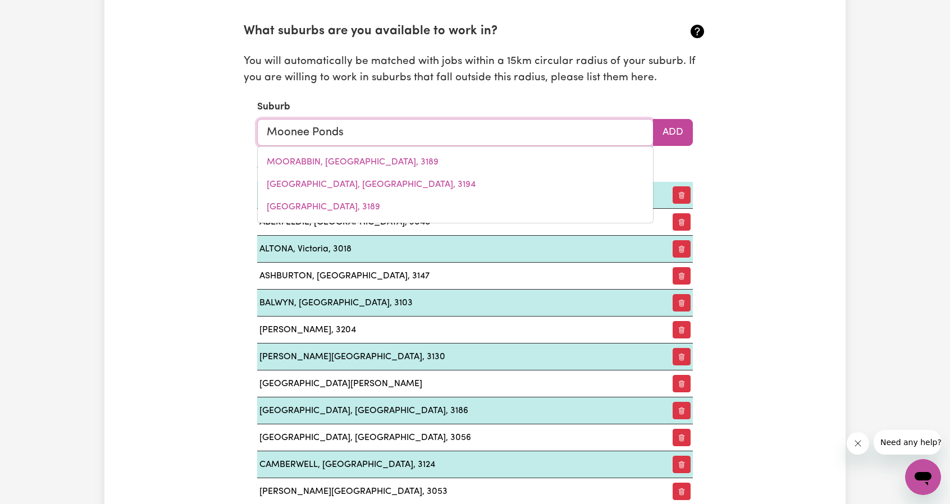
type input "Moonee Ponds, [GEOGRAPHIC_DATA], 3039"
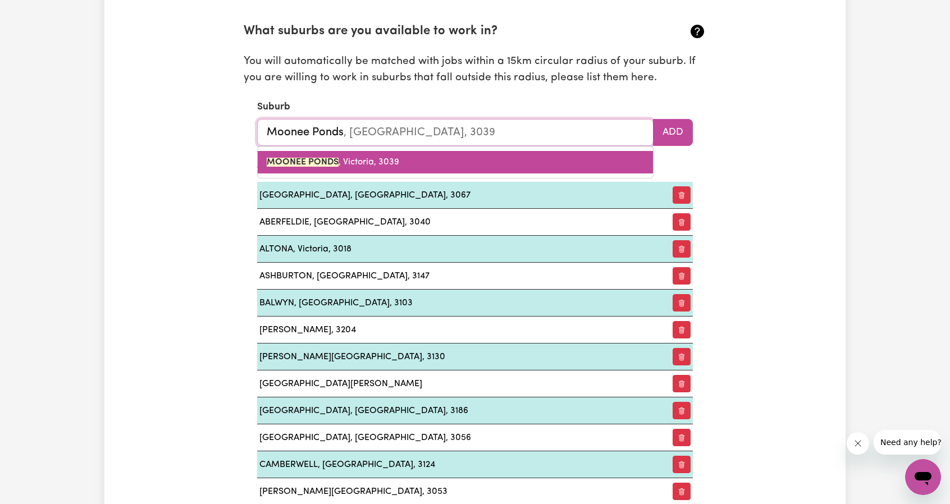
click at [300, 158] on mark "MOONEE PONDS" at bounding box center [303, 162] width 72 height 9
type input "MOONEE PONDS, [GEOGRAPHIC_DATA], 3039"
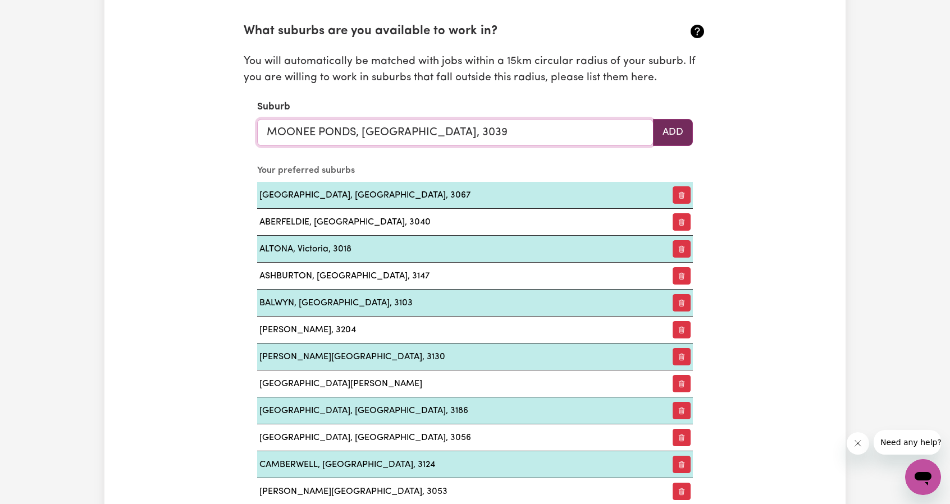
type input "MOONEE PONDS, [GEOGRAPHIC_DATA], 3039"
click at [679, 133] on button "Add" at bounding box center [673, 132] width 40 height 27
paste input "[GEOGRAPHIC_DATA]"
type input "[GEOGRAPHIC_DATA]"
click at [360, 138] on input "[GEOGRAPHIC_DATA]" at bounding box center [455, 132] width 396 height 27
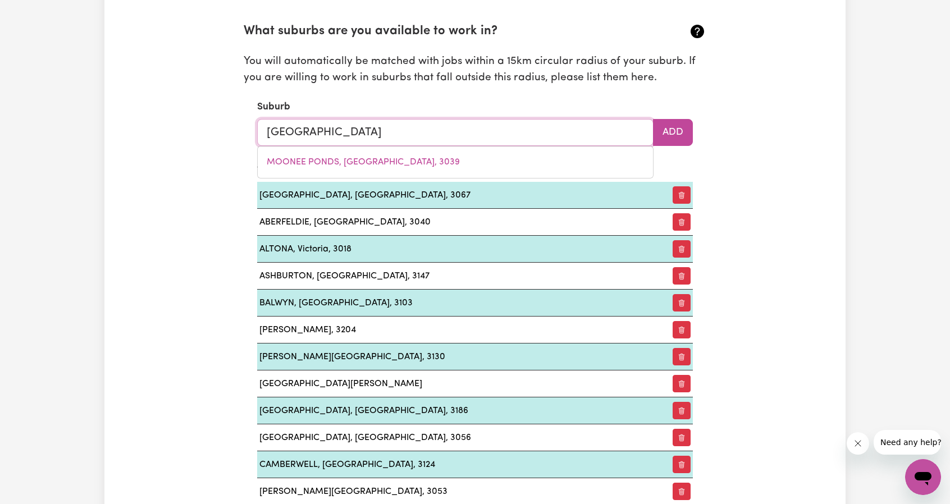
type input "[GEOGRAPHIC_DATA]"
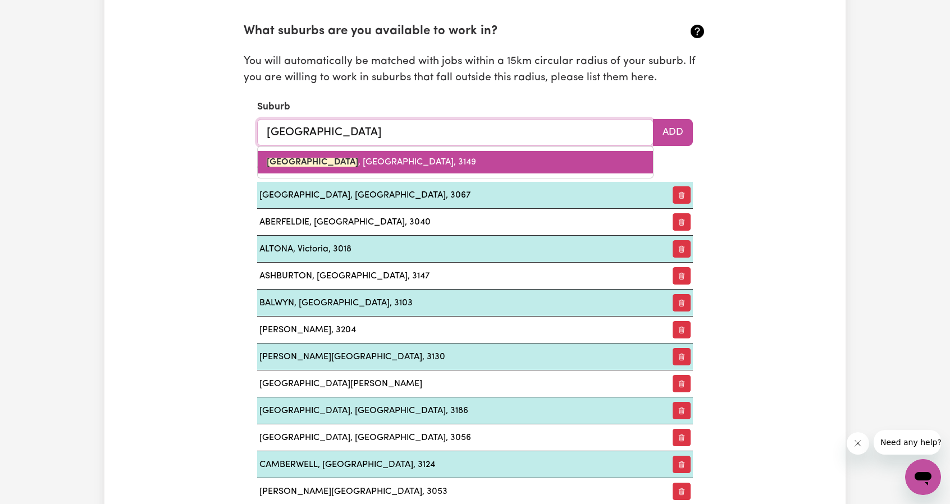
click at [338, 164] on mark "[GEOGRAPHIC_DATA]" at bounding box center [312, 162] width 91 height 9
type input "[GEOGRAPHIC_DATA], [GEOGRAPHIC_DATA], 3149"
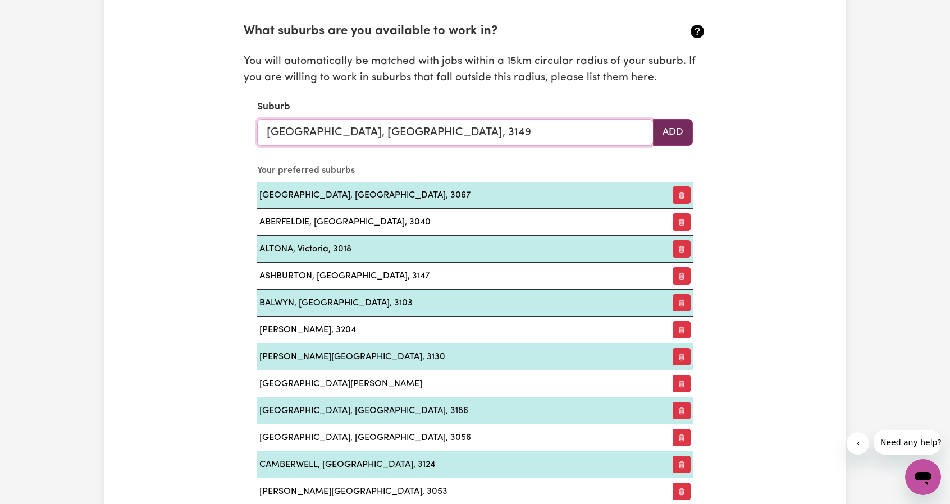
type input "[GEOGRAPHIC_DATA], [GEOGRAPHIC_DATA], 3149"
click at [684, 119] on button "Add" at bounding box center [673, 132] width 40 height 27
click at [329, 136] on input "text" at bounding box center [455, 132] width 396 height 27
paste input "[GEOGRAPHIC_DATA]"
type input "[GEOGRAPHIC_DATA]"
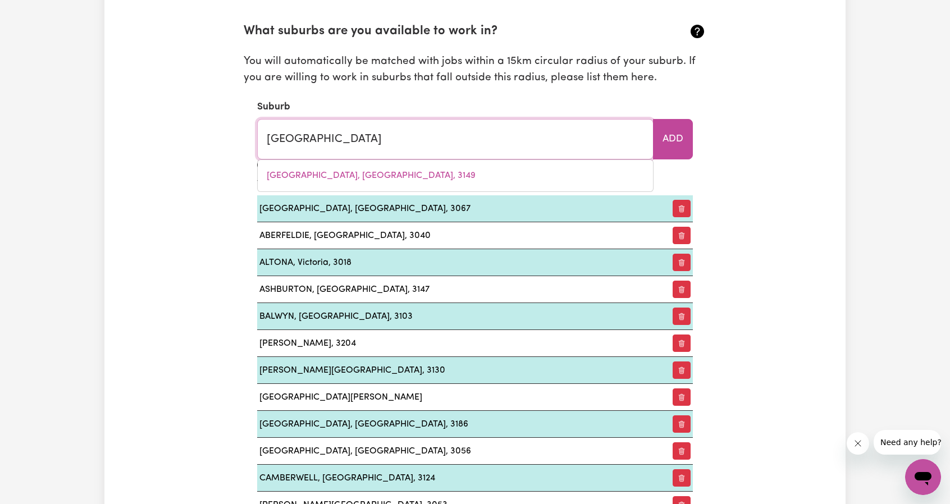
type input "[GEOGRAPHIC_DATA], [GEOGRAPHIC_DATA], 3070"
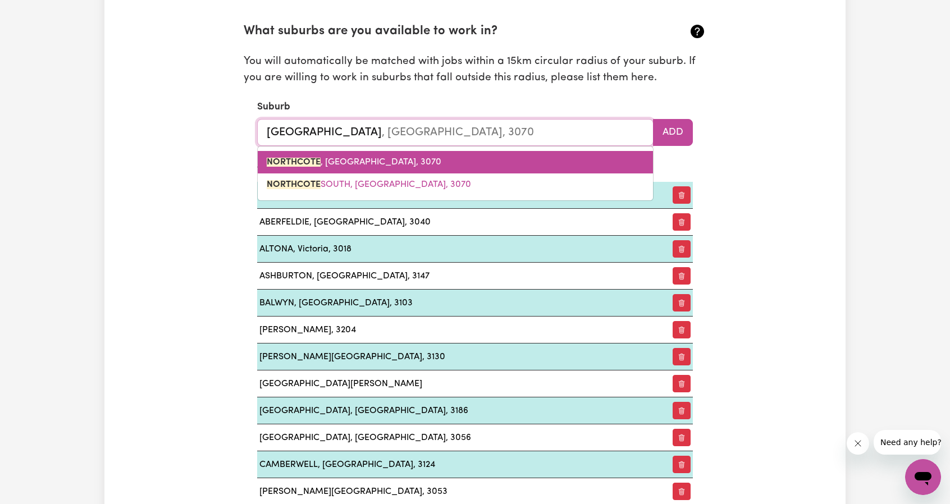
click at [379, 152] on link "NORTHCOTE , [GEOGRAPHIC_DATA], 3070" at bounding box center [455, 162] width 395 height 22
type input "NORTHCOTE, [GEOGRAPHIC_DATA], 3070"
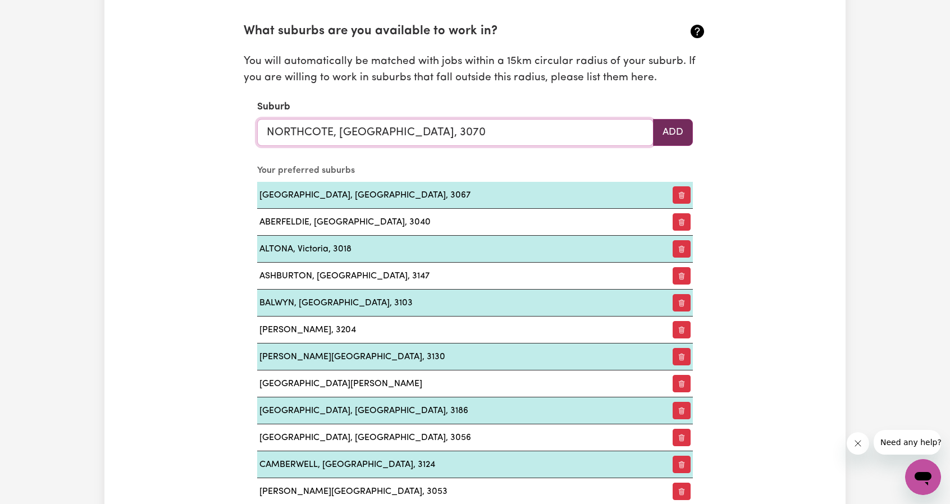
type input "NORTHCOTE, [GEOGRAPHIC_DATA], 3070"
click at [660, 125] on button "Add" at bounding box center [673, 132] width 40 height 27
paste input "Oakleigh"
type input "Oakleigh"
click at [341, 143] on input "Oakleigh" at bounding box center [455, 132] width 396 height 27
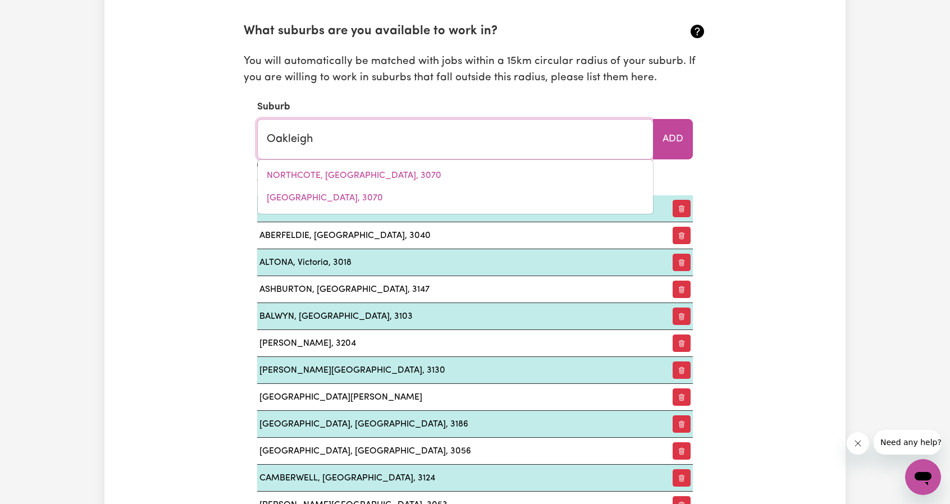
type input "[GEOGRAPHIC_DATA], [GEOGRAPHIC_DATA], 3166"
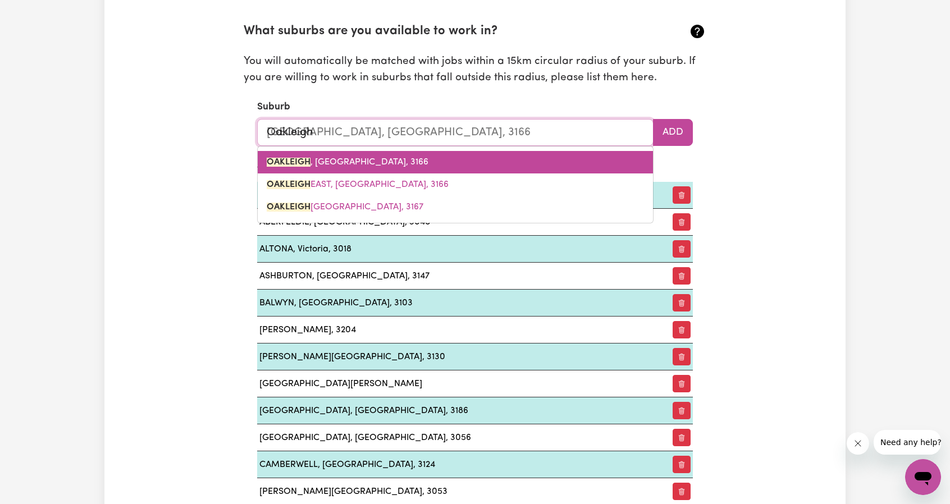
click at [342, 161] on span "[GEOGRAPHIC_DATA] , [GEOGRAPHIC_DATA], 3166" at bounding box center [348, 162] width 162 height 9
type input "[GEOGRAPHIC_DATA], [GEOGRAPHIC_DATA], 3166"
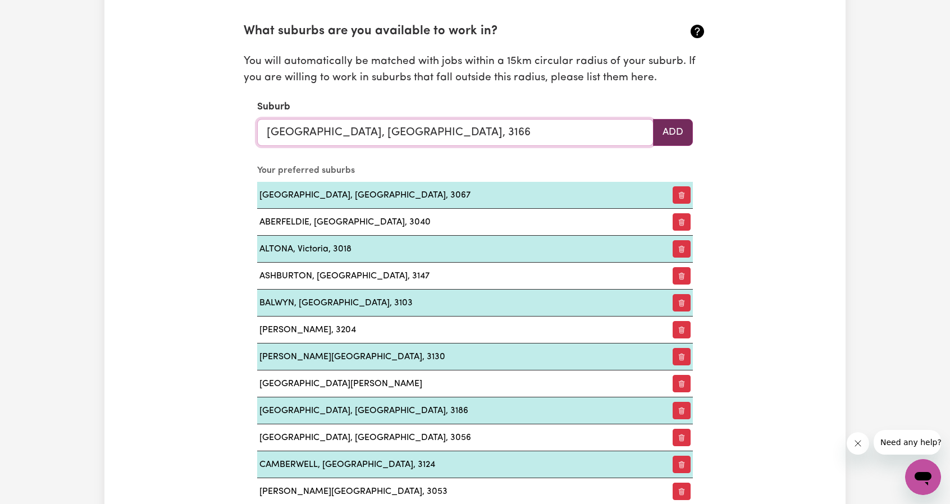
type input "[GEOGRAPHIC_DATA], [GEOGRAPHIC_DATA], 3166"
click at [664, 131] on button "Add" at bounding box center [673, 132] width 40 height 27
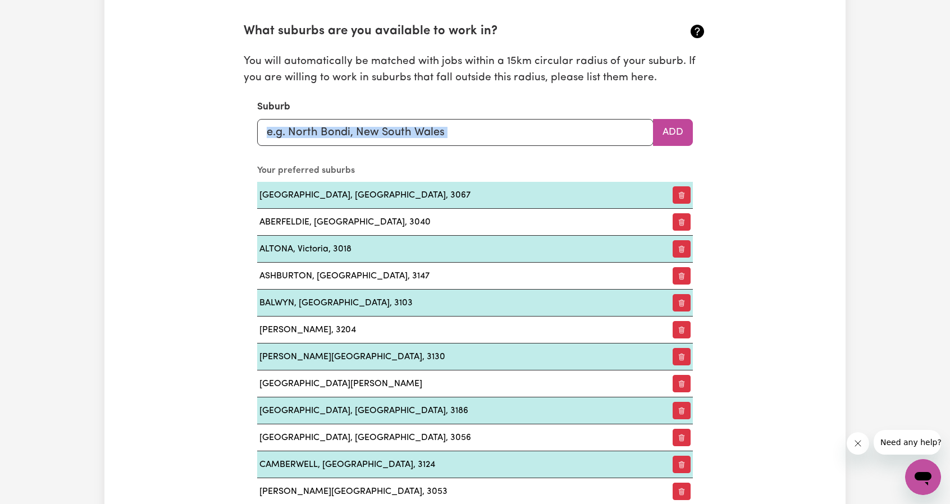
drag, startPoint x: 367, startPoint y: 145, endPoint x: 364, endPoint y: 139, distance: 6.8
click at [364, 139] on section "What suburbs are you available to work in? You will automatically be matched wi…" at bounding box center [475, 483] width 462 height 959
click at [364, 139] on input "text" at bounding box center [455, 132] width 396 height 27
paste input "[GEOGRAPHIC_DATA]"
type input "[GEOGRAPHIC_DATA]"
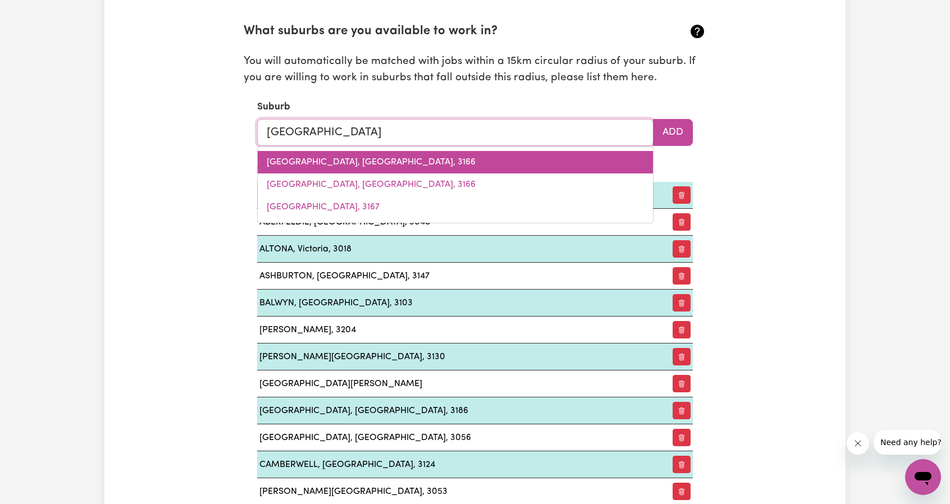
type input "[GEOGRAPHIC_DATA]"
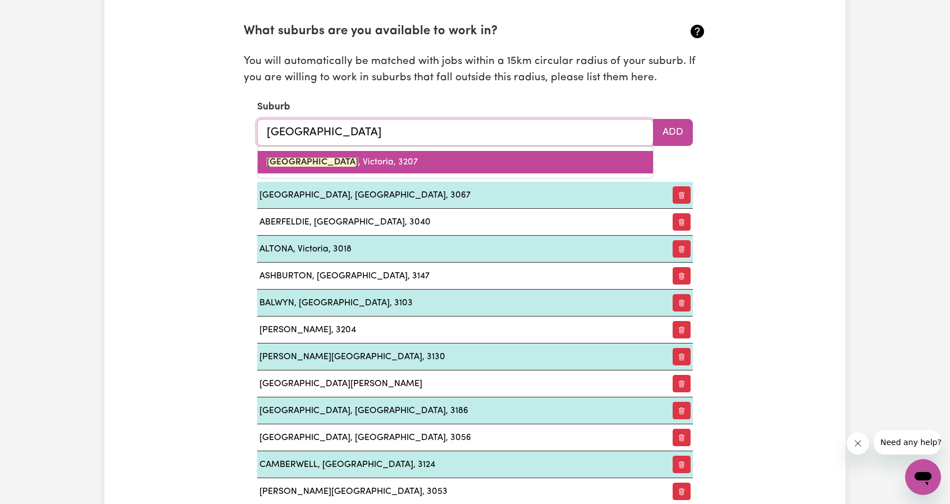
click at [340, 160] on mark "[GEOGRAPHIC_DATA]" at bounding box center [312, 162] width 91 height 9
type input "[GEOGRAPHIC_DATA], [GEOGRAPHIC_DATA], 3207"
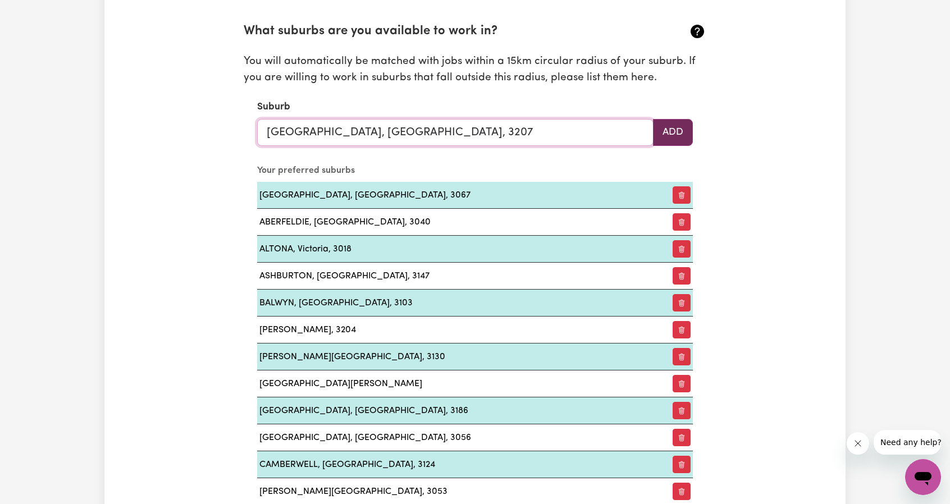
type input "[GEOGRAPHIC_DATA], [GEOGRAPHIC_DATA], 3207"
click at [681, 135] on button "Add" at bounding box center [673, 132] width 40 height 27
paste input "Prahran"
type input "Prahran"
click at [392, 139] on input "Prahran" at bounding box center [455, 132] width 396 height 27
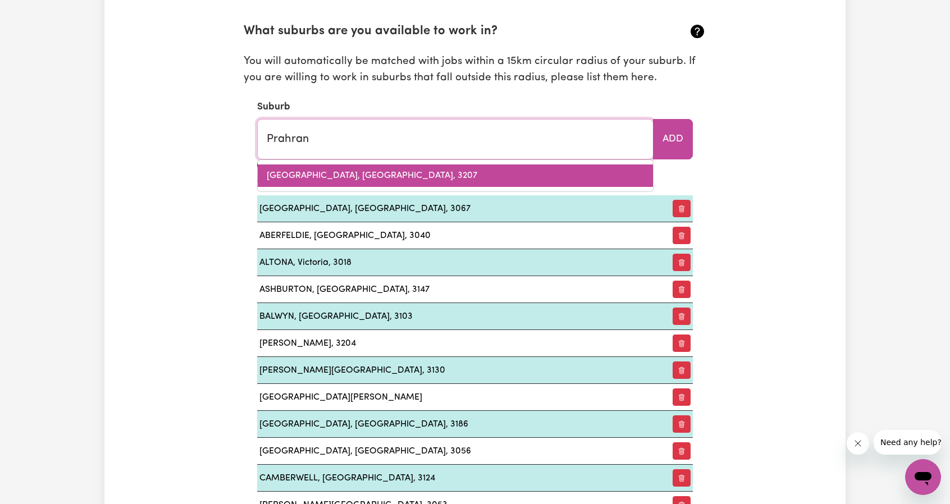
type input "Prahran, [GEOGRAPHIC_DATA], 3181"
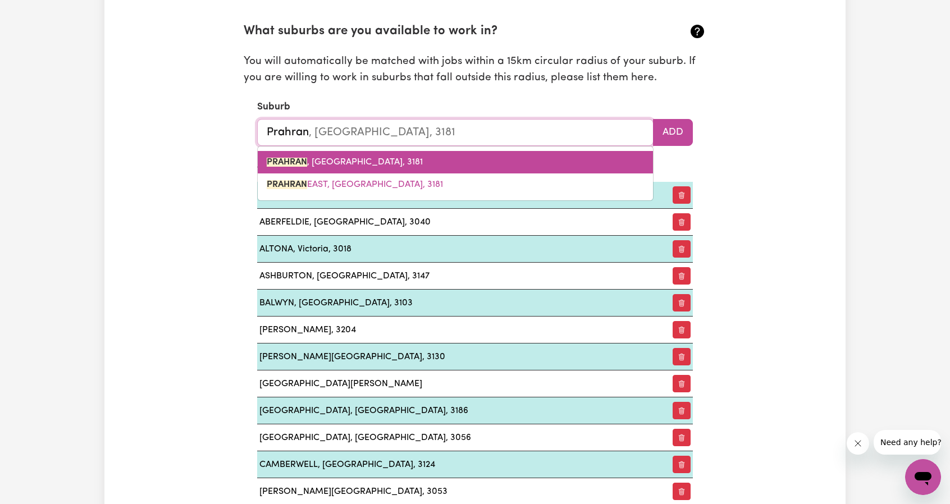
click at [403, 162] on link "PRAHRAN , [GEOGRAPHIC_DATA], 3181" at bounding box center [455, 162] width 395 height 22
type input "PRAHRAN, [GEOGRAPHIC_DATA], 3181"
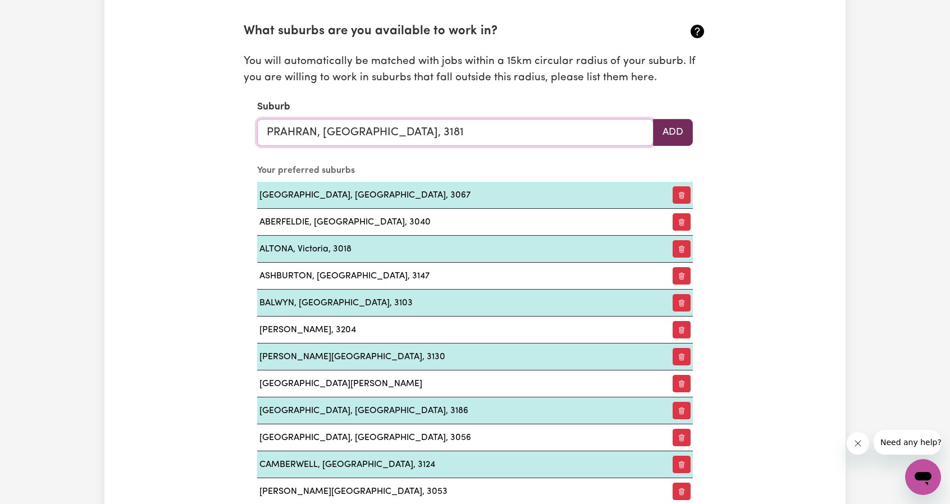
type input "PRAHRAN, [GEOGRAPHIC_DATA], 3181"
click at [666, 125] on button "Add" at bounding box center [673, 132] width 40 height 27
click at [350, 120] on input "text" at bounding box center [455, 132] width 396 height 27
paste input "[GEOGRAPHIC_DATA]"
type input "[GEOGRAPHIC_DATA]"
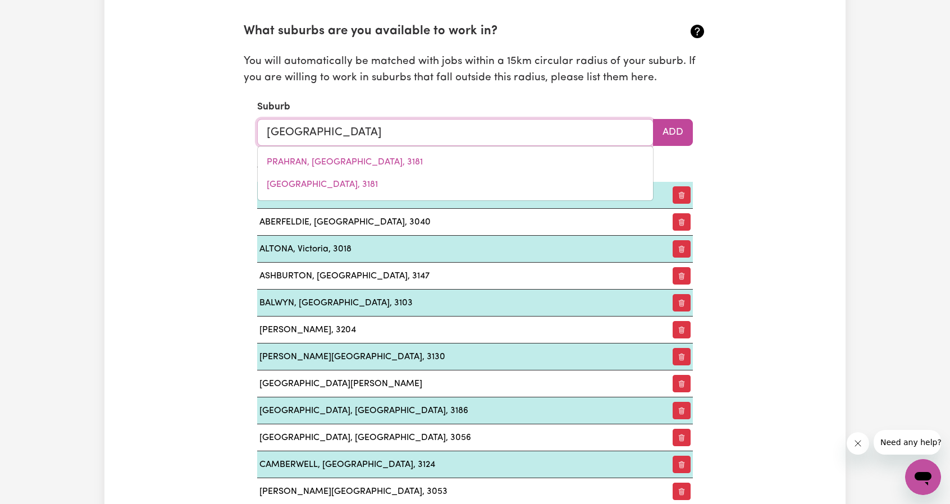
type input "[GEOGRAPHIC_DATA], [GEOGRAPHIC_DATA], 2753"
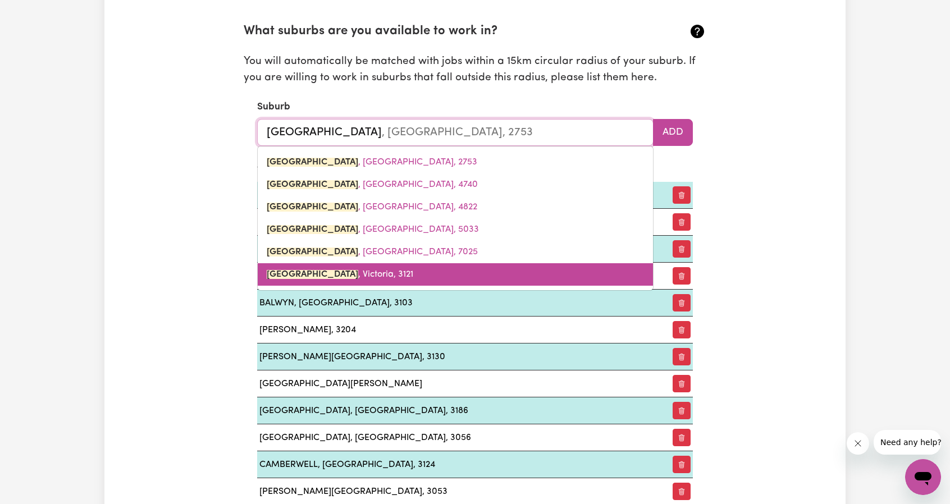
click at [323, 265] on link "[GEOGRAPHIC_DATA][PERSON_NAME][GEOGRAPHIC_DATA], 3121" at bounding box center [455, 274] width 395 height 22
type input "[GEOGRAPHIC_DATA][PERSON_NAME][GEOGRAPHIC_DATA], 3121"
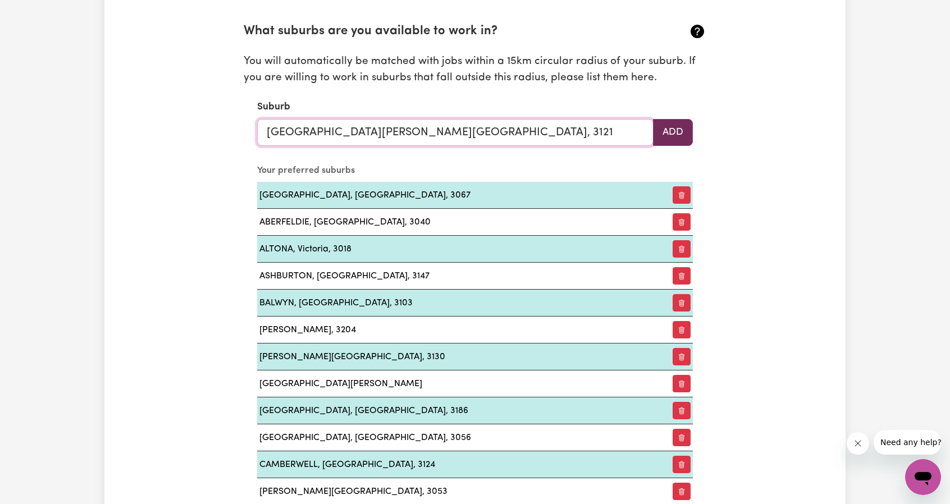
type input "[GEOGRAPHIC_DATA][PERSON_NAME][GEOGRAPHIC_DATA], 3121"
click at [670, 133] on button "Add" at bounding box center [673, 132] width 40 height 27
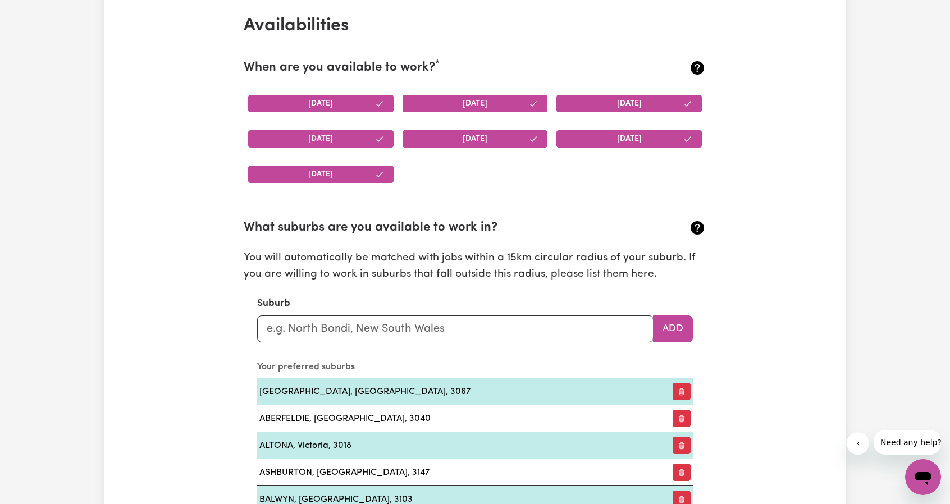
scroll to position [1056, 0]
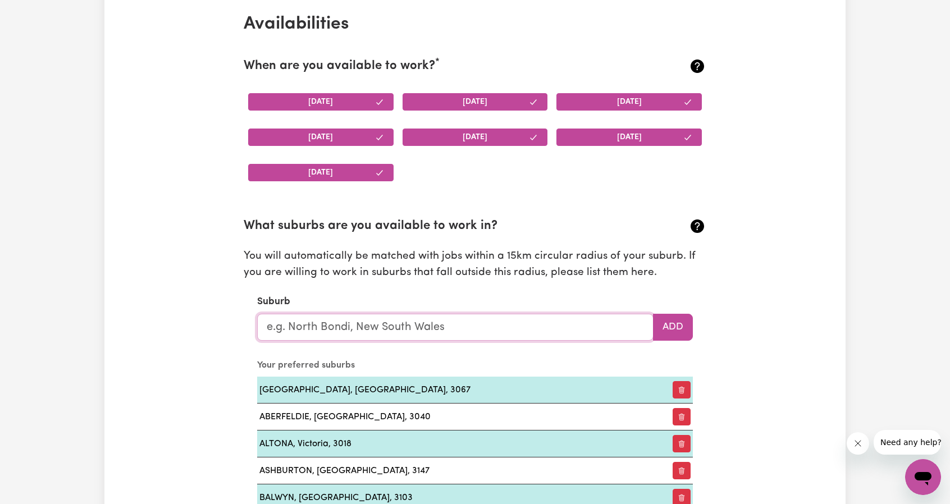
click at [338, 331] on input "text" at bounding box center [455, 327] width 396 height 27
paste input "St Kilda"
type input "St Kilda"
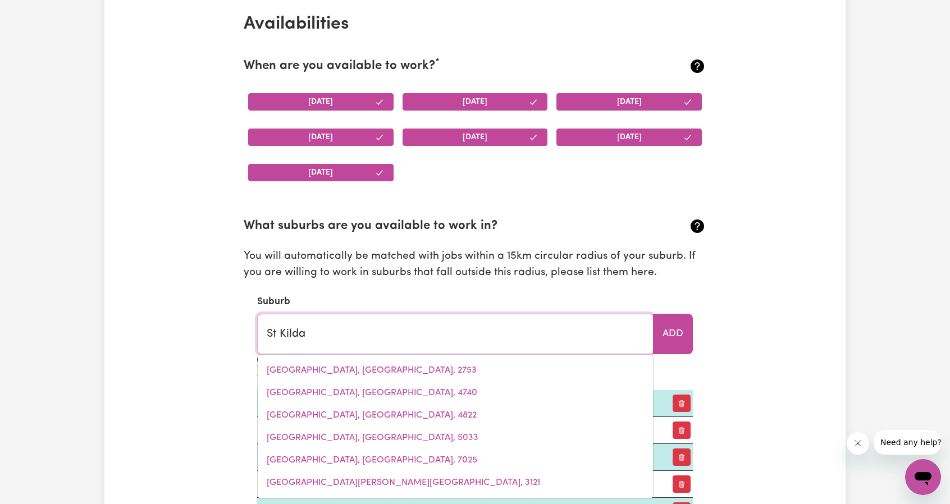
type input "[GEOGRAPHIC_DATA]"
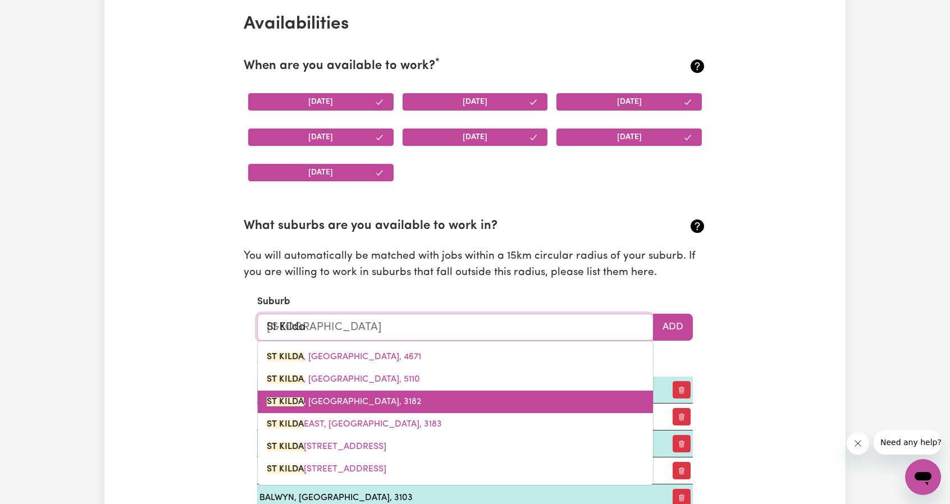
click at [314, 391] on link "[GEOGRAPHIC_DATA] , [GEOGRAPHIC_DATA], 3182" at bounding box center [455, 402] width 395 height 22
type input "[GEOGRAPHIC_DATA], [GEOGRAPHIC_DATA], 3182"
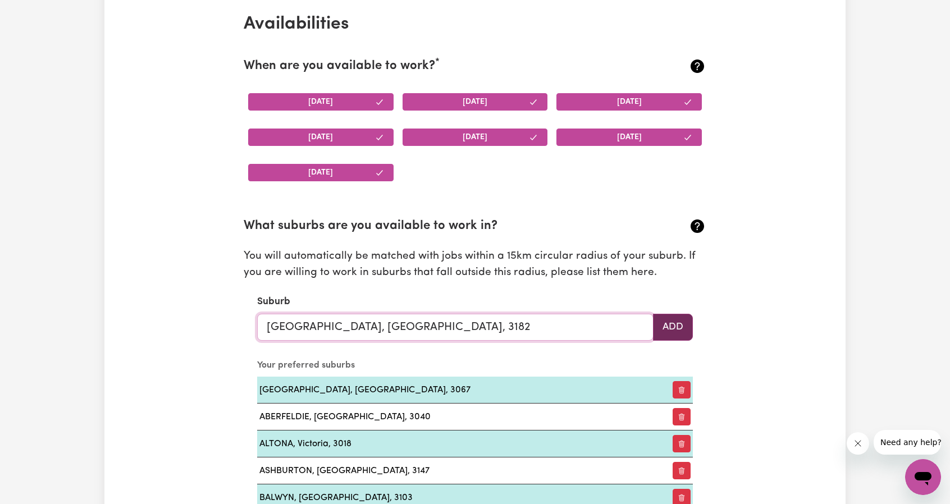
type input "[GEOGRAPHIC_DATA], [GEOGRAPHIC_DATA], 3182"
click at [689, 318] on button "Add" at bounding box center [673, 327] width 40 height 27
paste input "Sunshine"
type input "Sunshine"
click at [320, 314] on input "Sunshine" at bounding box center [455, 327] width 396 height 27
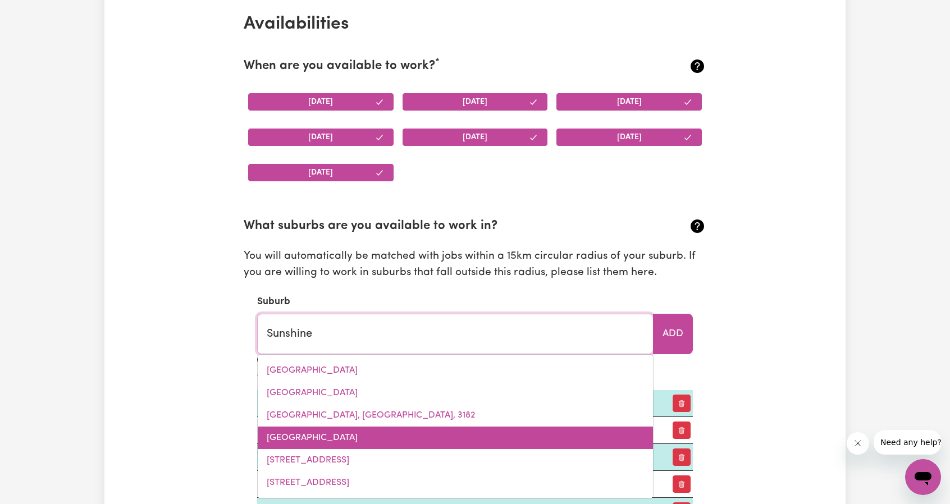
type input "Sunshine, [GEOGRAPHIC_DATA], 2264"
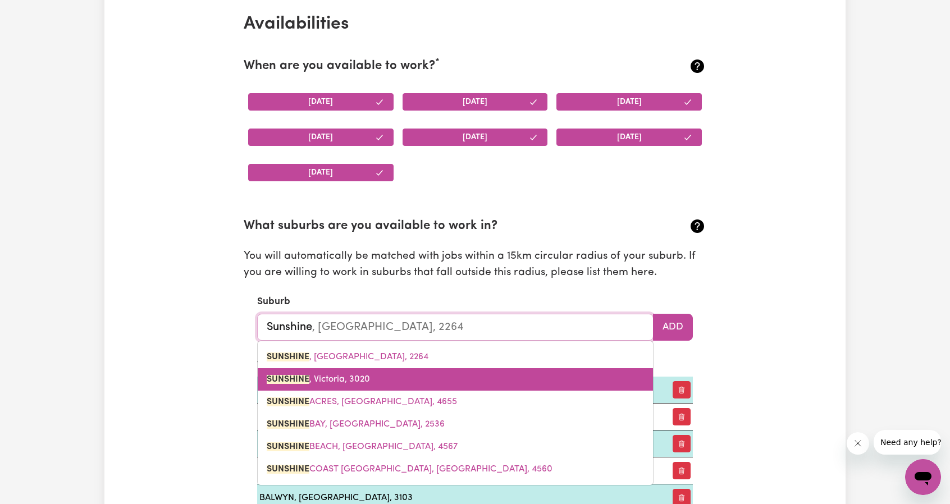
click at [336, 369] on link "SUNSHINE , [GEOGRAPHIC_DATA], 3020" at bounding box center [455, 379] width 395 height 22
type input "SUNSHINE, [GEOGRAPHIC_DATA], 3020"
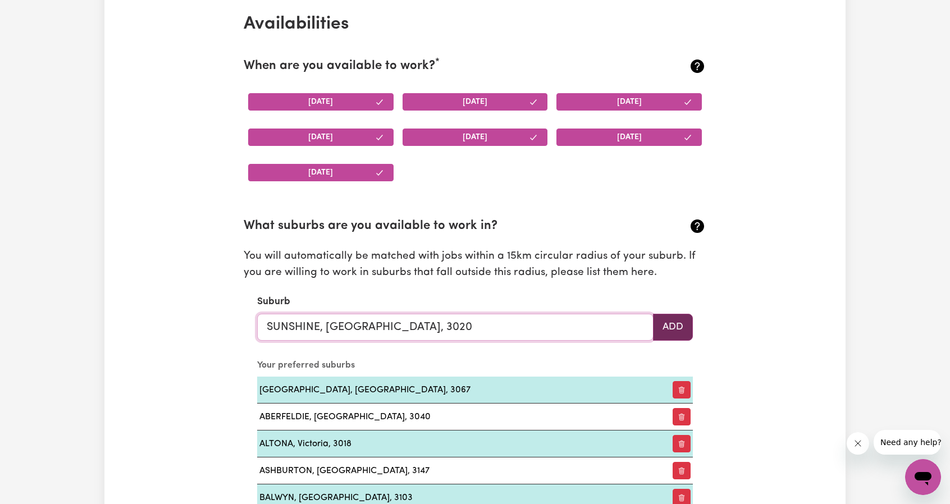
type input "SUNSHINE, [GEOGRAPHIC_DATA], 3020"
click at [674, 321] on button "Add" at bounding box center [673, 327] width 40 height 27
paste input "Werribee"
type input "Werribee"
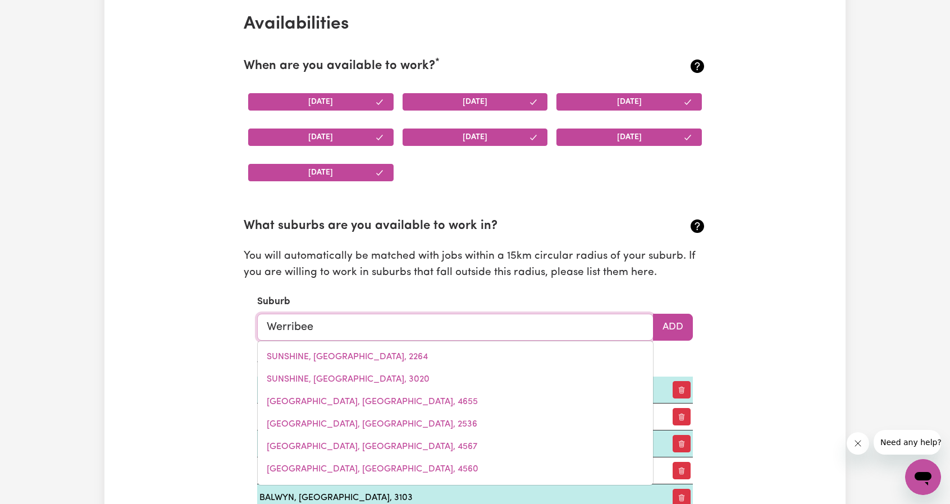
click at [345, 329] on input "Werribee" at bounding box center [455, 327] width 396 height 27
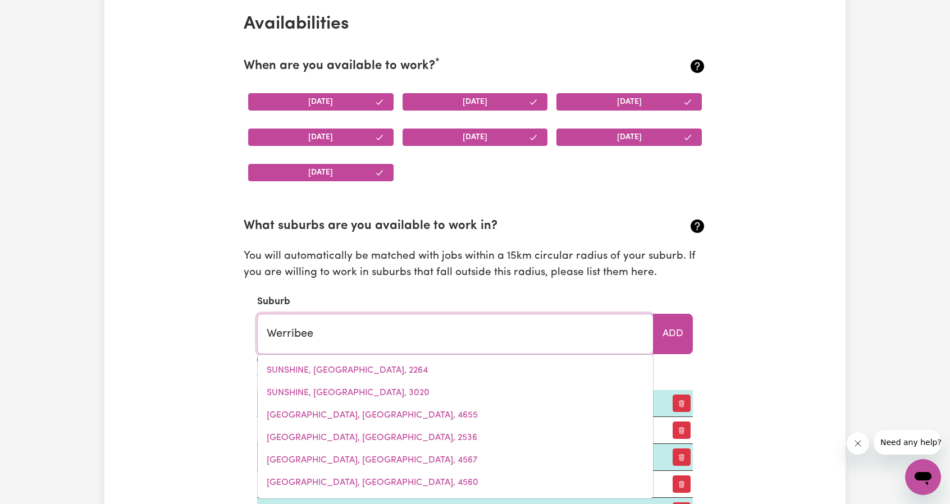
type input "Werribee, Victoria, 3030"
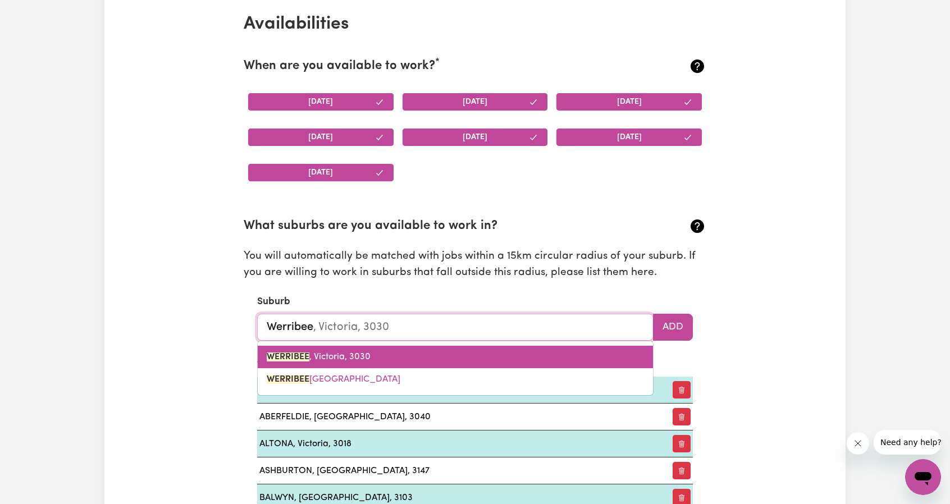
click at [362, 363] on link "WERRIBEE , [GEOGRAPHIC_DATA], 3030" at bounding box center [455, 357] width 395 height 22
type input "WERRIBEE, [GEOGRAPHIC_DATA], 3030"
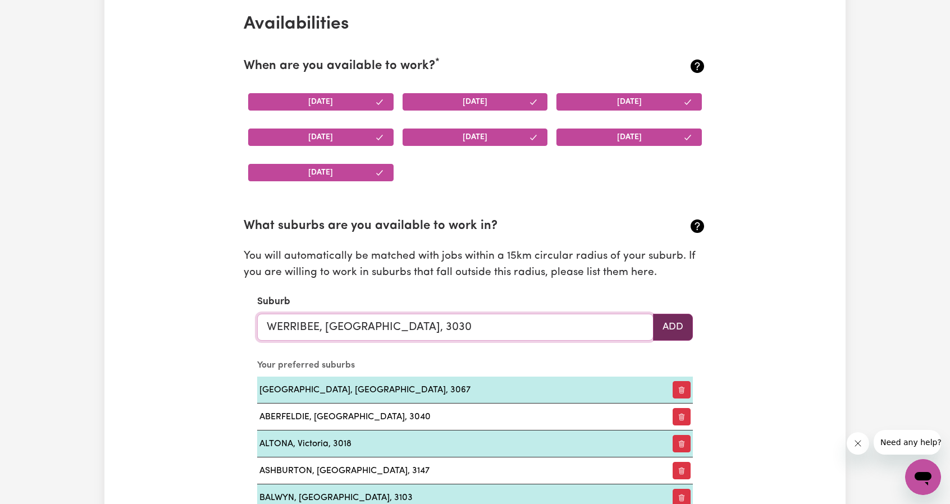
type input "WERRIBEE, [GEOGRAPHIC_DATA], 3030"
click at [667, 333] on button "Add" at bounding box center [673, 327] width 40 height 27
click at [348, 327] on input "text" at bounding box center [455, 327] width 396 height 27
paste input "[GEOGRAPHIC_DATA]"
type input "[GEOGRAPHIC_DATA]"
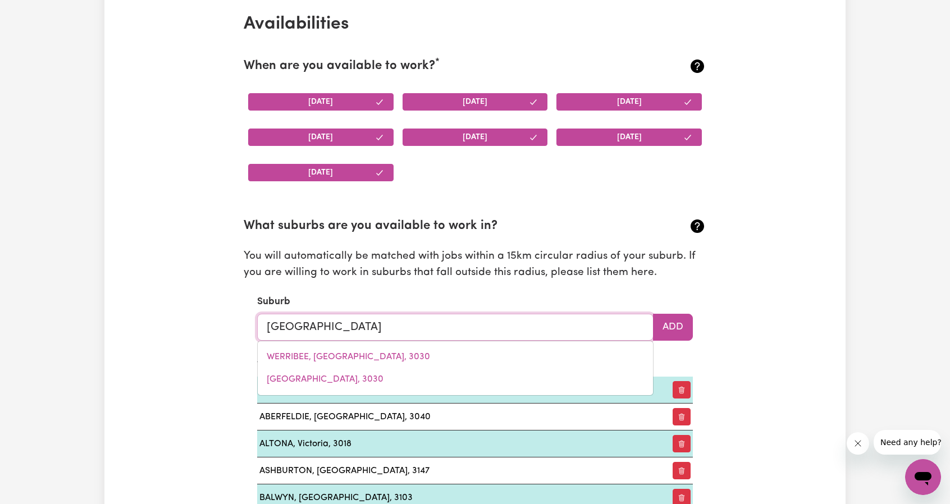
type input "[GEOGRAPHIC_DATA], [GEOGRAPHIC_DATA]"
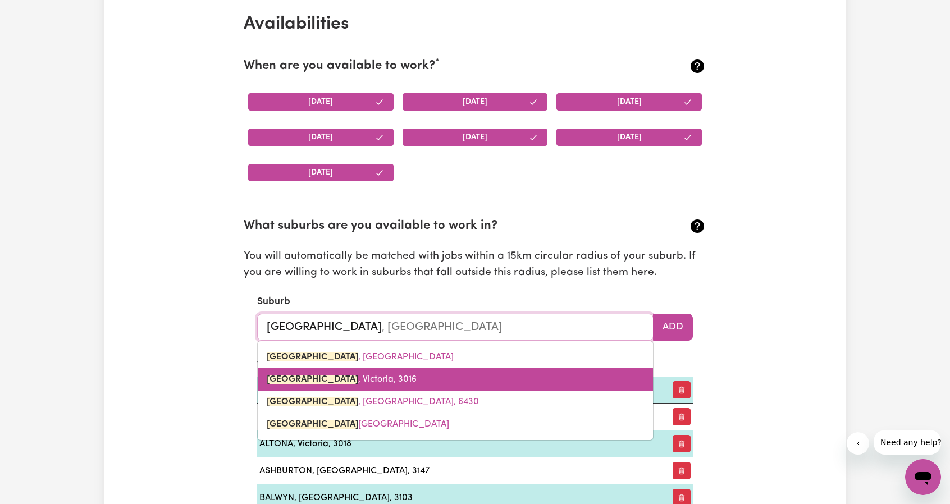
click at [341, 378] on span "[GEOGRAPHIC_DATA] , [GEOGRAPHIC_DATA], 3016" at bounding box center [342, 379] width 150 height 9
type input "[GEOGRAPHIC_DATA], [GEOGRAPHIC_DATA], 3016"
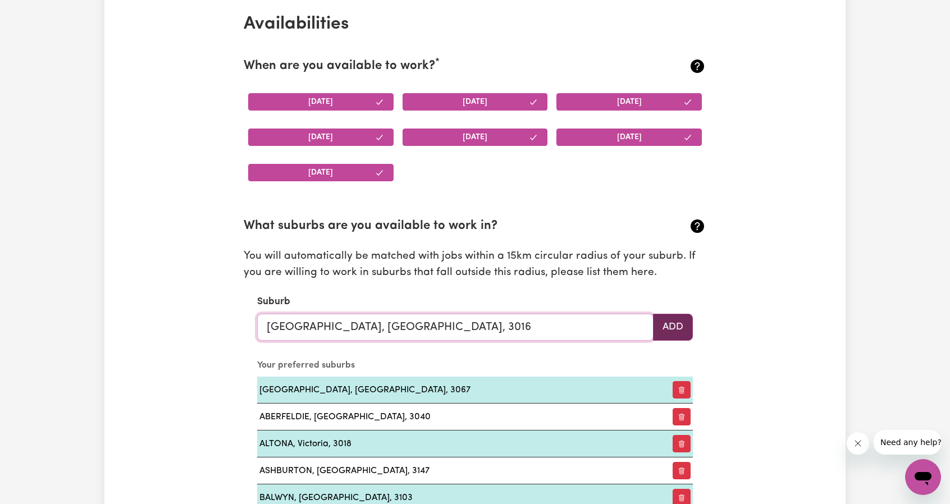
type input "[GEOGRAPHIC_DATA], [GEOGRAPHIC_DATA], 3016"
click at [682, 323] on button "Add" at bounding box center [673, 327] width 40 height 27
paste input "Yarraville"
click at [344, 315] on input "text" at bounding box center [455, 327] width 396 height 27
type input "Yarraville"
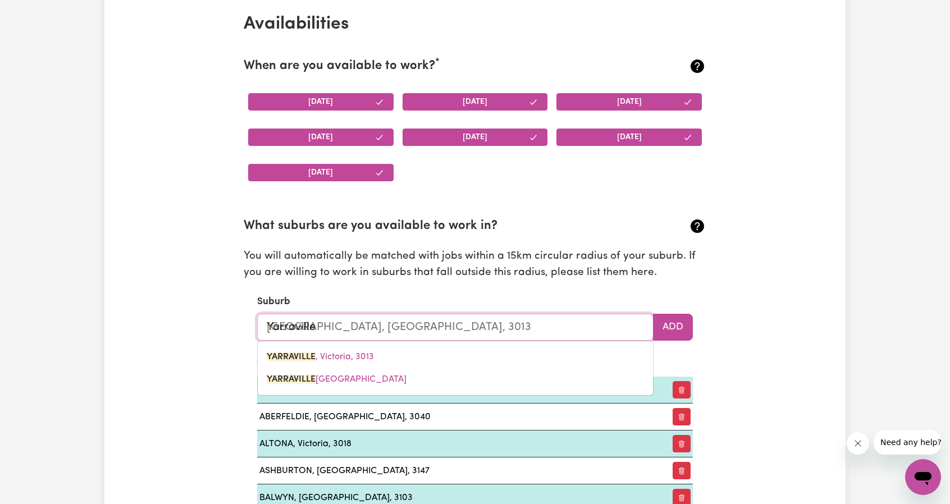
click at [376, 350] on link "YARRAVILLE , [GEOGRAPHIC_DATA], 3013" at bounding box center [455, 357] width 395 height 22
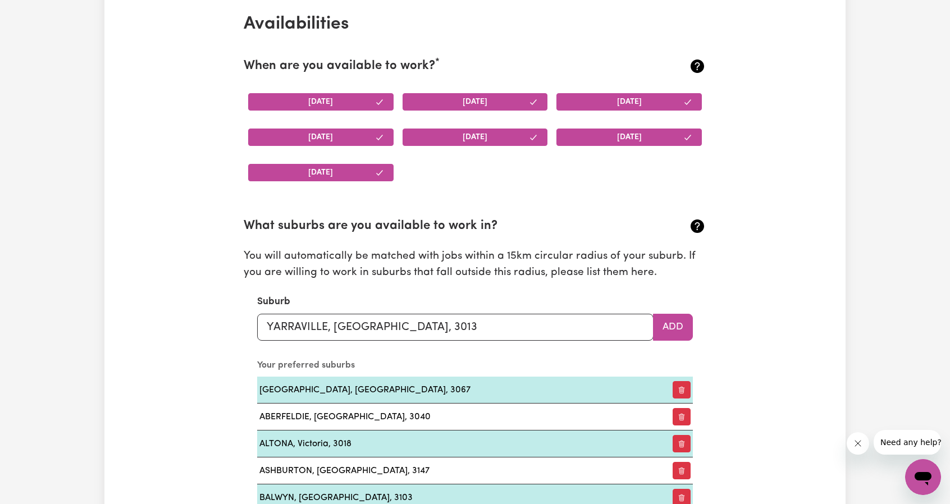
click at [681, 329] on button "Add" at bounding box center [673, 327] width 40 height 27
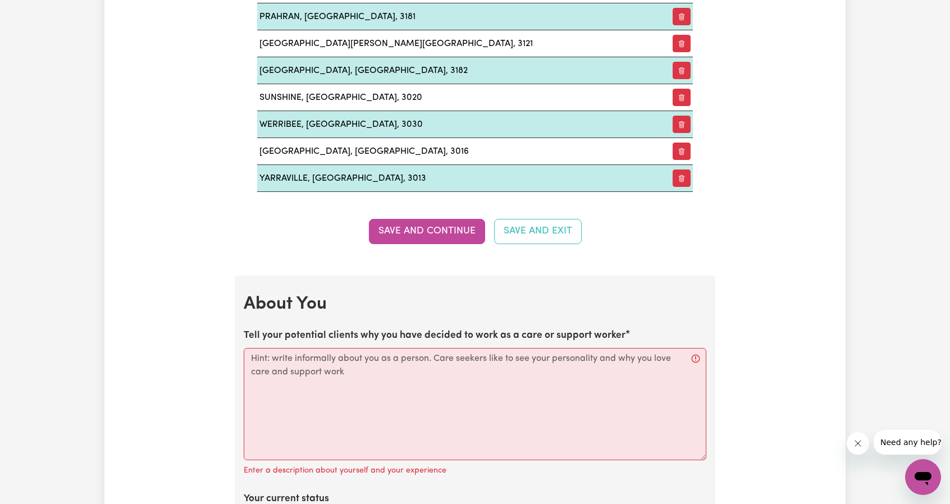
scroll to position [2239, 0]
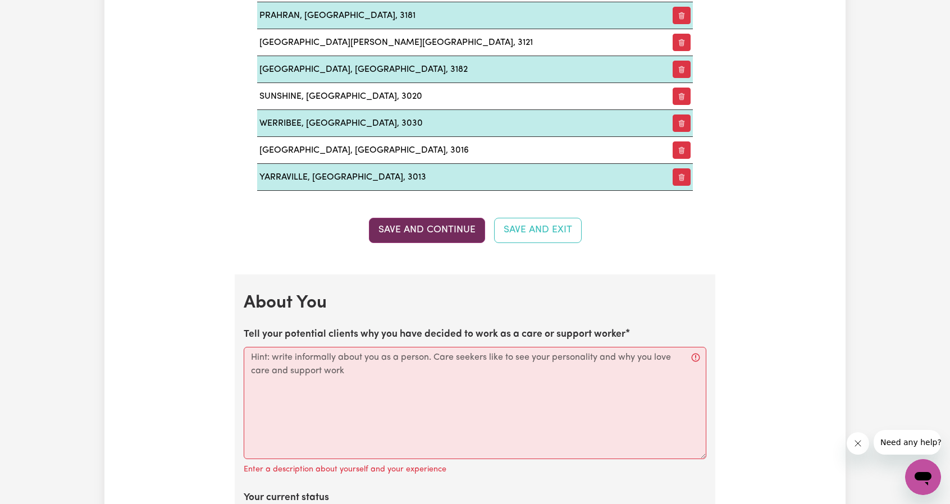
click at [447, 218] on button "Save and Continue" at bounding box center [427, 230] width 116 height 25
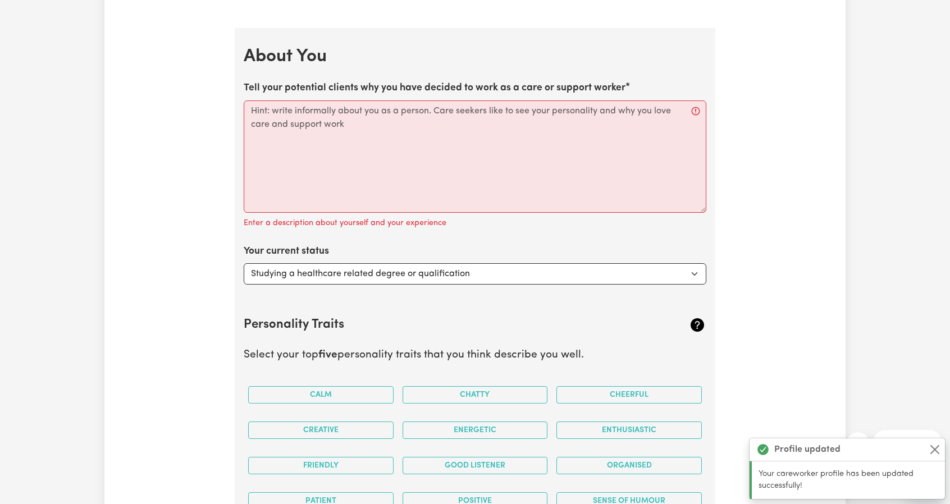
scroll to position [2490, 0]
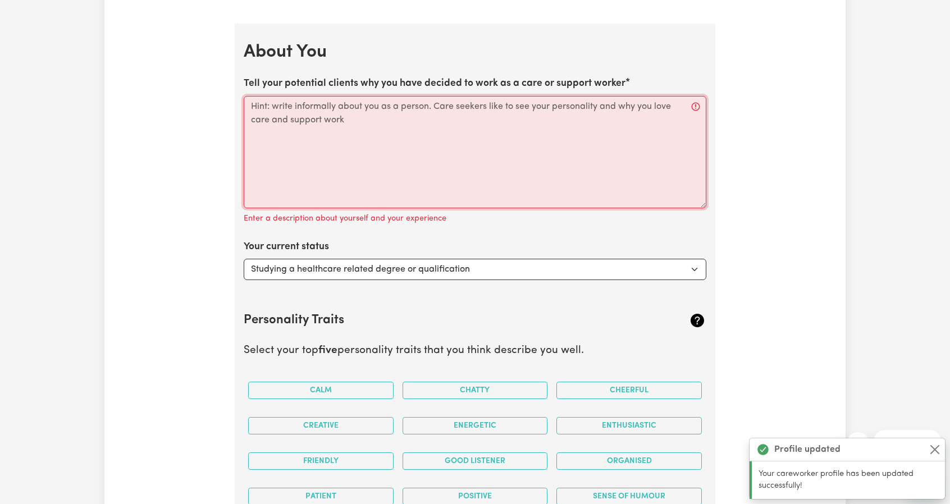
click at [329, 108] on textarea "Tell your potential clients why you have decided to work as a care or support w…" at bounding box center [475, 152] width 462 height 112
click at [246, 76] on label "Tell your potential clients why you have decided to work as a care or support w…" at bounding box center [435, 83] width 382 height 15
click at [246, 96] on textarea "Tell your potential clients why you have decided to work as a care or support w…" at bounding box center [475, 152] width 462 height 112
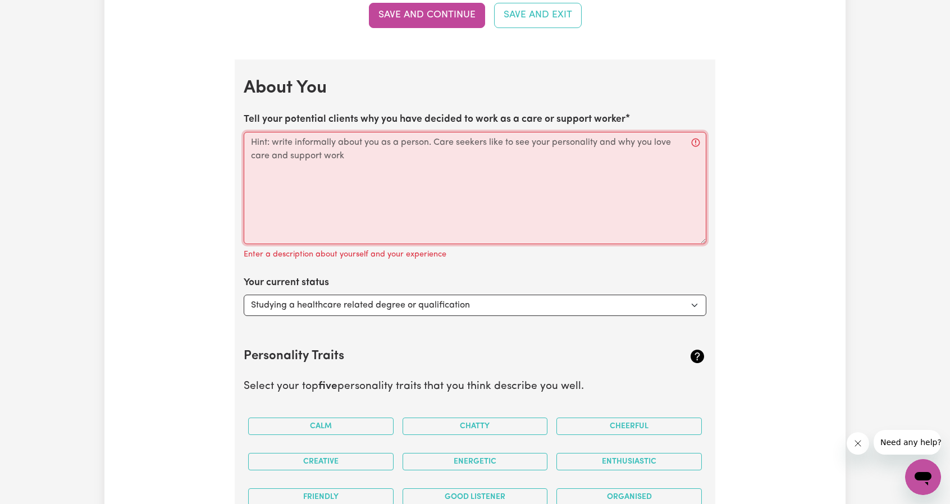
scroll to position [2453, 0]
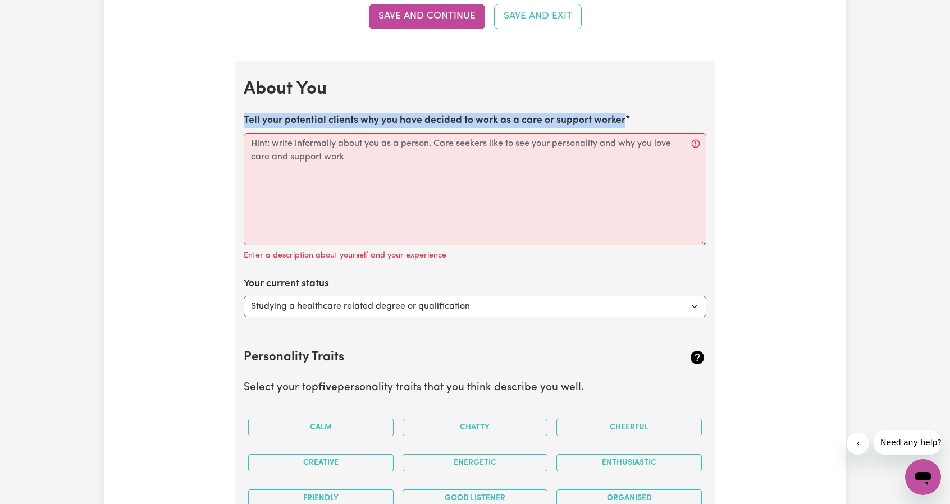
drag, startPoint x: 245, startPoint y: 100, endPoint x: 648, endPoint y: 98, distance: 403.6
click at [648, 113] on div "Tell your potential clients why you have decided to work as a care or support w…" at bounding box center [475, 187] width 462 height 149
copy label "Tell your potential clients why you have decided to work as a care or support w…"
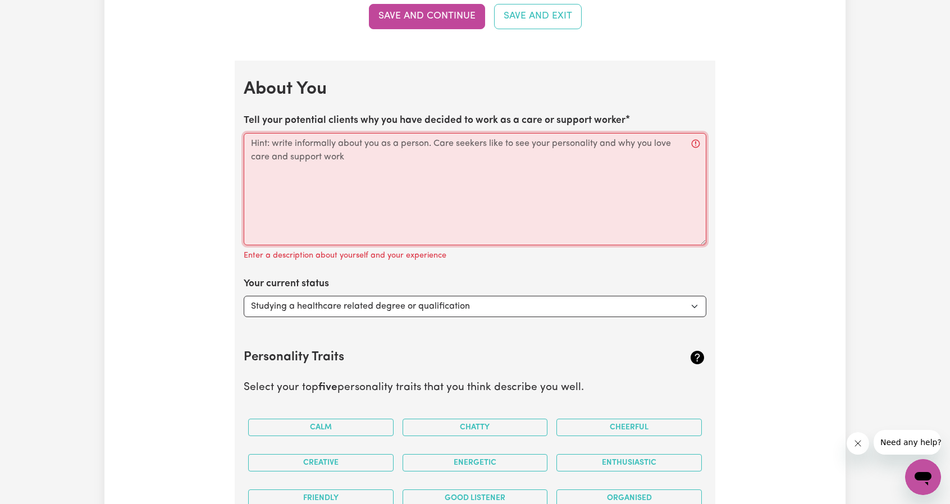
click at [430, 169] on textarea "Tell your potential clients why you have decided to work as a care or support w…" at bounding box center [475, 189] width 462 height 112
paste textarea "I decided to work as a care and support worker because I genuinely enjoy helpin…"
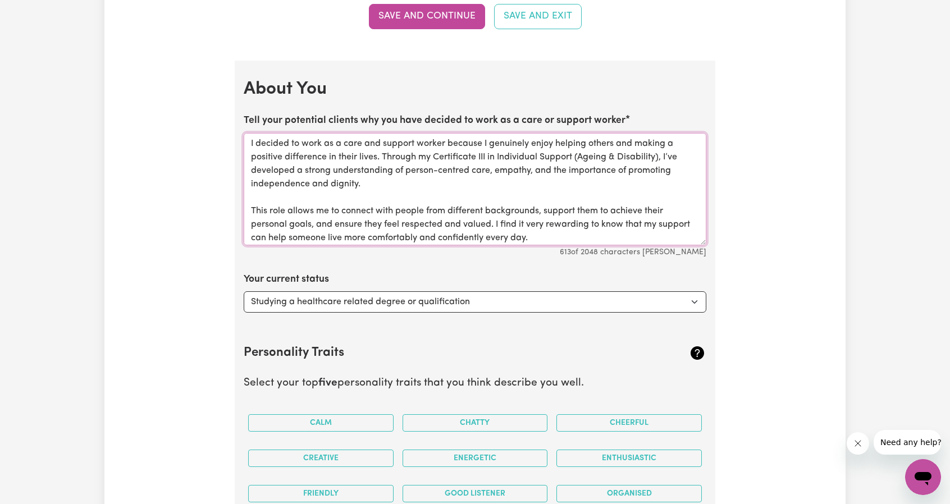
scroll to position [3, 0]
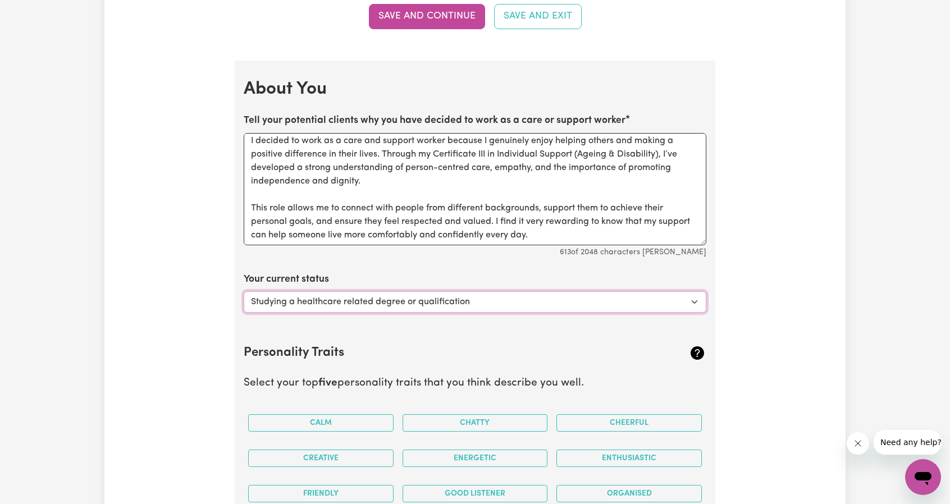
click at [355, 291] on select "Select... Studying a healthcare related degree or qualification Studying a non-…" at bounding box center [475, 301] width 462 height 21
click at [244, 291] on select "Select... Studying a healthcare related degree or qualification Studying a non-…" at bounding box center [475, 301] width 462 height 21
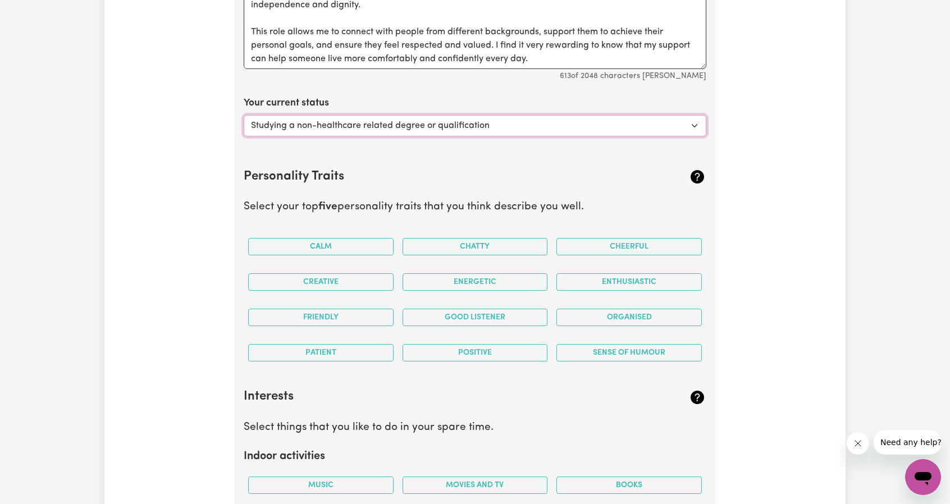
scroll to position [2630, 0]
click at [337, 308] on button "Friendly" at bounding box center [320, 316] width 145 height 17
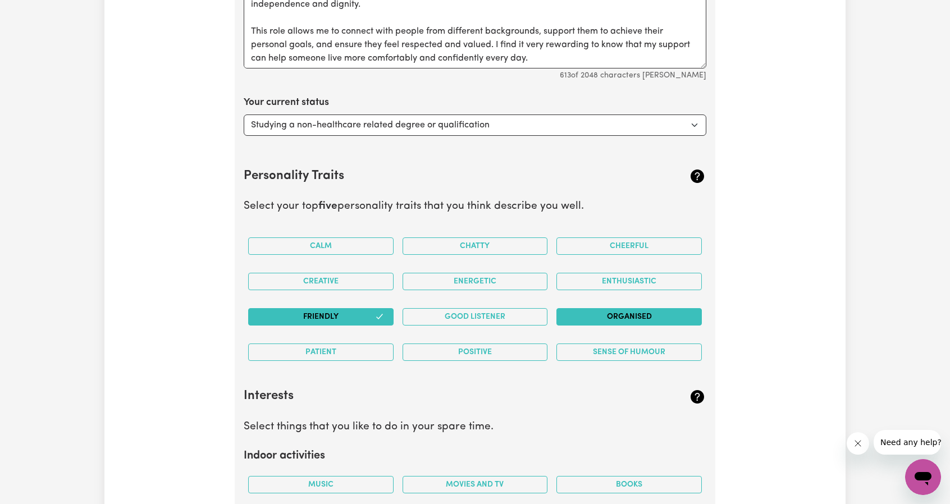
click at [597, 308] on button "Organised" at bounding box center [628, 316] width 145 height 17
click at [382, 343] on button "Patient" at bounding box center [320, 351] width 145 height 17
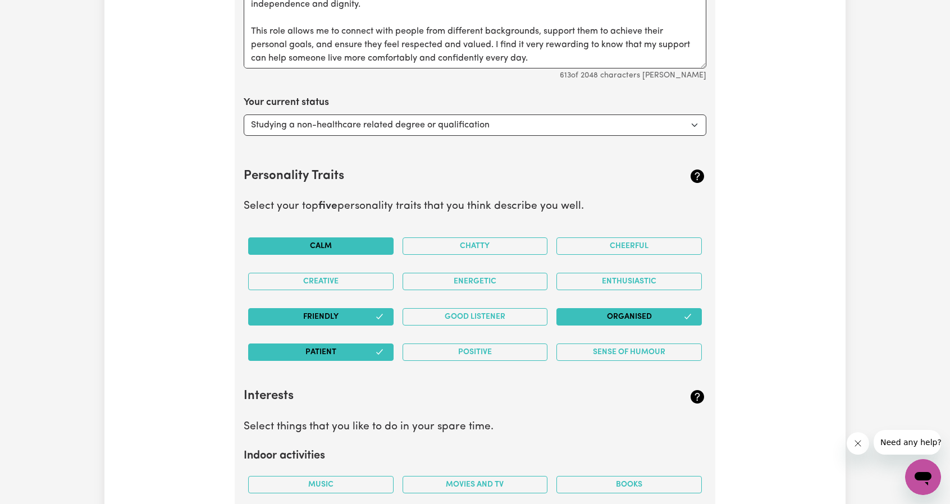
click at [361, 237] on button "Calm" at bounding box center [320, 245] width 145 height 17
click at [454, 308] on button "Good Listener" at bounding box center [474, 316] width 145 height 17
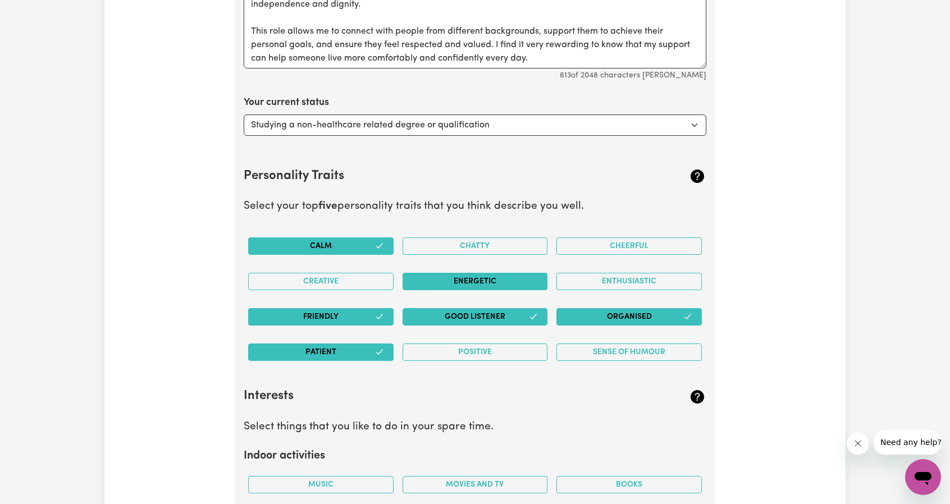
click at [493, 273] on button "Energetic" at bounding box center [474, 281] width 145 height 17
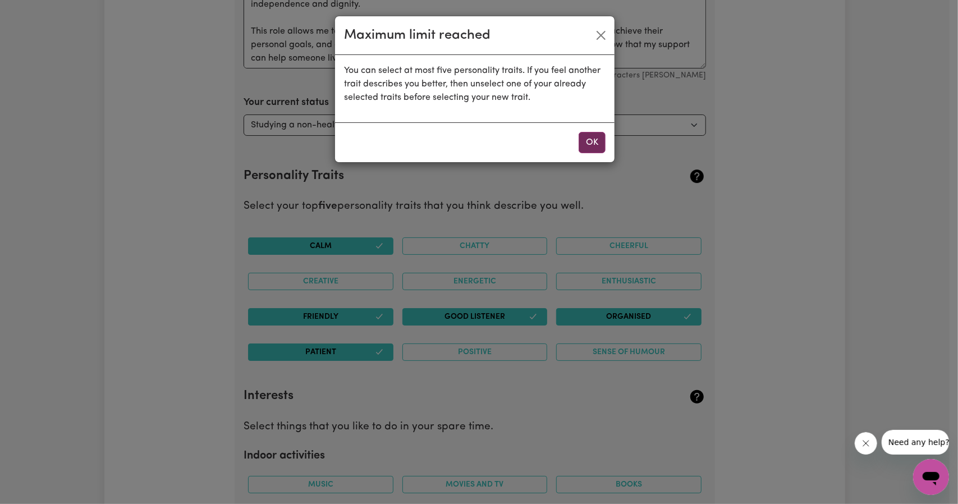
click at [585, 142] on button "OK" at bounding box center [592, 142] width 27 height 21
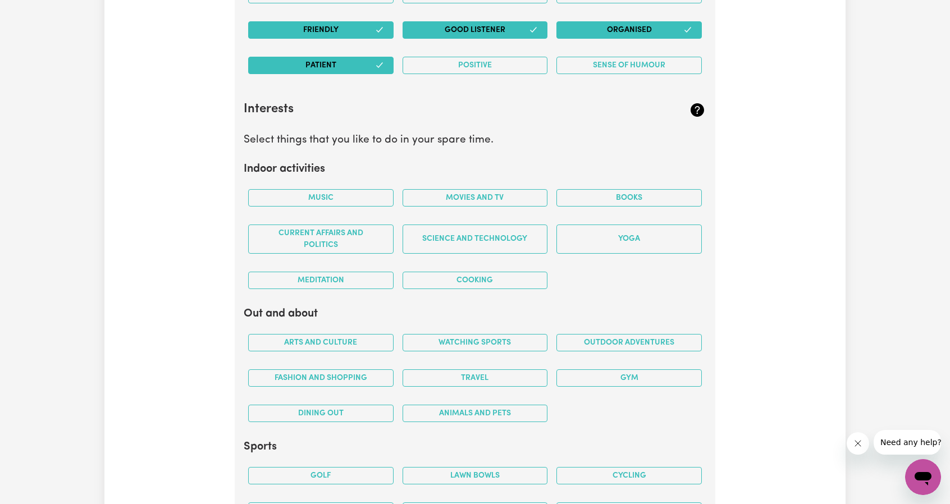
scroll to position [2926, 0]
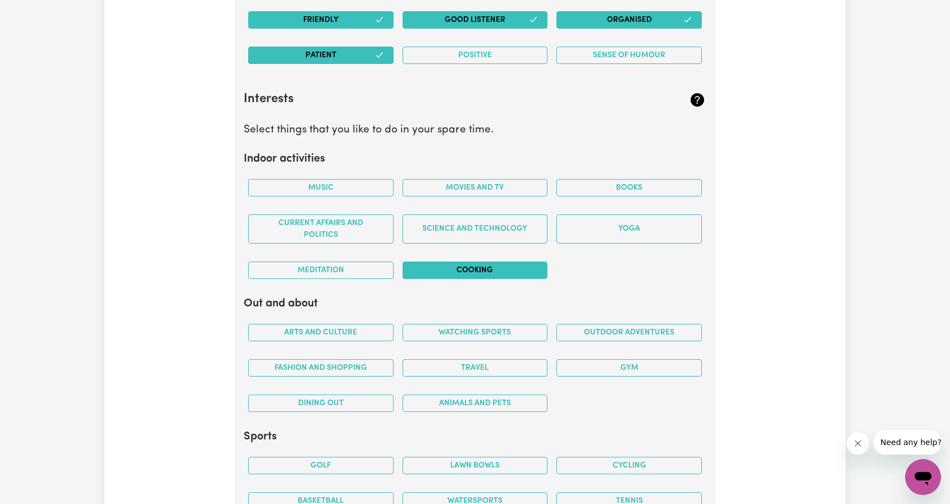
click at [457, 262] on button "Cooking" at bounding box center [474, 270] width 145 height 17
click at [538, 179] on button "Movies and TV" at bounding box center [474, 187] width 145 height 17
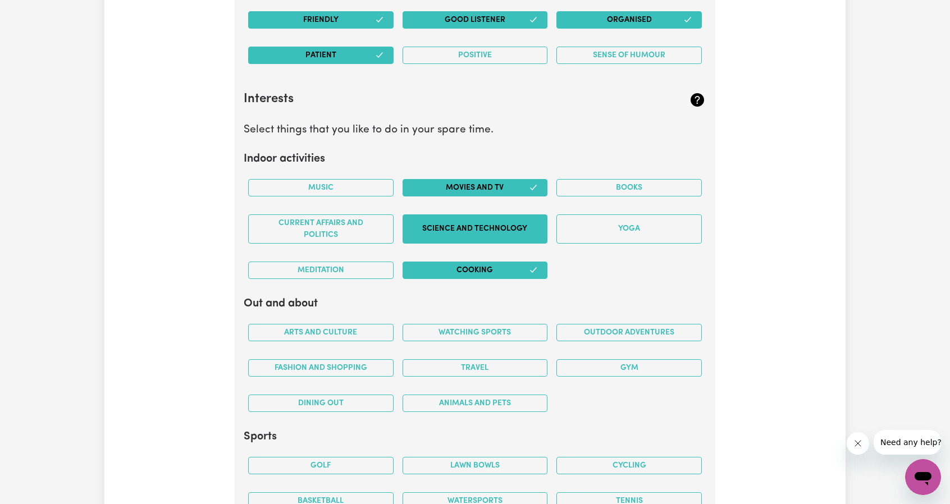
click at [445, 214] on button "Science and Technology" at bounding box center [474, 228] width 145 height 29
click at [355, 214] on button "Current Affairs and Politics" at bounding box center [320, 228] width 145 height 29
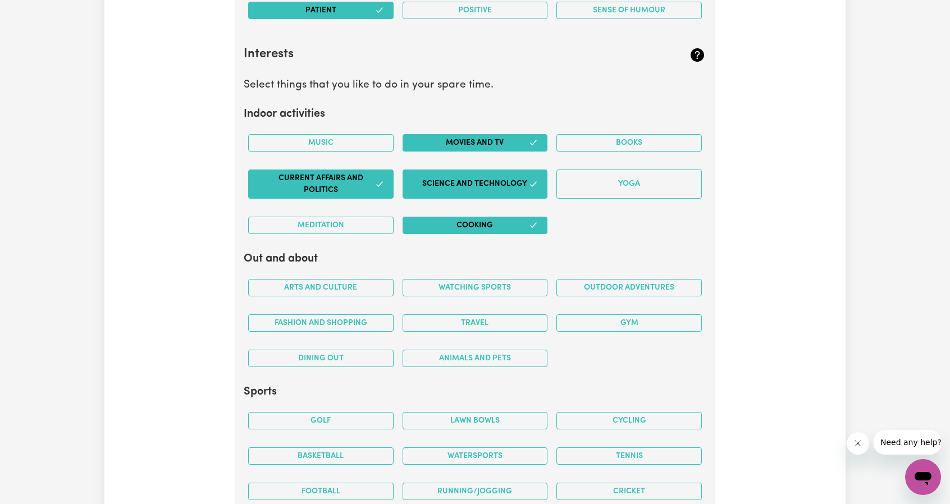
scroll to position [3022, 0]
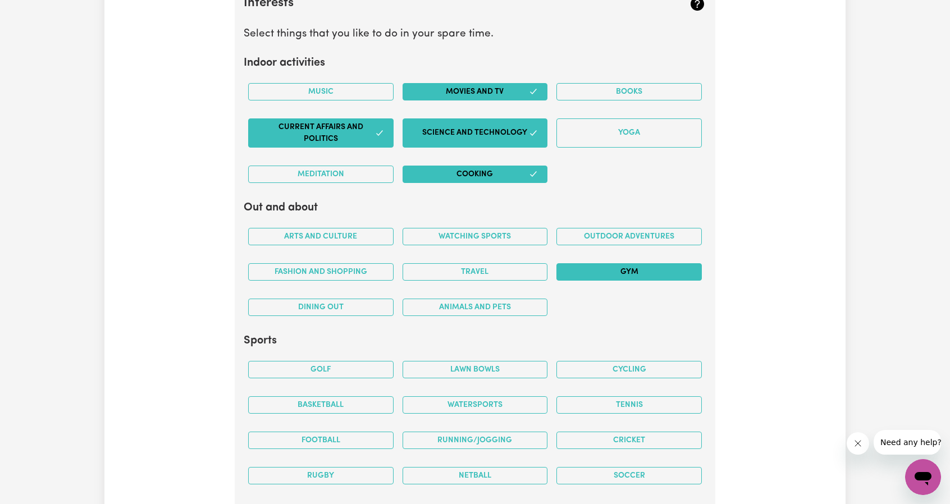
click at [593, 263] on button "Gym" at bounding box center [628, 271] width 145 height 17
click at [411, 263] on button "Travel" at bounding box center [474, 271] width 145 height 17
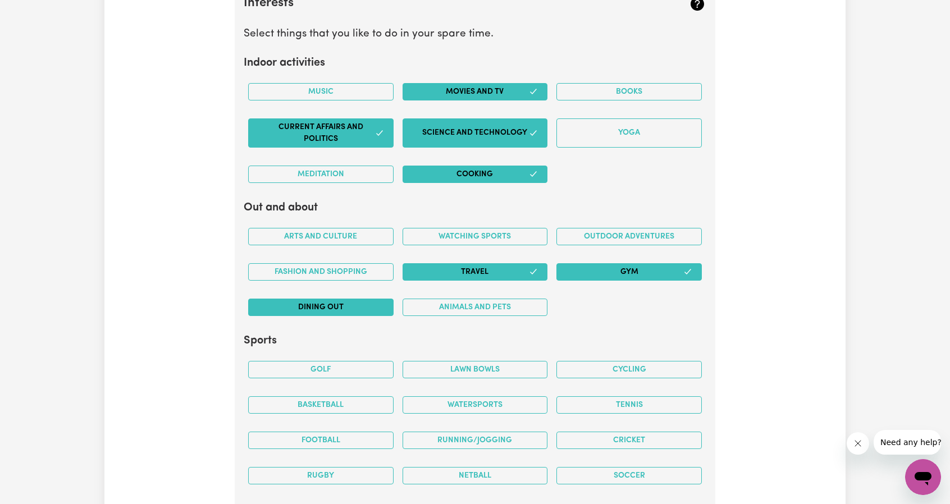
click at [356, 299] on button "Dining out" at bounding box center [320, 307] width 145 height 17
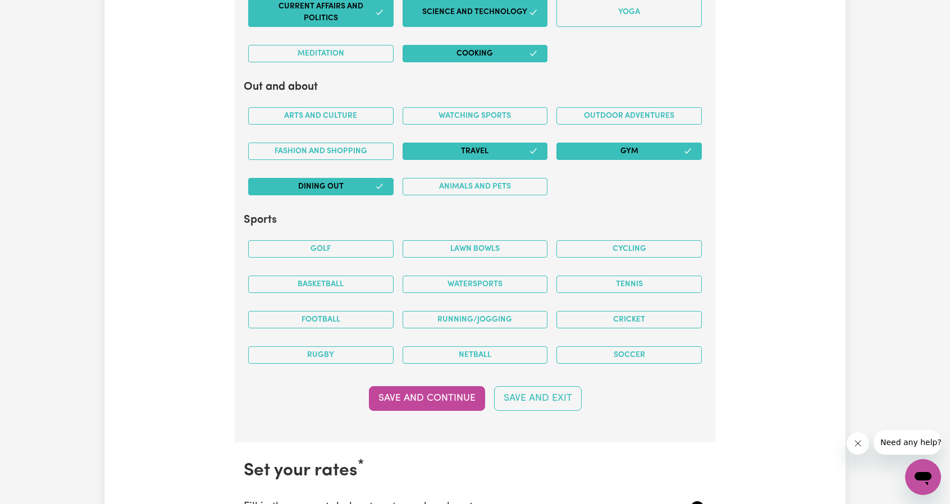
scroll to position [3144, 0]
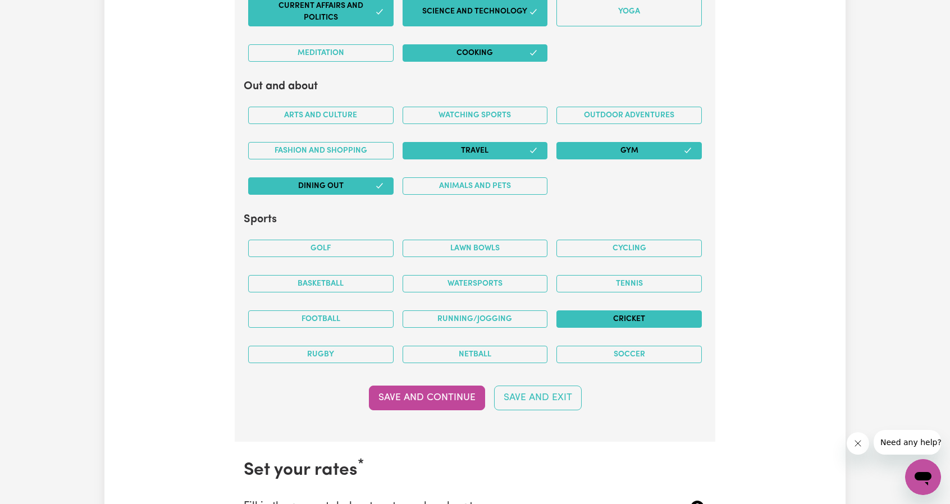
click at [626, 310] on button "Cricket" at bounding box center [628, 318] width 145 height 17
click at [619, 240] on button "Cycling" at bounding box center [628, 248] width 145 height 17
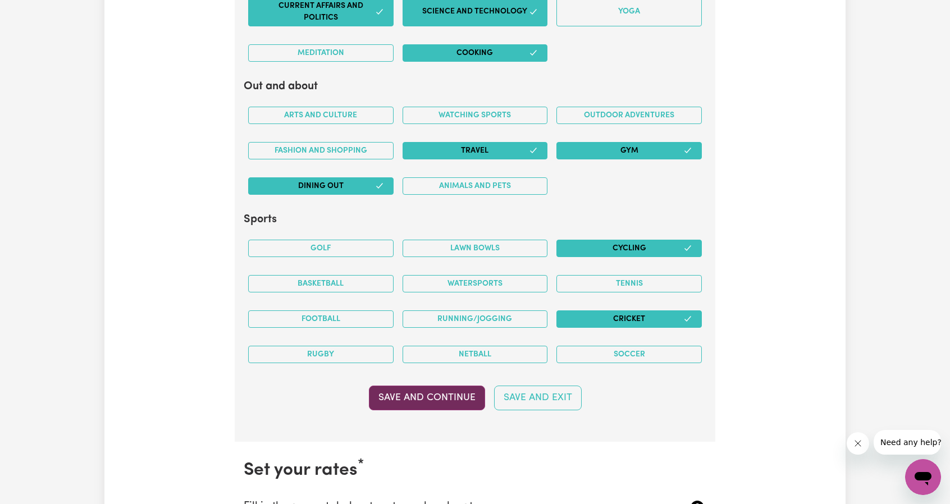
click at [453, 386] on button "Save and Continue" at bounding box center [427, 398] width 116 height 25
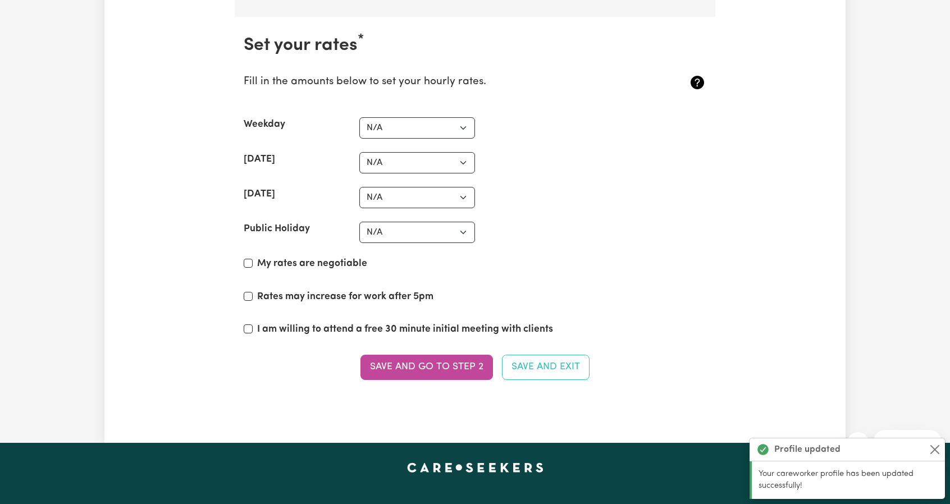
scroll to position [3570, 0]
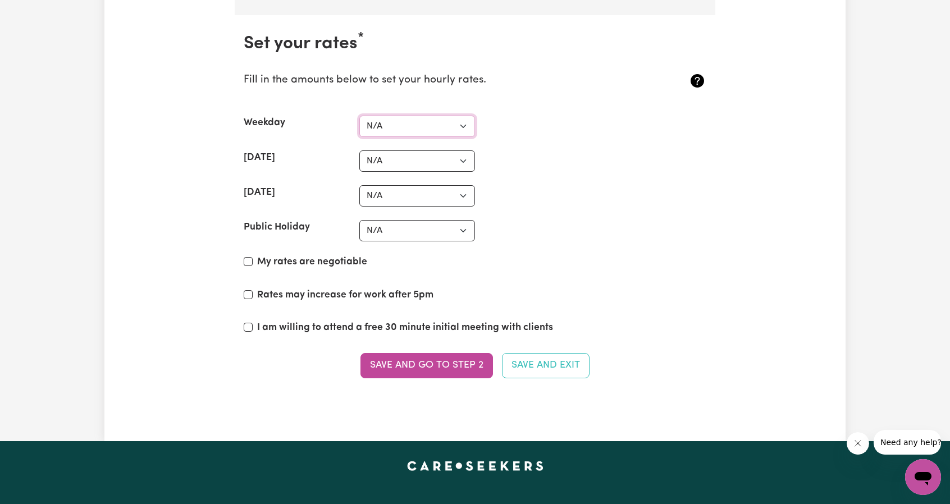
click at [385, 116] on select "N/A $37 $38 $39 $40 $41 $42 $43 $44 $45 $46 $47 $48 $49 $50 $51 $52 $53 $54 $55…" at bounding box center [417, 126] width 116 height 21
click at [425, 116] on select "N/A $37 $38 $39 $40 $41 $42 $43 $44 $45 $46 $47 $48 $49 $50 $51 $52 $53 $54 $55…" at bounding box center [417, 126] width 116 height 21
click at [359, 116] on select "N/A $37 $38 $39 $40 $41 $42 $43 $44 $45 $46 $47 $48 $49 $50 $51 $52 $53 $54 $55…" at bounding box center [417, 126] width 116 height 21
click at [387, 150] on select "N/A $37 $38 $39 $40 $41 $42 $43 $44 $45 $46 $47 $48 $49 $50 $51 $52 $53 $54 $55…" at bounding box center [417, 160] width 116 height 21
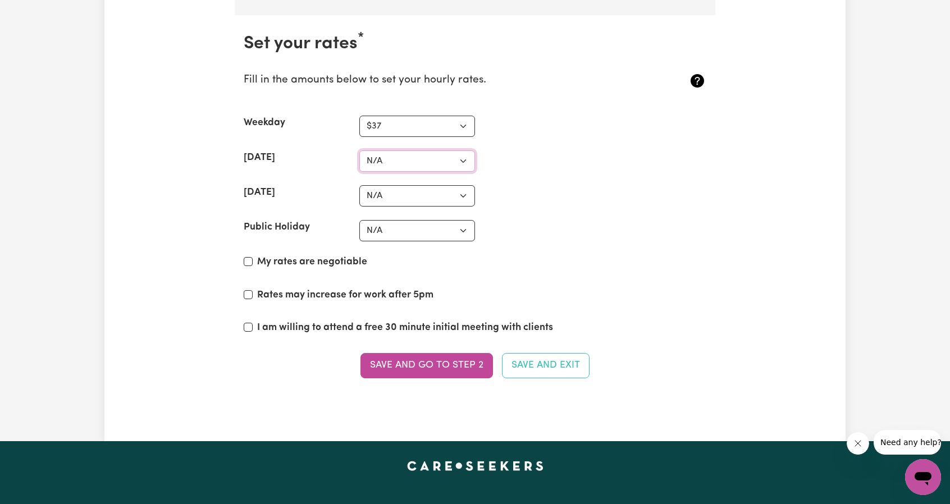
click at [372, 150] on select "N/A $37 $38 $39 $40 $41 $42 $43 $44 $45 $46 $47 $48 $49 $50 $51 $52 $53 $54 $55…" at bounding box center [417, 160] width 116 height 21
click at [374, 150] on select "N/A $37 $38 $39 $40 $41 $42 $43 $44 $45 $46 $47 $48 $49 $50 $51 $52 $53 $54 $55…" at bounding box center [417, 160] width 116 height 21
click at [386, 116] on select "N/A $37 $38 $39 $40 $41 $42 $43 $44 $45 $46 $47 $48 $49 $50 $51 $52 $53 $54 $55…" at bounding box center [417, 126] width 116 height 21
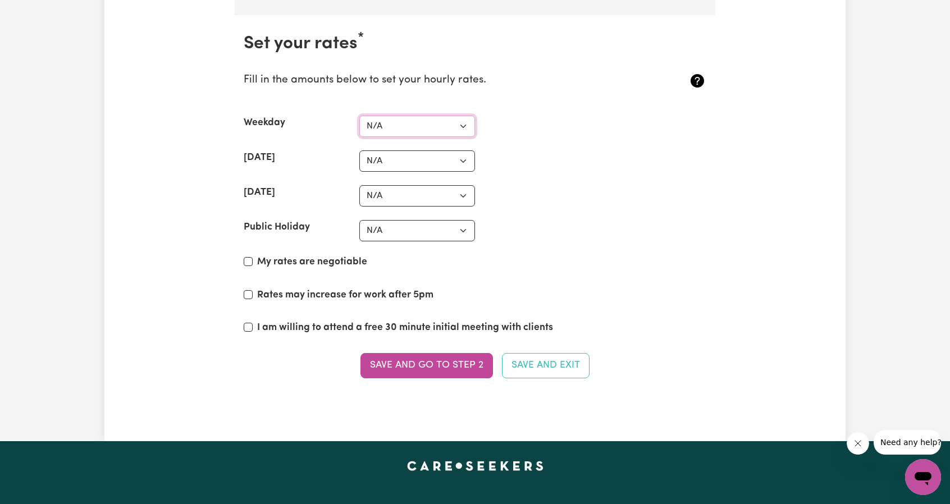
click at [359, 116] on select "N/A $37 $38 $39 $40 $41 $42 $43 $44 $45 $46 $47 $48 $49 $50 $51 $52 $53 $54 $55…" at bounding box center [417, 126] width 116 height 21
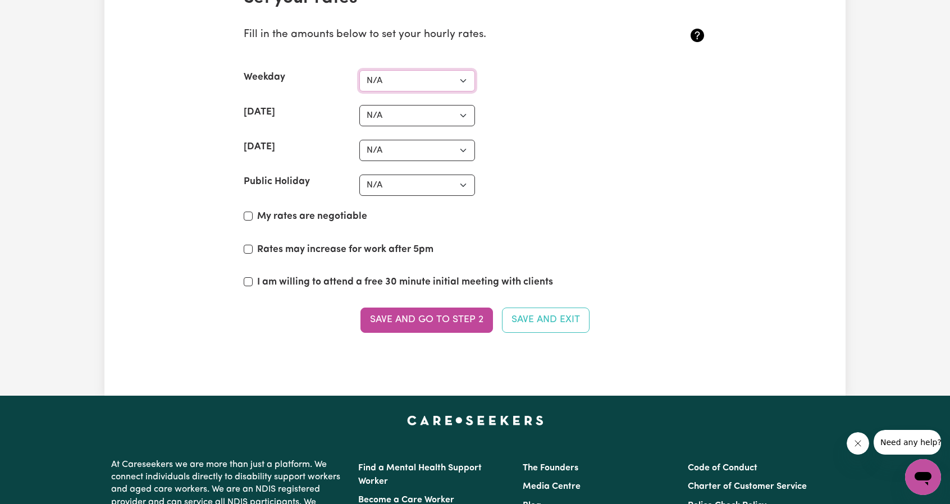
scroll to position [3616, 0]
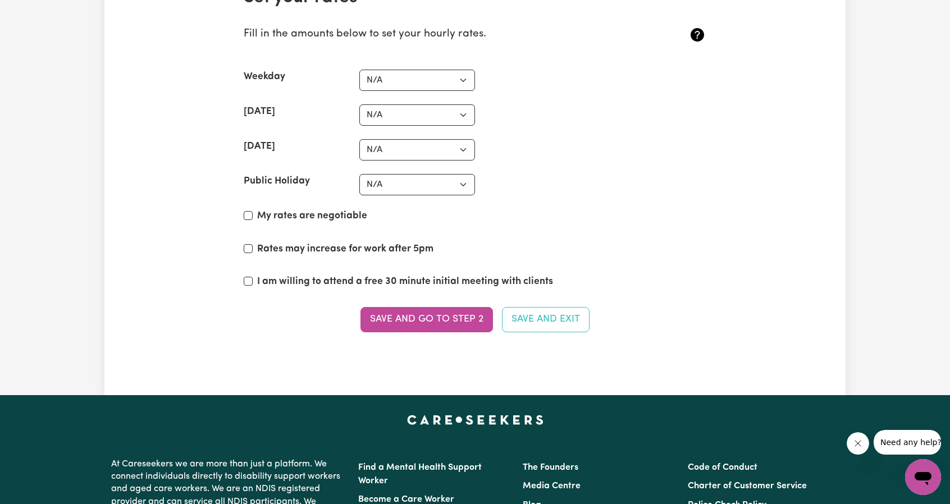
click at [283, 209] on label "My rates are negotiable" at bounding box center [312, 216] width 110 height 15
click at [253, 211] on input "My rates are negotiable" at bounding box center [248, 215] width 9 height 9
click at [247, 244] on input "Rates may increase for work after 5pm" at bounding box center [248, 248] width 9 height 9
click at [246, 277] on input "I am willing to attend a free 30 minute initial meeting with clients" at bounding box center [248, 281] width 9 height 9
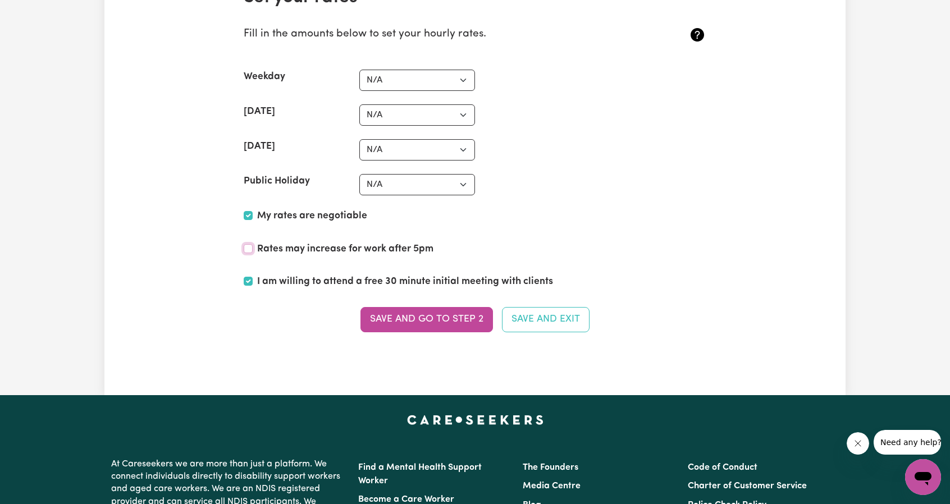
click at [247, 244] on input "Rates may increase for work after 5pm" at bounding box center [248, 248] width 9 height 9
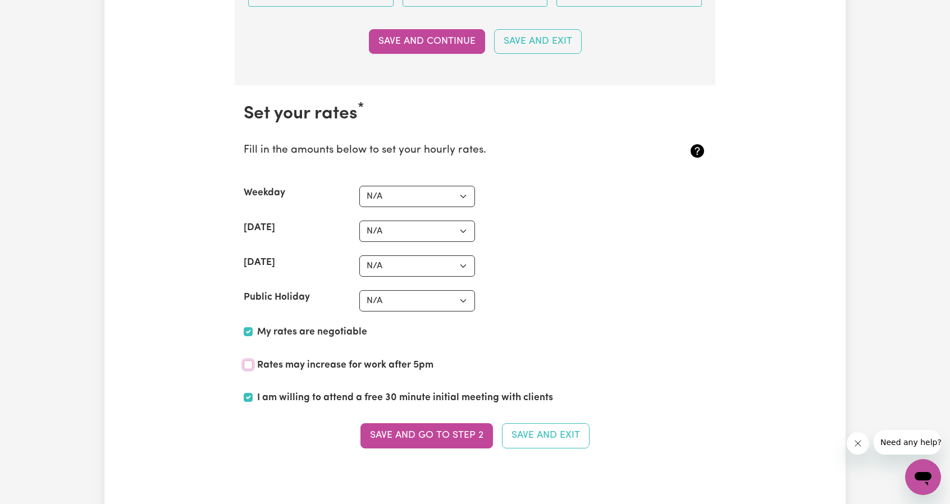
scroll to position [3502, 0]
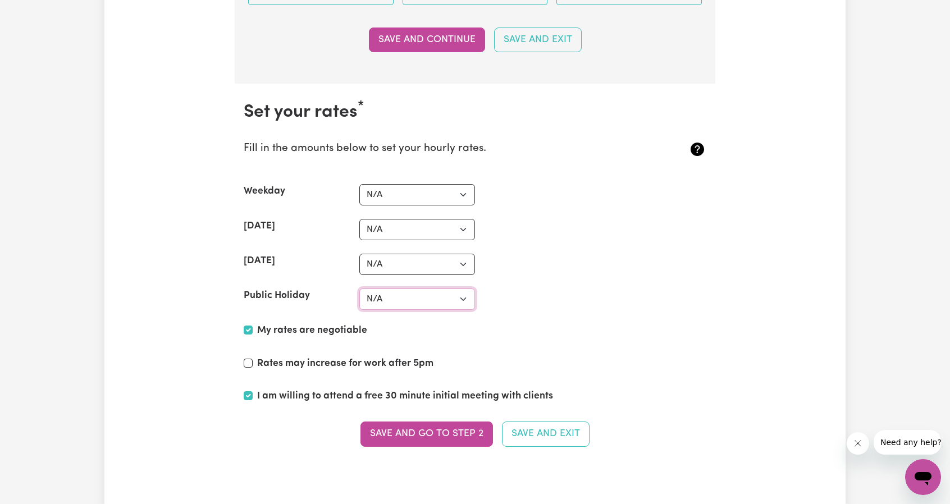
click at [416, 288] on select "N/A $37 $38 $39 $40 $41 $42 $43 $44 $45 $46 $47 $48 $49 $50 $51 $52 $53 $54 $55…" at bounding box center [417, 298] width 116 height 21
click at [377, 288] on select "N/A $37 $38 $39 $40 $41 $42 $43 $44 $45 $46 $47 $48 $49 $50 $51 $52 $53 $54 $55…" at bounding box center [417, 298] width 116 height 21
click at [398, 422] on button "Save and go to Step 2" at bounding box center [426, 434] width 132 height 25
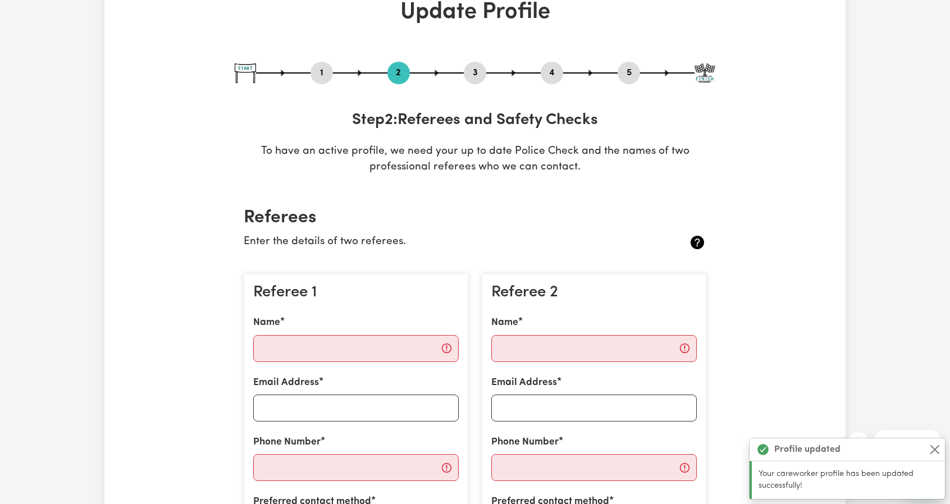
scroll to position [75, 0]
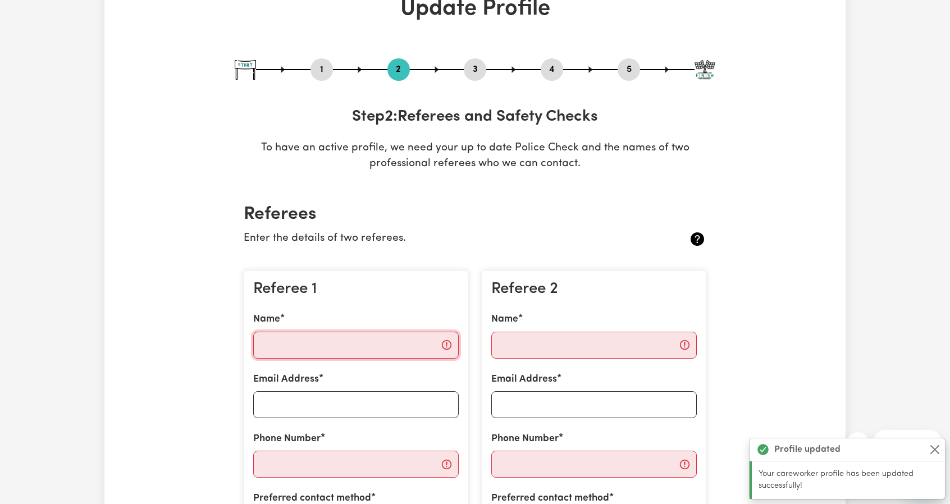
click at [345, 341] on input "Name" at bounding box center [355, 345] width 205 height 27
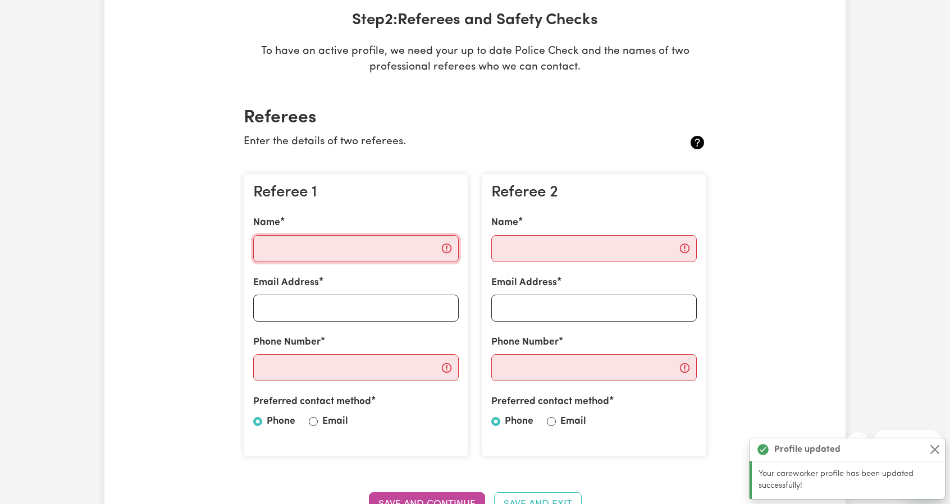
scroll to position [157, 0]
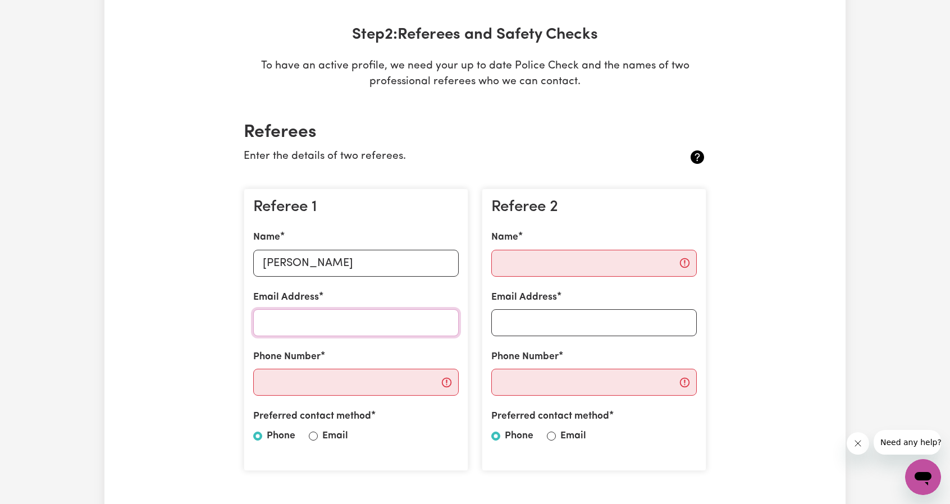
click at [295, 315] on input "Email Address" at bounding box center [355, 322] width 205 height 27
click at [517, 326] on input "Email Address" at bounding box center [593, 322] width 205 height 27
click at [343, 382] on input "Phone Number" at bounding box center [355, 382] width 205 height 27
paste input "[PHONE_NUMBER]"
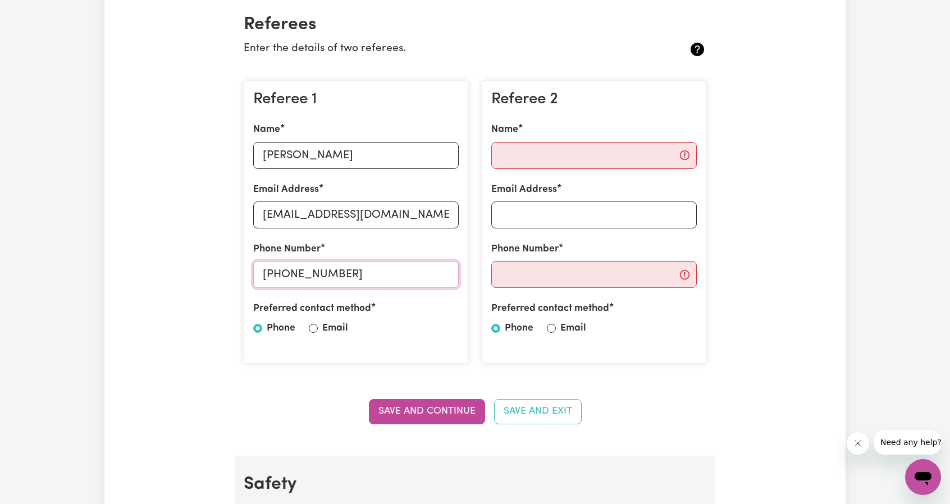
scroll to position [266, 0]
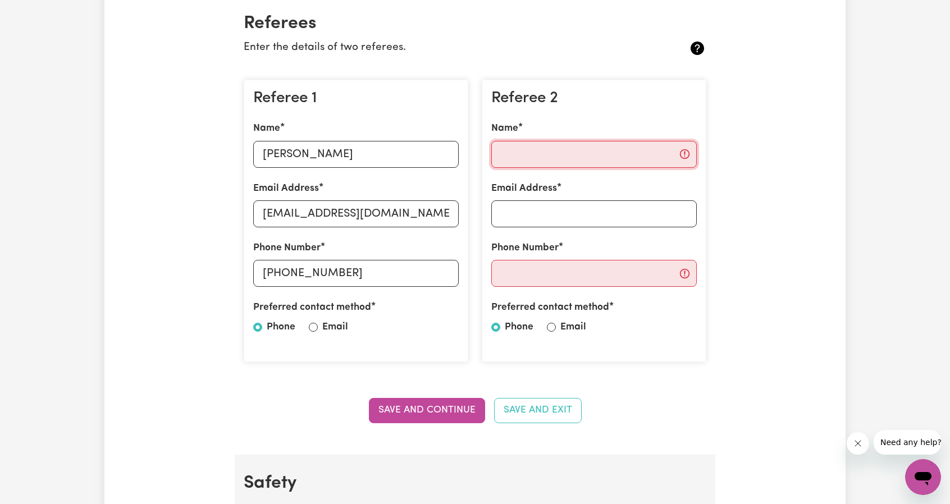
click at [537, 149] on input "Name" at bounding box center [593, 154] width 205 height 27
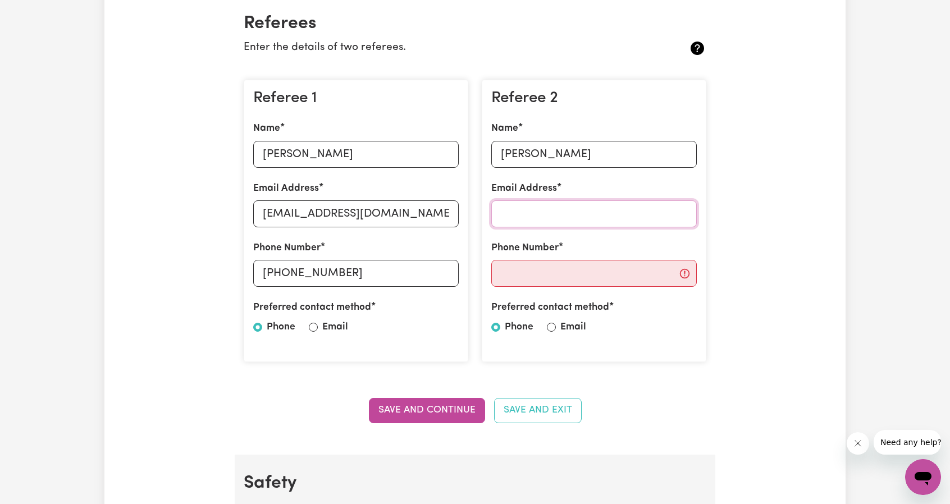
click at [503, 208] on input "Email Address" at bounding box center [593, 213] width 205 height 27
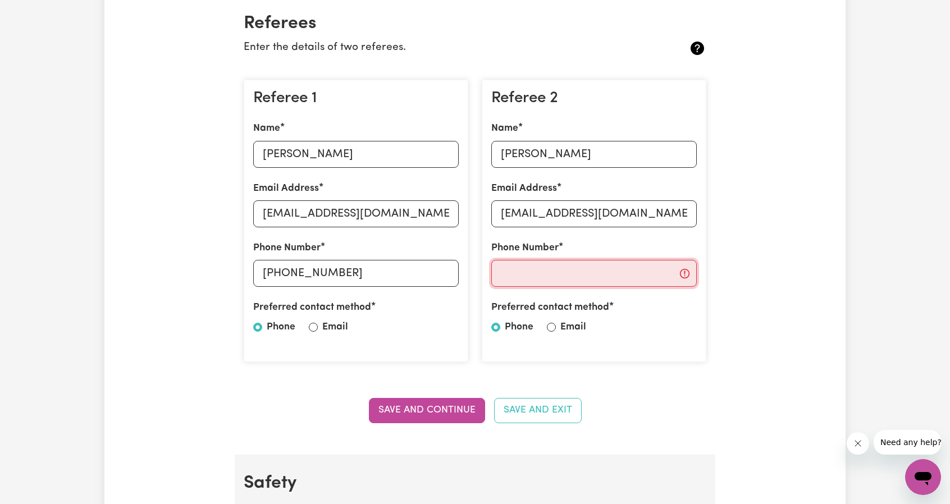
click at [528, 268] on input "Phone Number" at bounding box center [593, 273] width 205 height 27
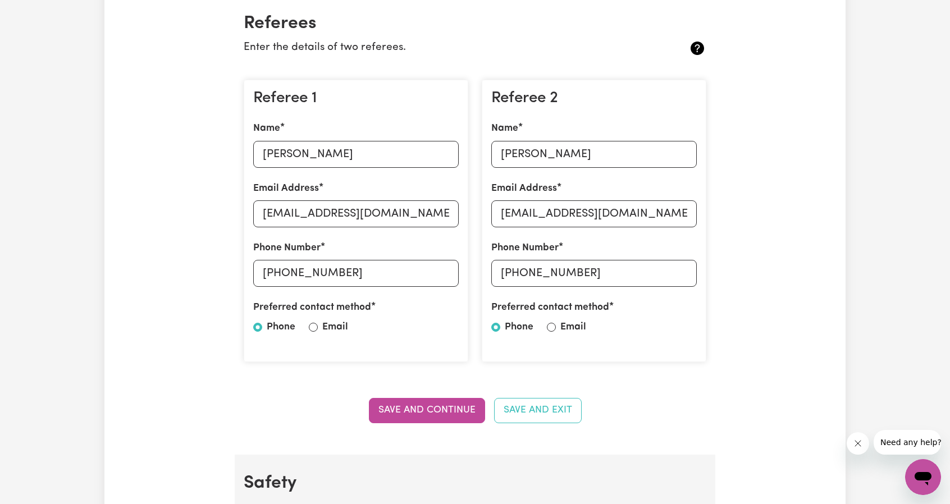
click at [547, 323] on div at bounding box center [551, 326] width 9 height 13
click at [548, 325] on input "Email" at bounding box center [551, 327] width 9 height 9
click at [431, 414] on button "Save and Continue" at bounding box center [427, 410] width 116 height 25
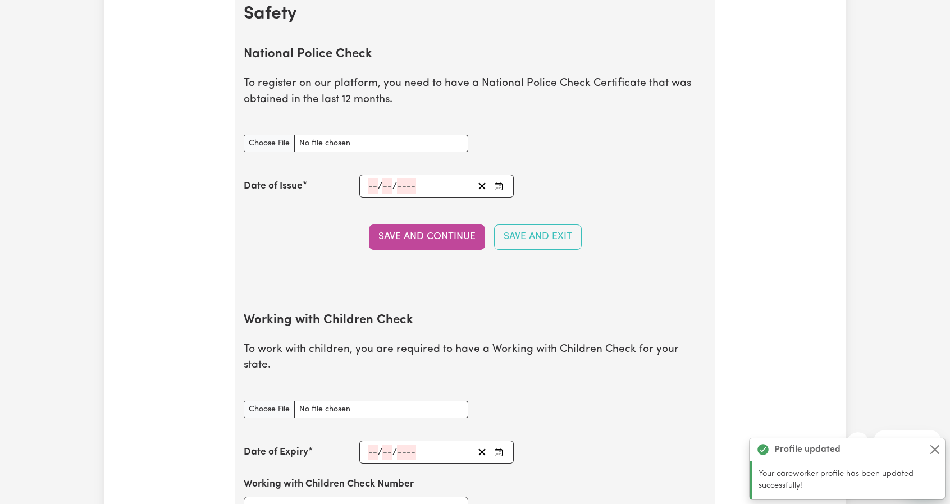
scroll to position [736, 0]
click at [276, 139] on input "National Police Check document" at bounding box center [356, 142] width 225 height 17
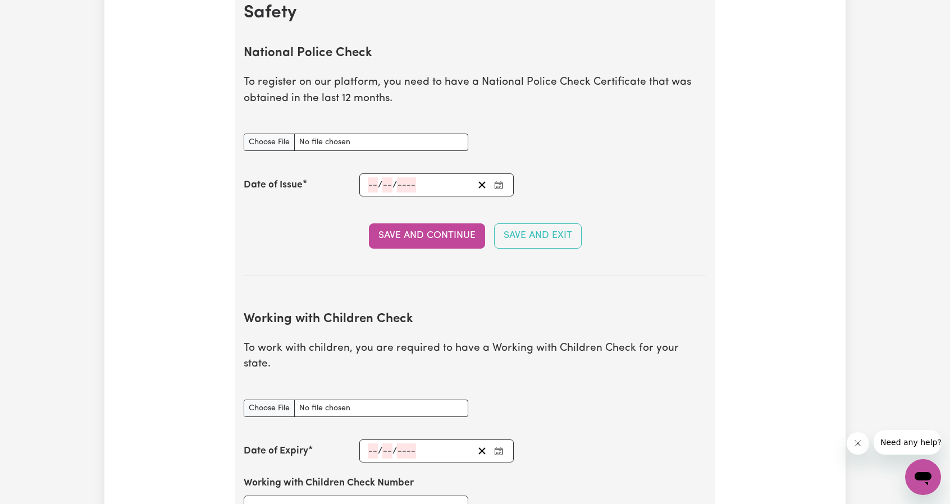
click at [499, 177] on button "Enter the Date of Issue of your National Police Check" at bounding box center [499, 184] width 16 height 15
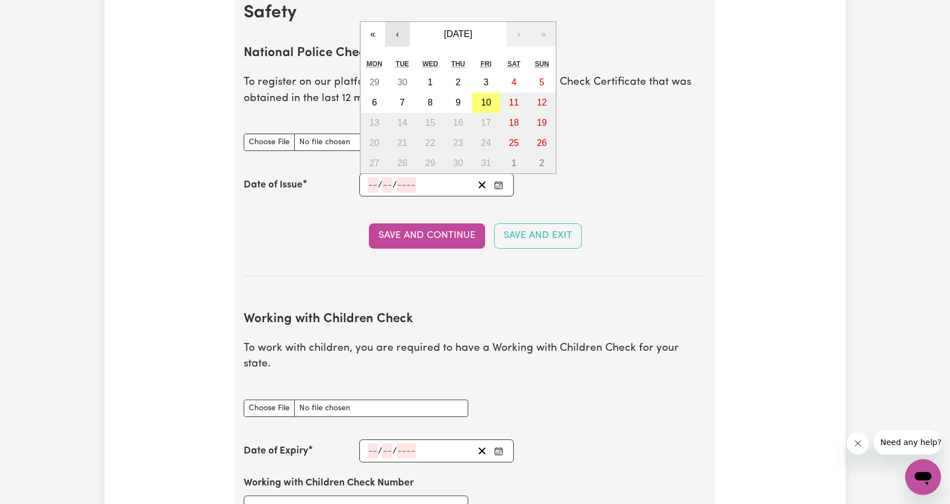
click at [400, 30] on button "‹" at bounding box center [397, 34] width 25 height 25
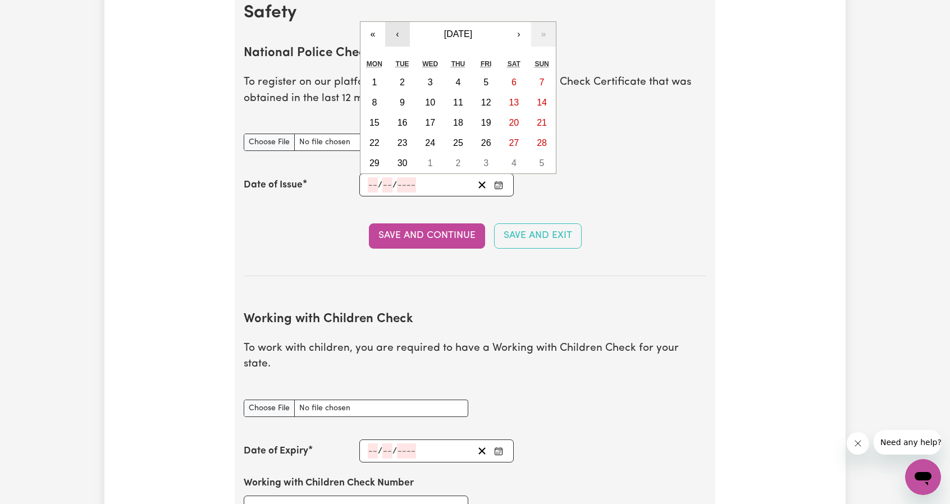
click at [400, 30] on button "‹" at bounding box center [397, 34] width 25 height 25
click at [400, 30] on div "« ‹ [DATE] › » Mon Tue Wed Thu Fri Sat Sun 26 27 28 29 30 31 1 2 3 4 5 6 7 8 9 …" at bounding box center [458, 87] width 196 height 173
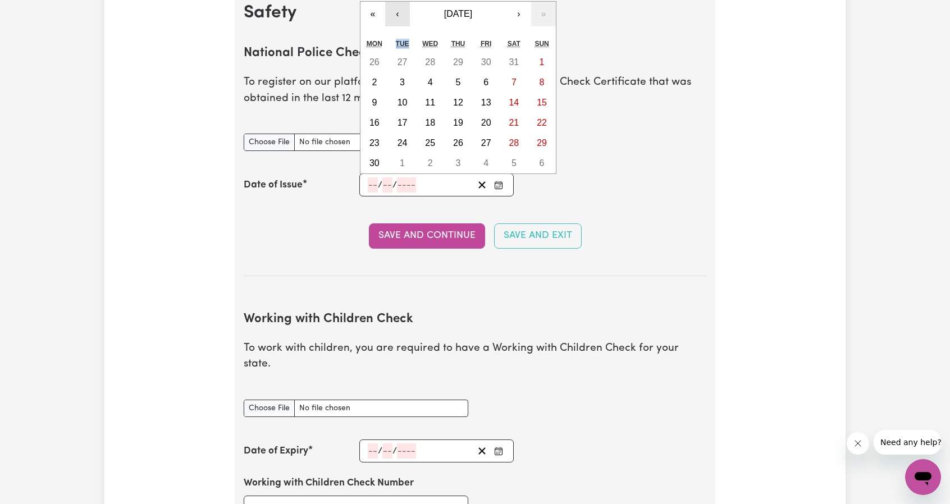
click at [397, 14] on button "‹" at bounding box center [397, 14] width 25 height 25
click at [397, 36] on button "‹" at bounding box center [397, 34] width 25 height 25
click at [396, 12] on button "‹" at bounding box center [397, 14] width 25 height 25
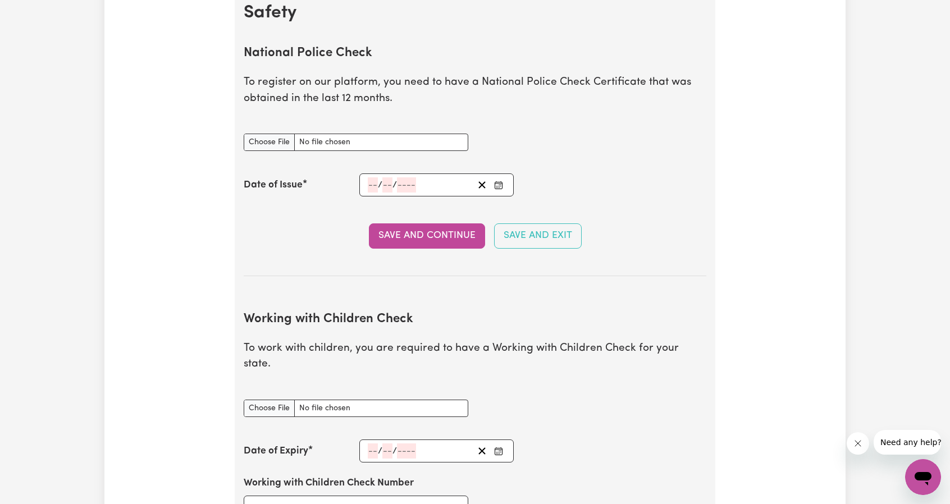
click at [396, 12] on h2 "Safety" at bounding box center [475, 12] width 462 height 21
click at [498, 177] on button "Enter the Date of Issue of your National Police Check" at bounding box center [499, 184] width 16 height 15
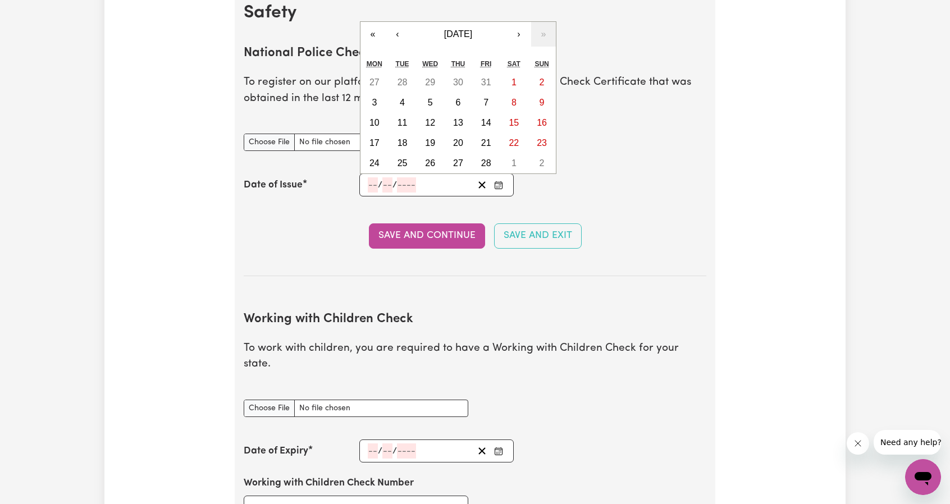
click at [375, 178] on input "number" at bounding box center [373, 184] width 10 height 15
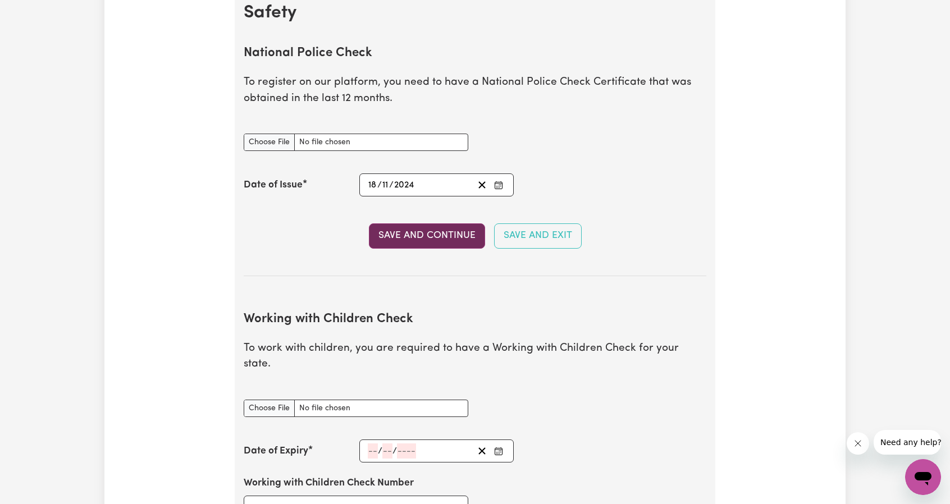
click at [418, 223] on button "Save and Continue" at bounding box center [427, 235] width 116 height 25
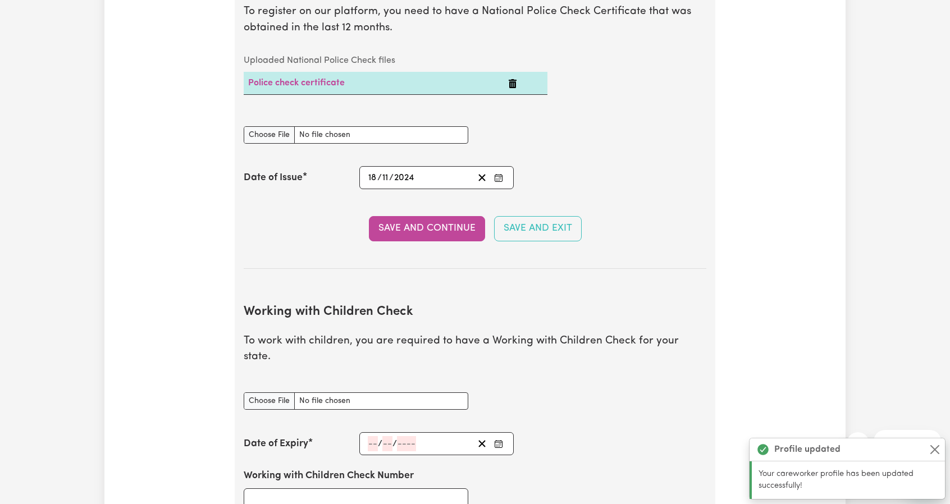
scroll to position [806, 0]
click at [286, 134] on input "National Police Check document" at bounding box center [356, 135] width 225 height 17
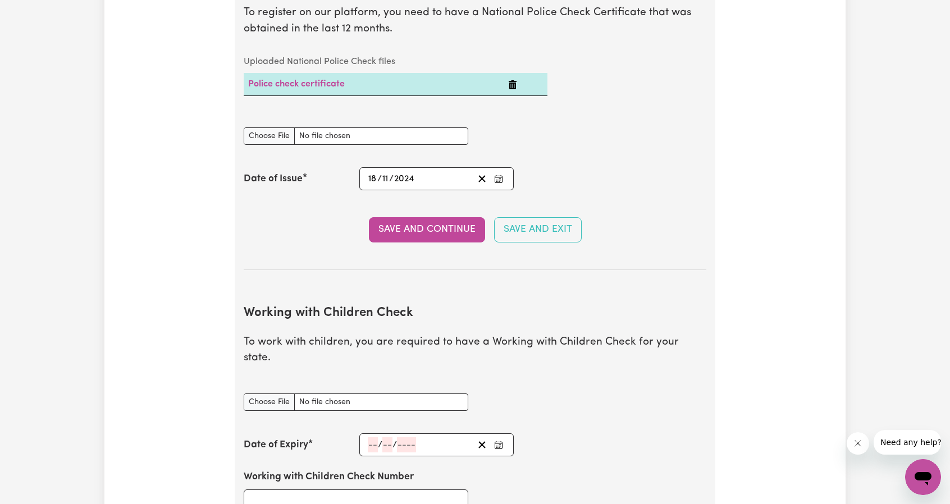
click at [345, 85] on td "Police check certificate" at bounding box center [374, 84] width 260 height 23
click at [319, 80] on link "Police check certificate" at bounding box center [296, 84] width 97 height 9
click at [407, 225] on button "Save and Continue" at bounding box center [427, 229] width 116 height 25
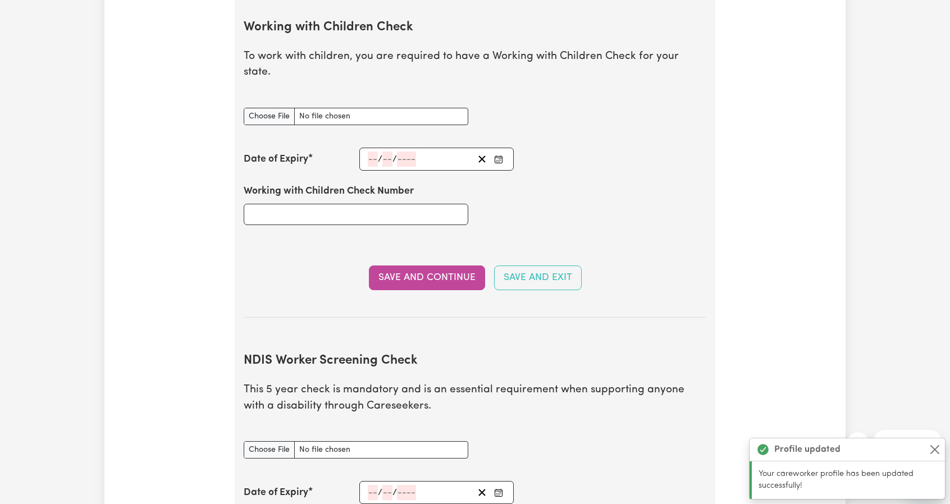
scroll to position [1093, 0]
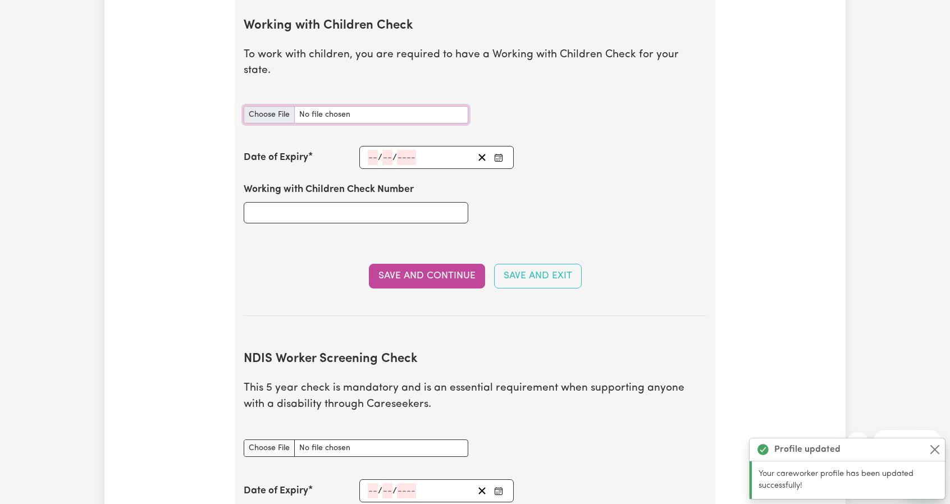
click at [274, 106] on input "Working with Children Check document" at bounding box center [356, 114] width 225 height 17
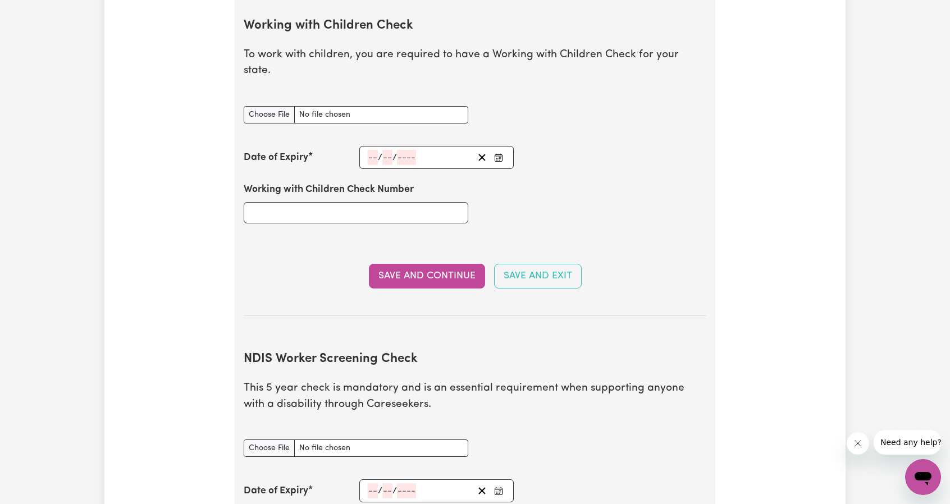
click at [502, 150] on button "Enter the Date of Expiry of your Working with Children Check" at bounding box center [499, 157] width 16 height 15
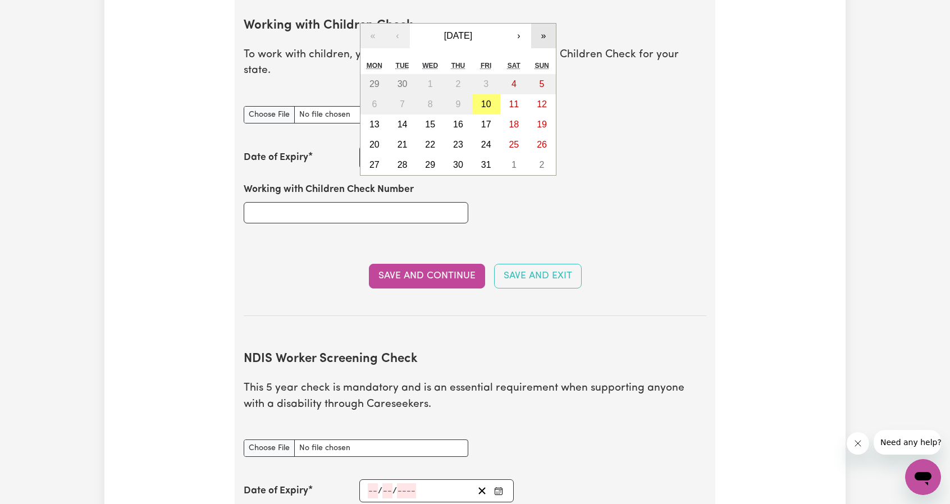
click at [543, 24] on button "»" at bounding box center [543, 36] width 25 height 25
click at [548, 24] on button "»" at bounding box center [543, 36] width 25 height 25
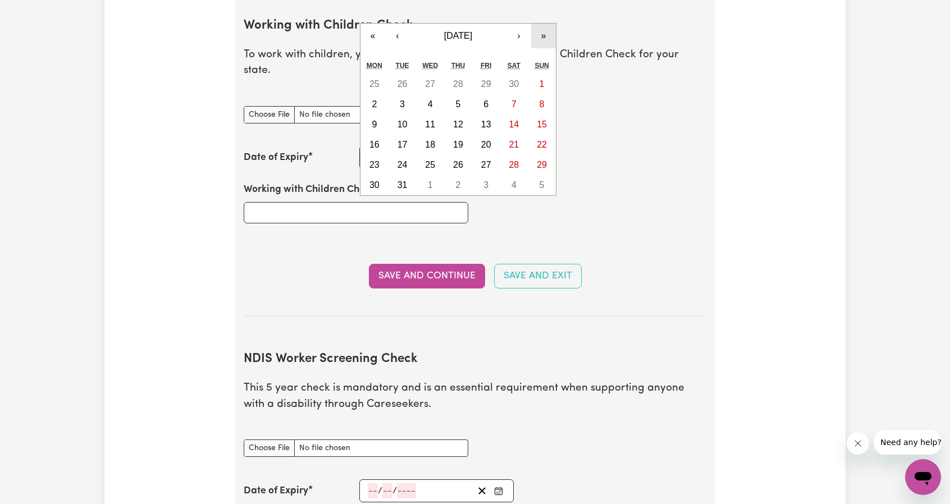
click at [548, 24] on button "»" at bounding box center [543, 36] width 25 height 25
click at [400, 24] on button "‹" at bounding box center [397, 36] width 25 height 25
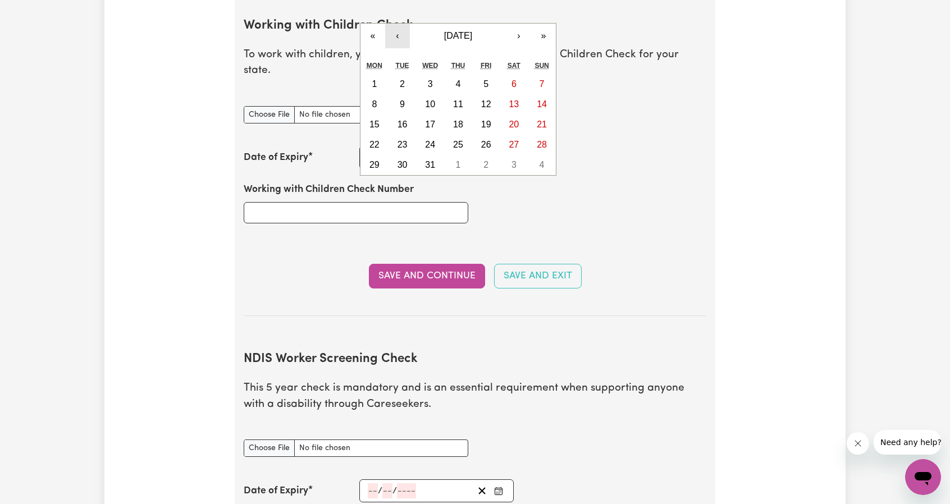
click at [400, 24] on button "‹" at bounding box center [397, 36] width 25 height 25
click at [402, 160] on abbr "25" at bounding box center [402, 165] width 10 height 10
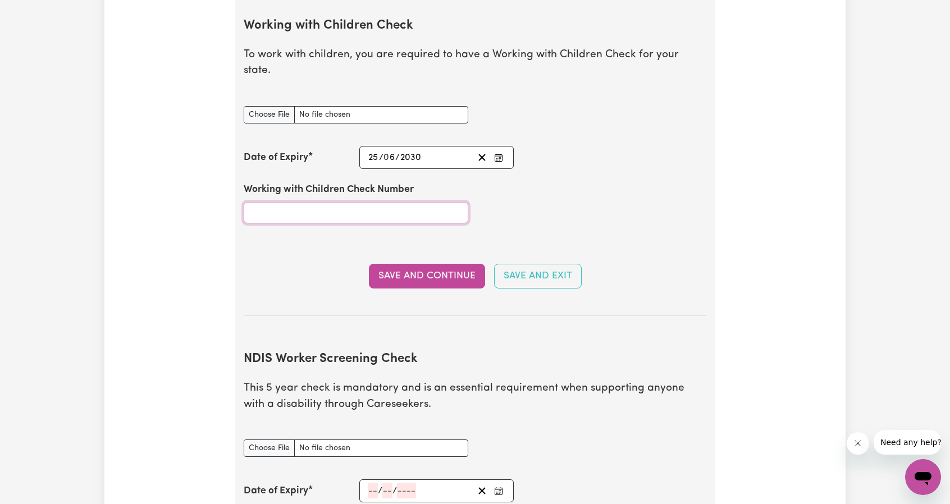
click at [289, 202] on input "Working with Children Check Number" at bounding box center [356, 212] width 225 height 21
click at [394, 264] on button "Save and Continue" at bounding box center [427, 276] width 116 height 25
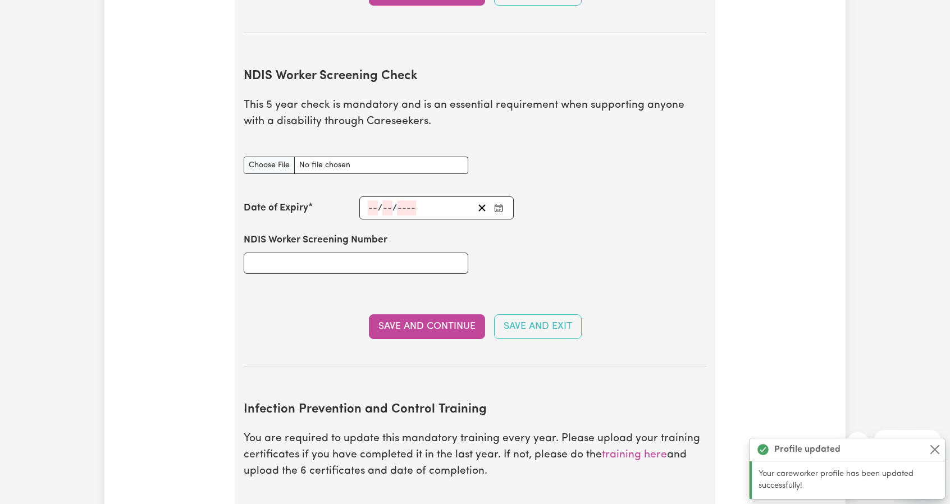
scroll to position [1444, 0]
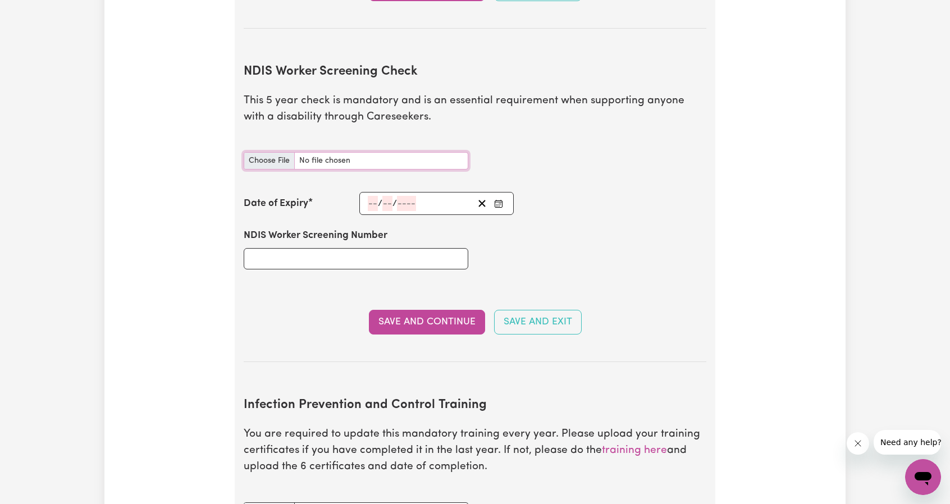
click at [280, 152] on input "NDIS Worker Screening Check document" at bounding box center [356, 160] width 225 height 17
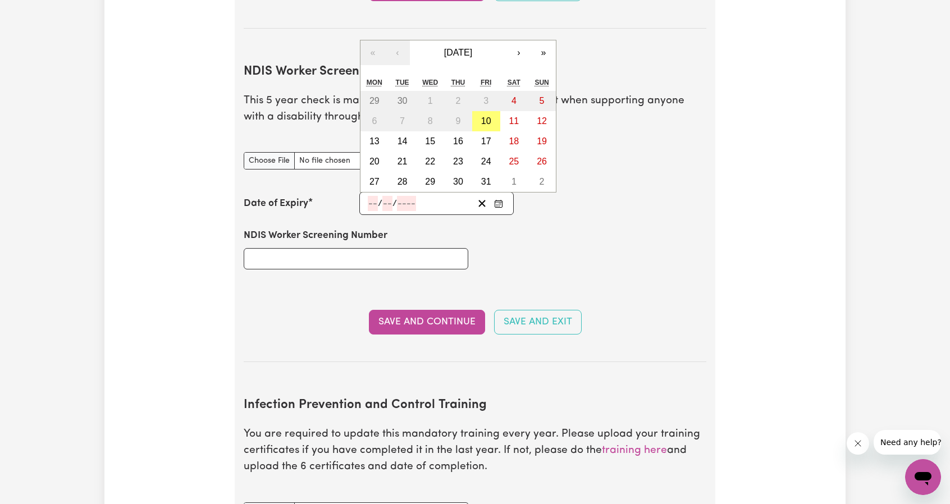
click at [372, 196] on input "number" at bounding box center [373, 203] width 10 height 15
click at [537, 41] on button "»" at bounding box center [543, 52] width 25 height 25
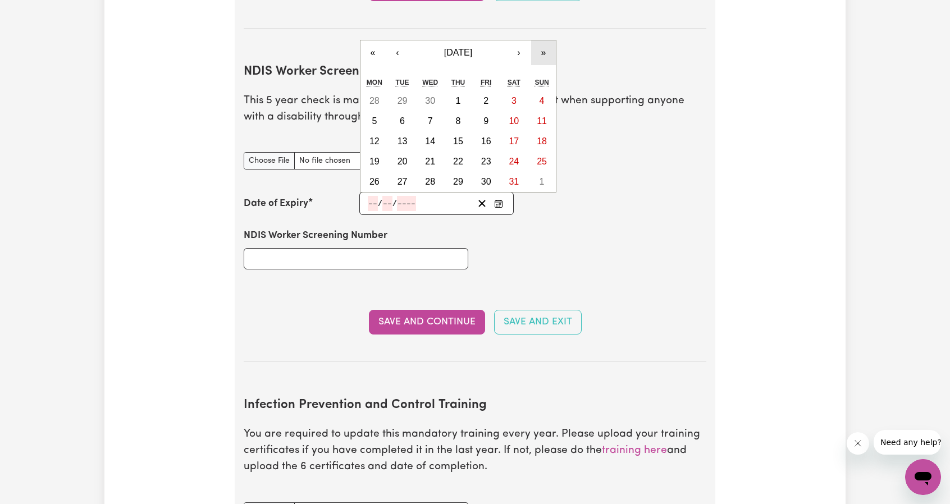
click at [537, 41] on button "»" at bounding box center [543, 52] width 25 height 25
click at [537, 20] on button "»" at bounding box center [543, 32] width 25 height 25
click at [541, 40] on button "»" at bounding box center [543, 52] width 25 height 25
click at [456, 96] on abbr "3" at bounding box center [458, 101] width 5 height 10
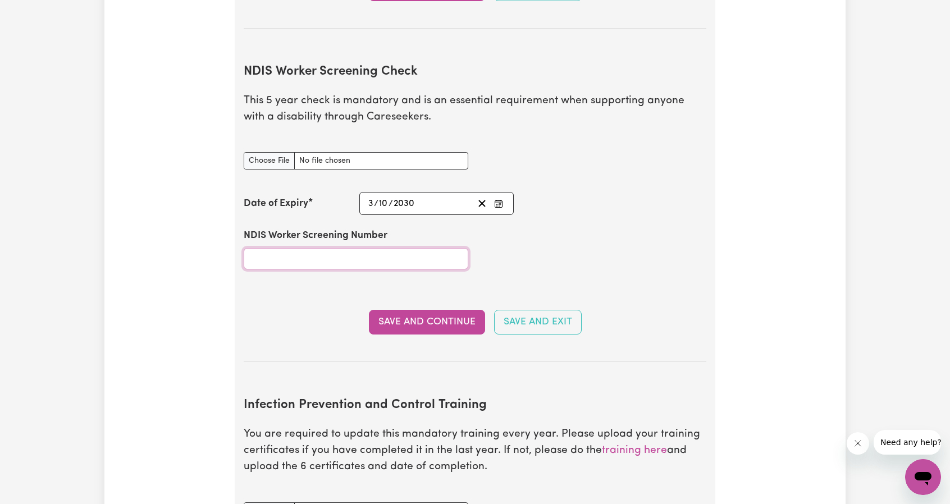
click at [297, 248] on input "NDIS Worker Screening Number" at bounding box center [356, 258] width 225 height 21
paste input "24660357."
click at [431, 310] on button "Save and Continue" at bounding box center [427, 322] width 116 height 25
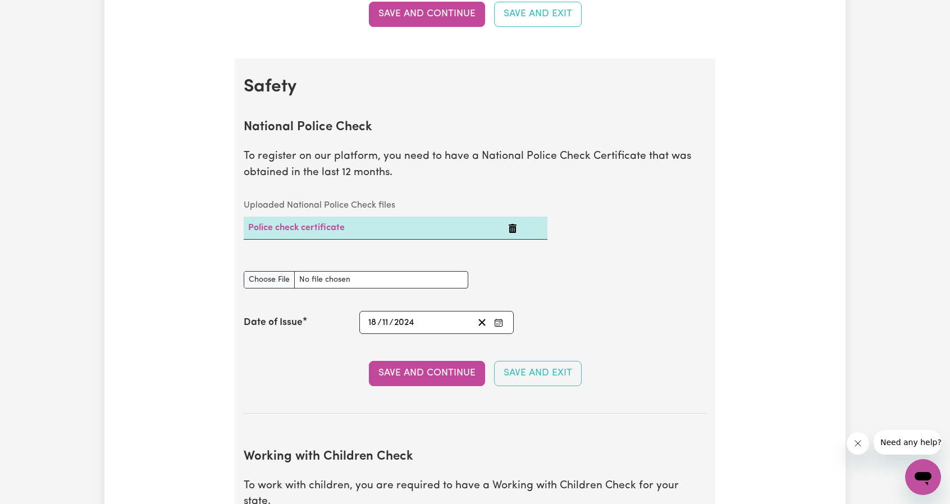
scroll to position [648, 0]
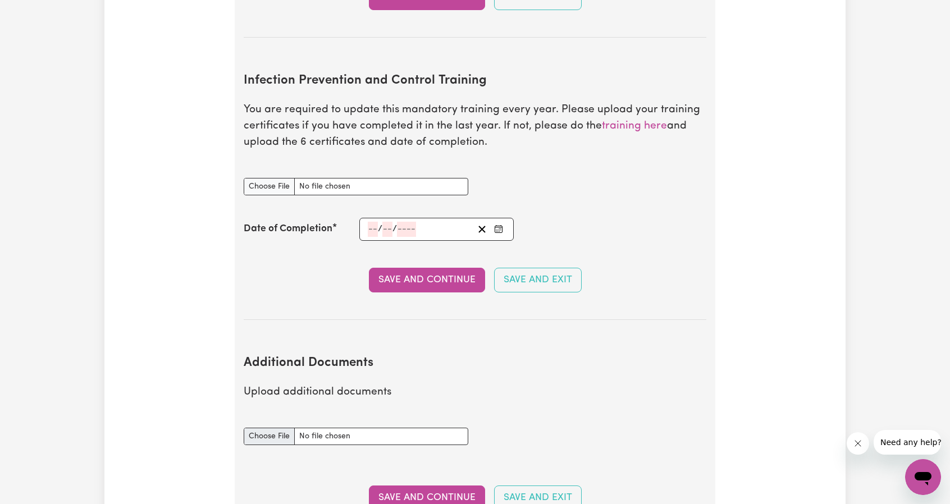
scroll to position [1834, 0]
